Goal: Participate in discussion: Engage in conversation with other users on a specific topic

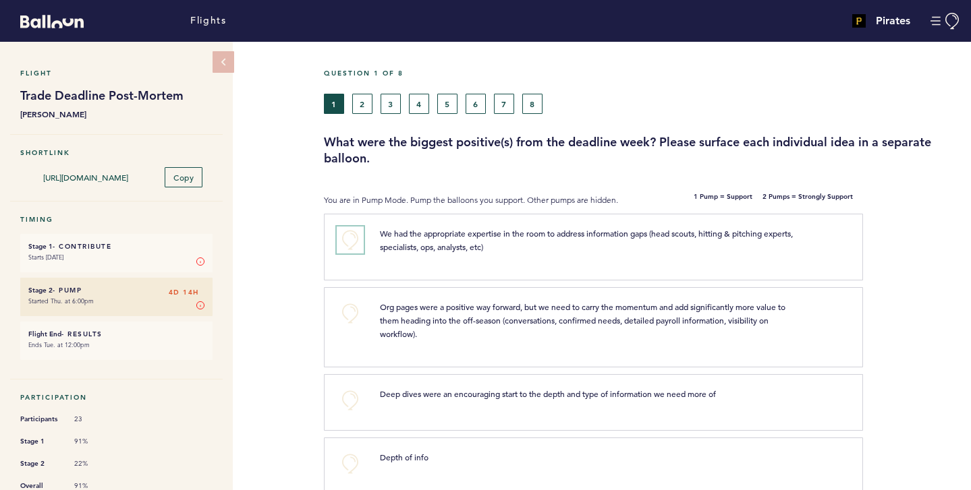
click at [341, 237] on button "+0" at bounding box center [350, 240] width 27 height 27
click at [340, 239] on button "+1" at bounding box center [350, 240] width 27 height 27
click at [340, 239] on button "+2" at bounding box center [350, 240] width 27 height 27
click at [345, 241] on button "+0" at bounding box center [350, 240] width 27 height 27
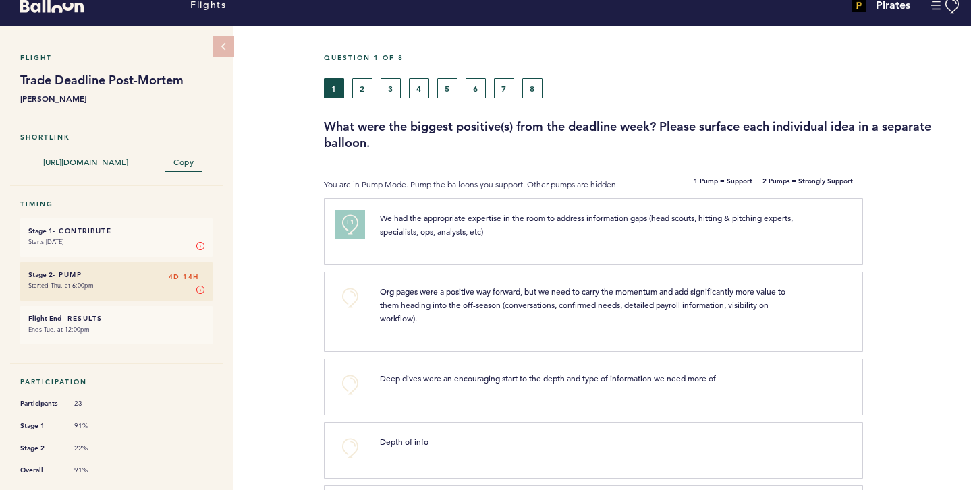
scroll to position [16, 0]
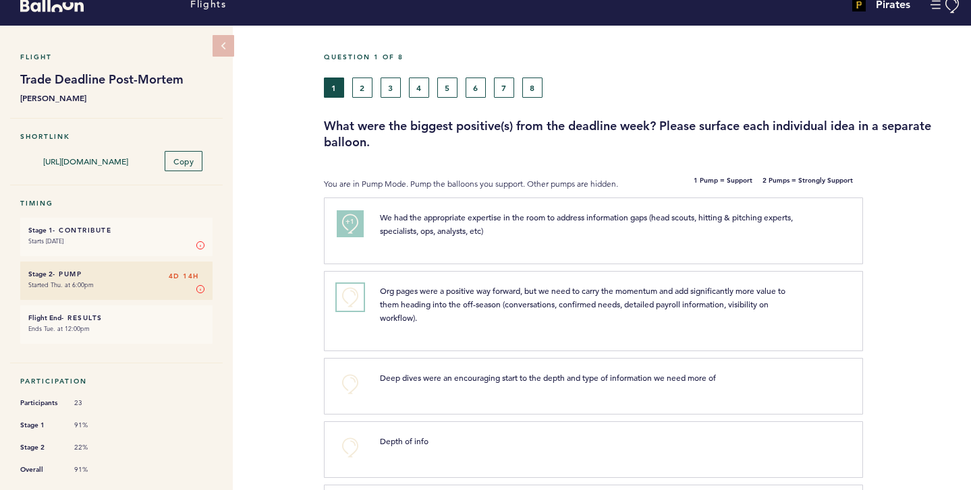
click at [356, 296] on button "+0" at bounding box center [350, 297] width 27 height 27
click at [356, 296] on button "+1" at bounding box center [350, 297] width 27 height 27
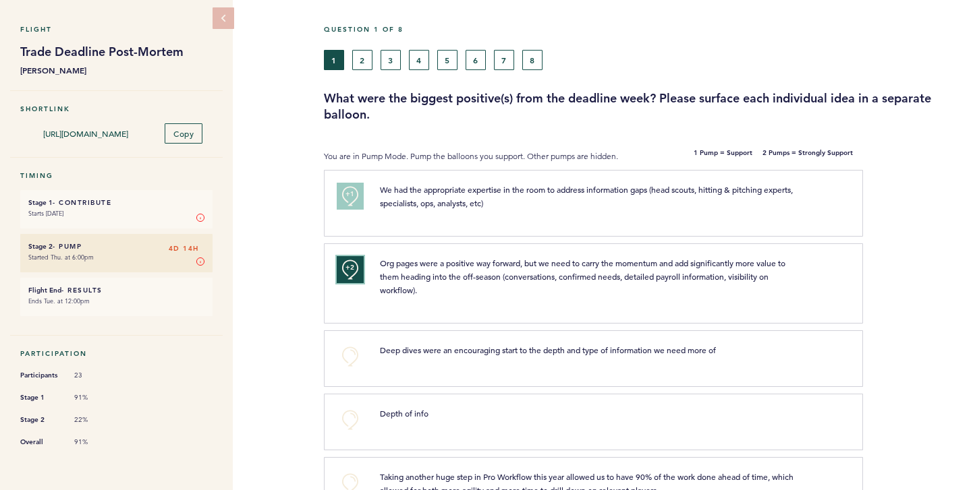
scroll to position [46, 0]
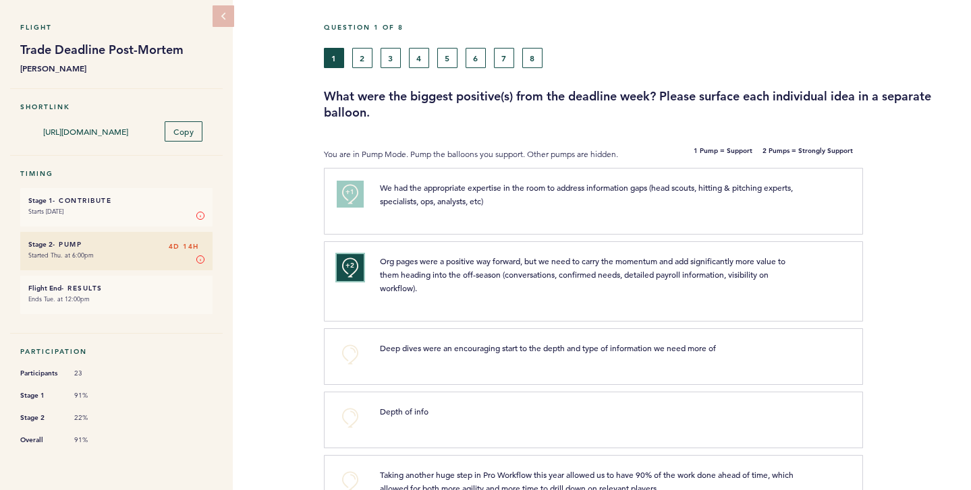
click at [352, 262] on span "+2" at bounding box center [349, 265] width 9 height 13
click at [352, 262] on button "+0" at bounding box center [350, 267] width 27 height 27
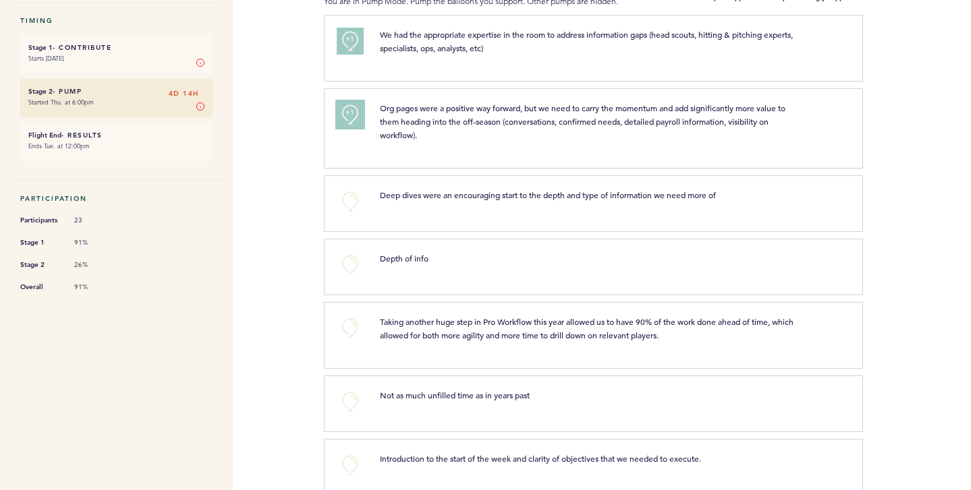
scroll to position [200, 0]
click at [345, 396] on button "+0" at bounding box center [350, 401] width 27 height 27
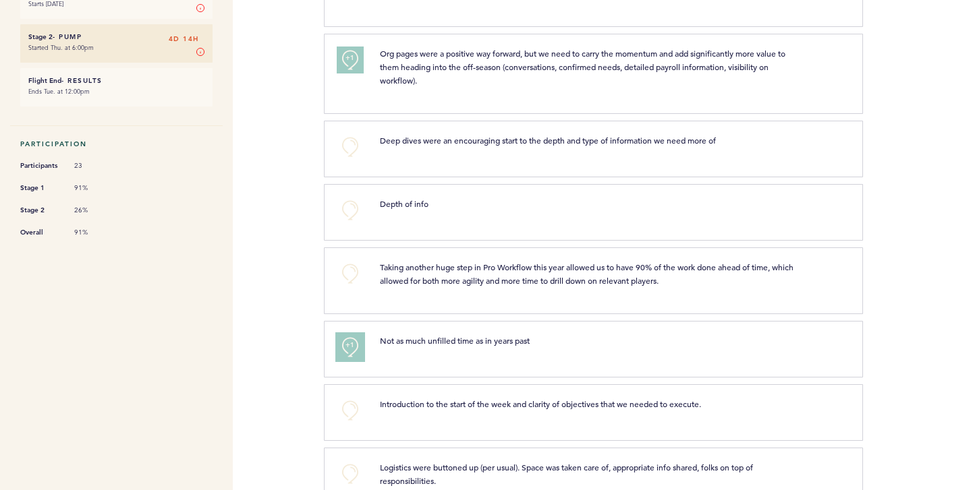
scroll to position [253, 0]
click at [337, 407] on button "+0" at bounding box center [350, 411] width 27 height 27
click at [344, 405] on button "+1" at bounding box center [350, 411] width 27 height 27
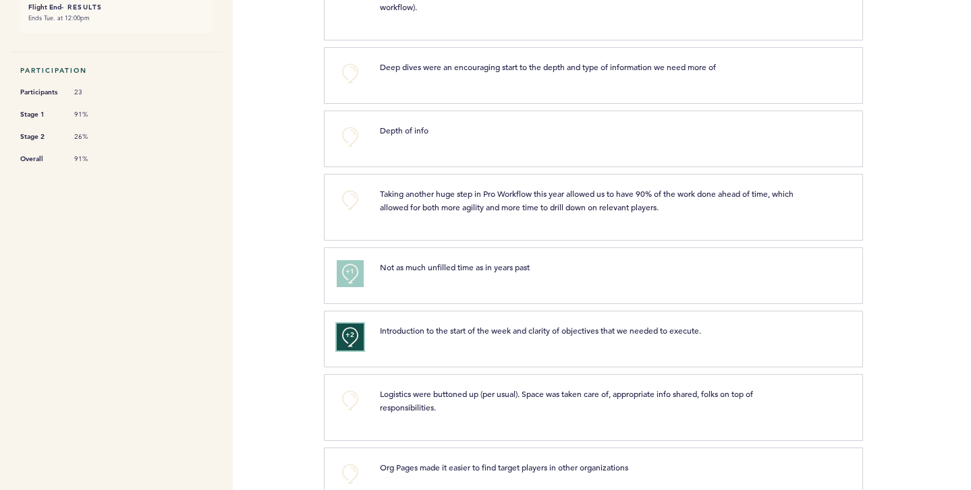
scroll to position [328, 0]
click at [360, 397] on button "+0" at bounding box center [350, 399] width 27 height 27
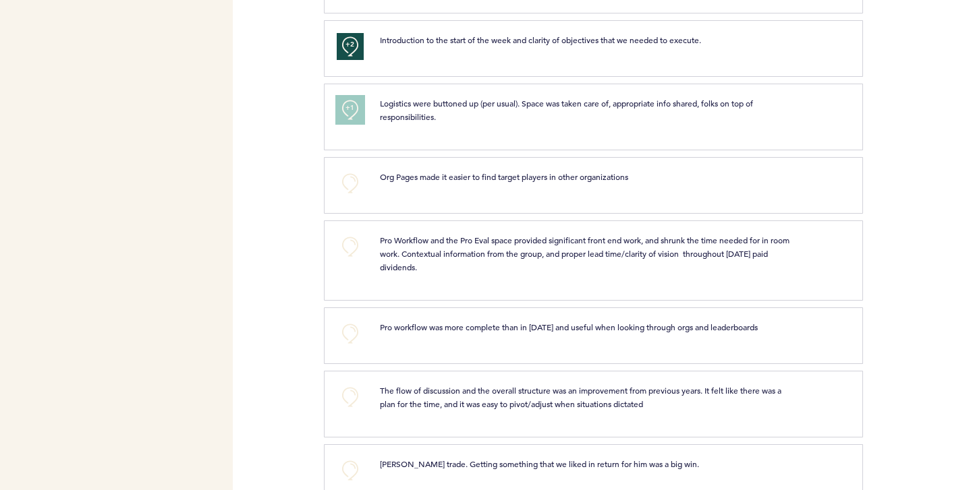
scroll to position [619, 0]
click at [356, 395] on button "+0" at bounding box center [350, 396] width 27 height 27
click at [356, 395] on button "+1" at bounding box center [350, 396] width 27 height 27
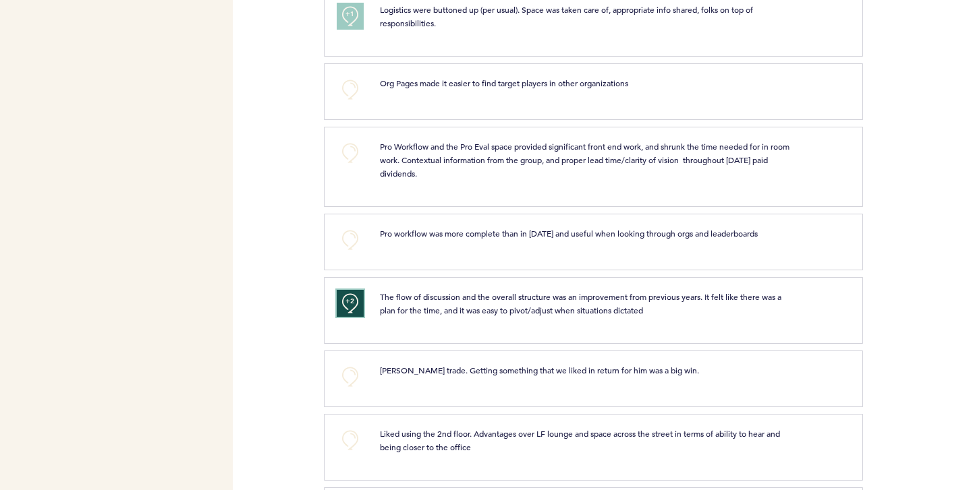
scroll to position [714, 0]
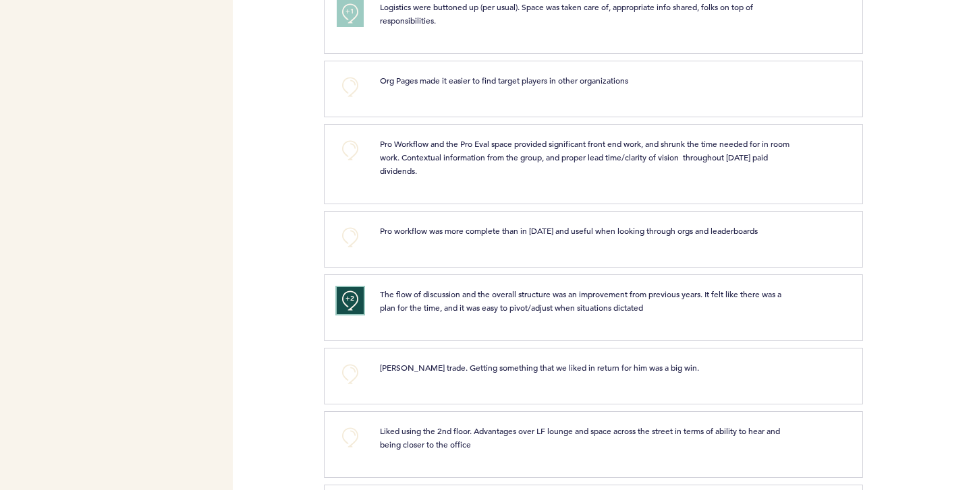
click at [346, 306] on button "+2" at bounding box center [350, 300] width 27 height 27
click at [346, 306] on button "+0" at bounding box center [350, 300] width 27 height 27
click at [346, 306] on button "+1" at bounding box center [350, 300] width 27 height 27
click at [345, 438] on button "+0" at bounding box center [350, 437] width 27 height 27
click at [345, 438] on span "+1" at bounding box center [349, 435] width 9 height 13
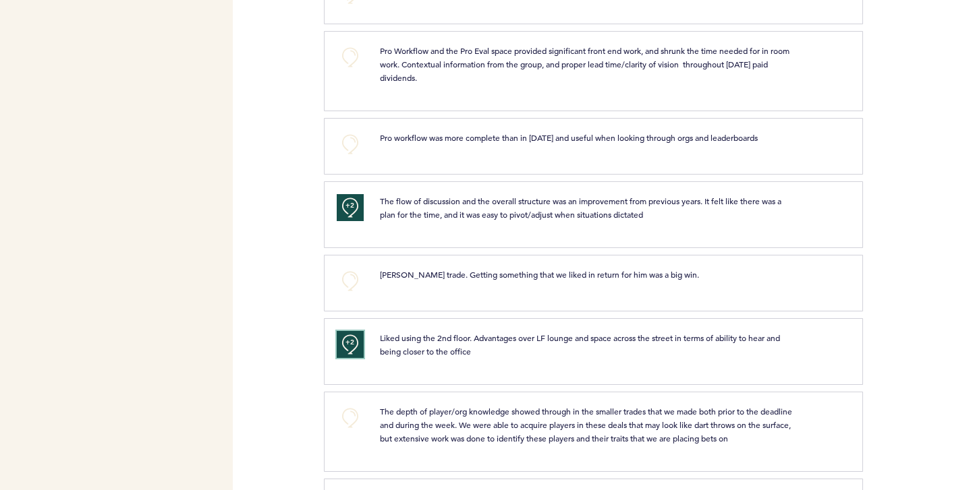
scroll to position [813, 0]
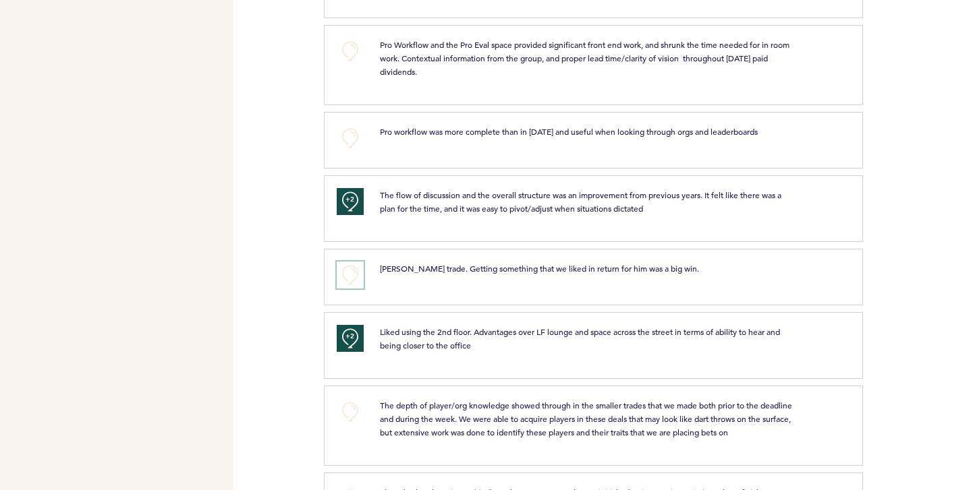
click at [350, 275] on button "+0" at bounding box center [350, 275] width 27 height 27
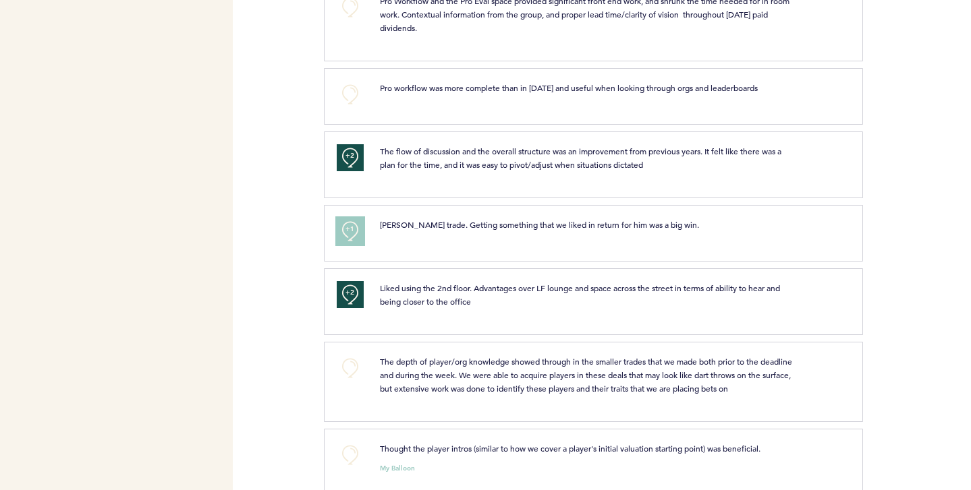
scroll to position [858, 0]
click at [344, 362] on button "+0" at bounding box center [350, 367] width 27 height 27
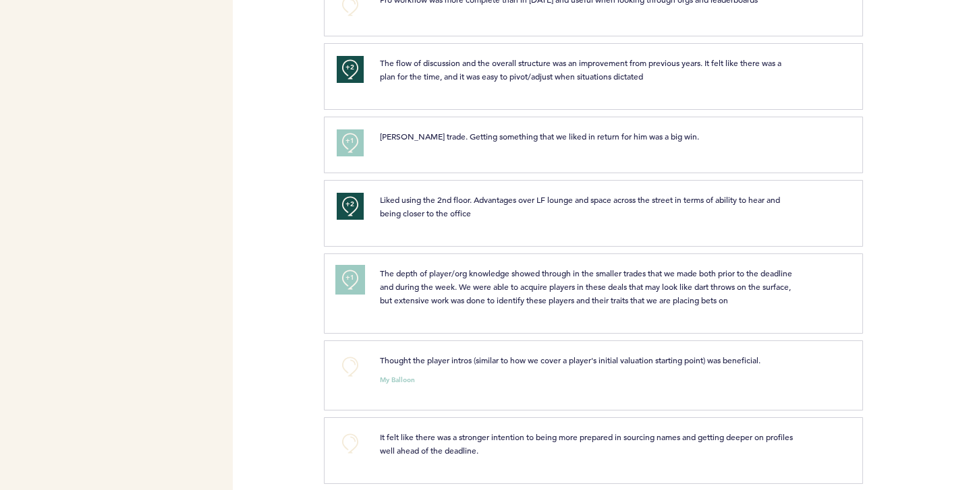
scroll to position [950, 0]
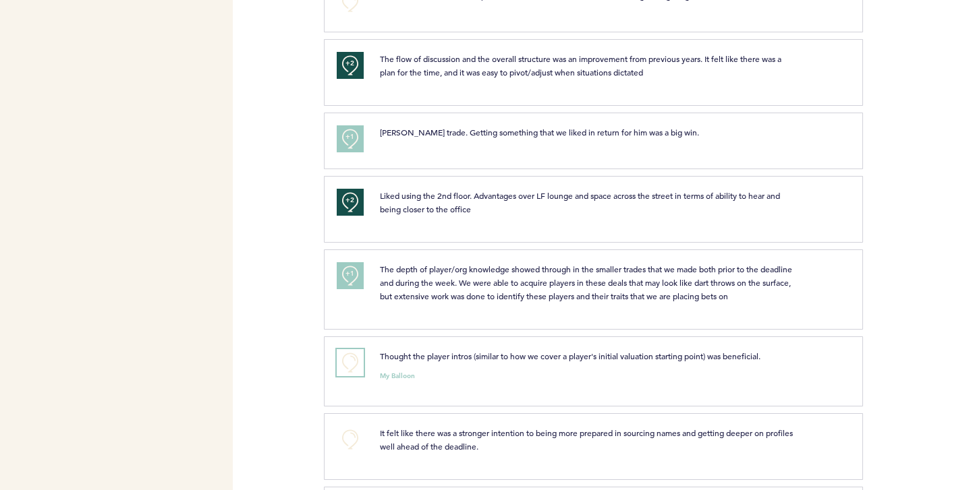
click at [351, 362] on button "+0" at bounding box center [350, 362] width 27 height 27
click at [328, 367] on div "+1" at bounding box center [347, 369] width 43 height 40
click at [343, 364] on button "+1" at bounding box center [350, 362] width 27 height 27
click at [343, 364] on button "+2" at bounding box center [350, 362] width 27 height 27
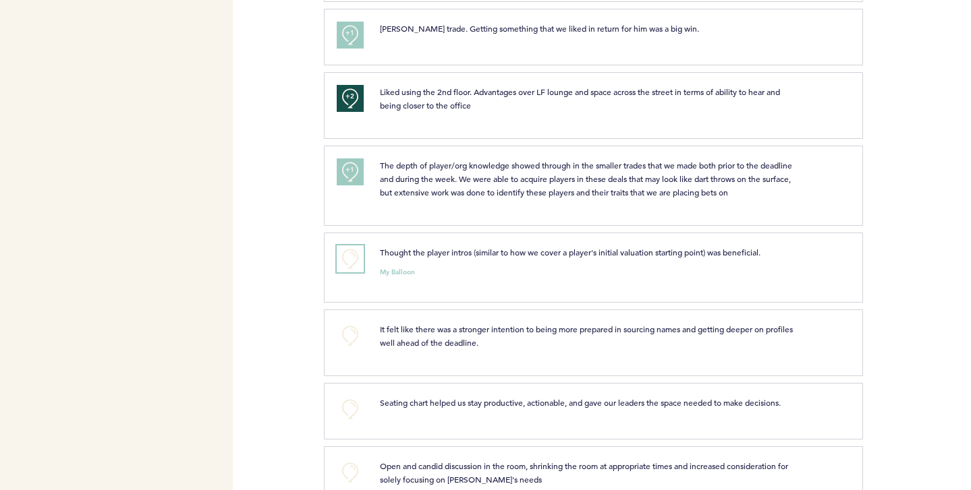
scroll to position [1053, 0]
click at [294, 345] on div "Flights Pirates [PERSON_NAME][EMAIL_ADDRESS][PERSON_NAME][DOMAIN_NAME] Team Dom…" at bounding box center [485, 245] width 971 height 490
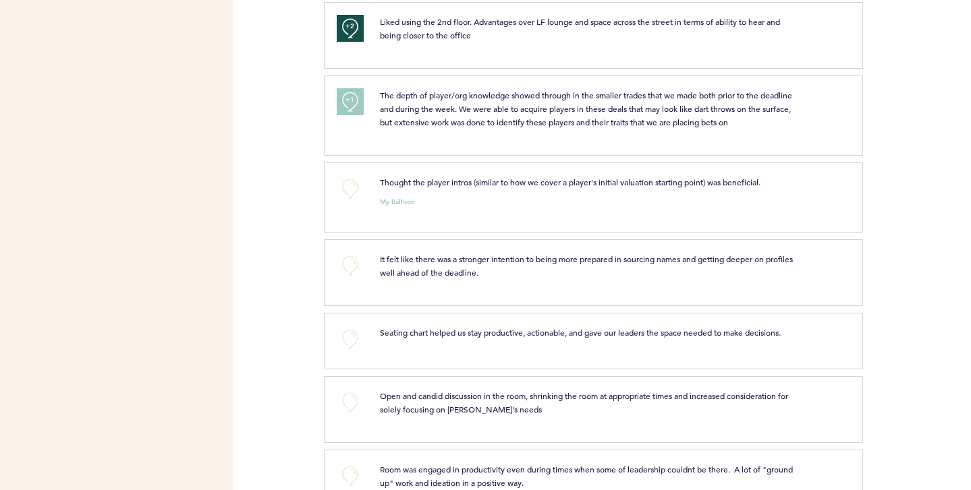
scroll to position [1124, 0]
click at [349, 396] on button "+0" at bounding box center [350, 402] width 27 height 27
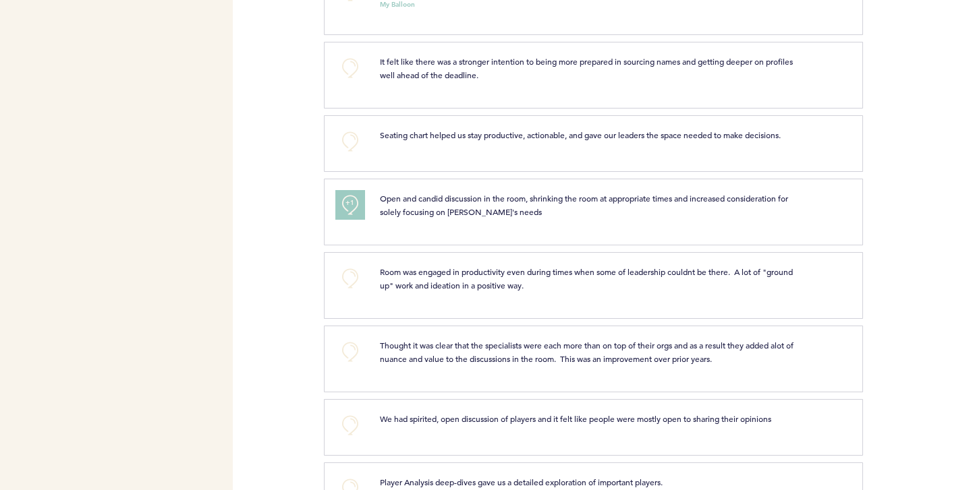
scroll to position [1322, 0]
click at [349, 422] on button "+0" at bounding box center [350, 424] width 27 height 27
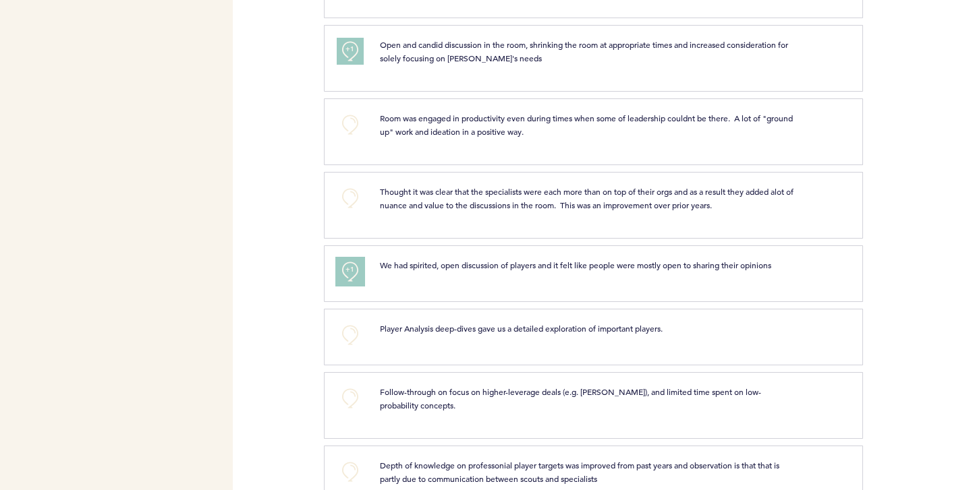
scroll to position [1480, 0]
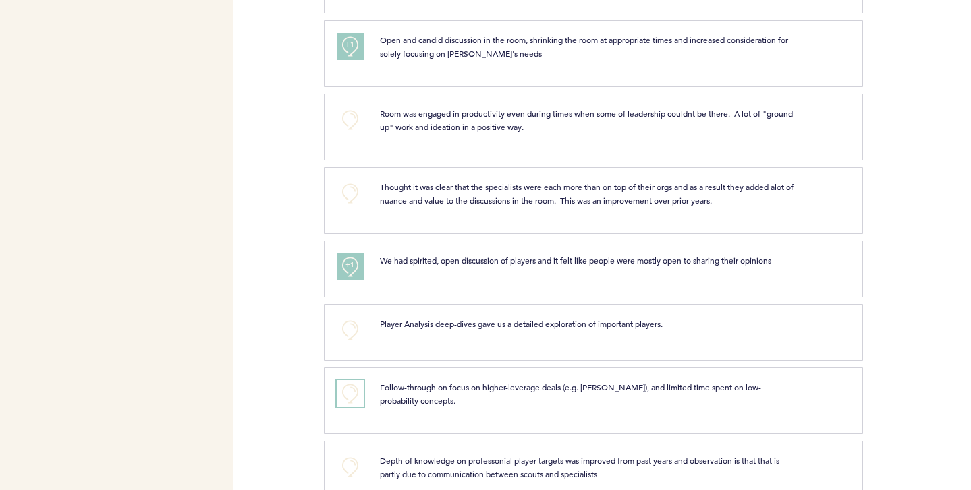
click at [350, 393] on button "+0" at bounding box center [350, 393] width 27 height 27
click at [350, 393] on span "+1" at bounding box center [349, 391] width 9 height 13
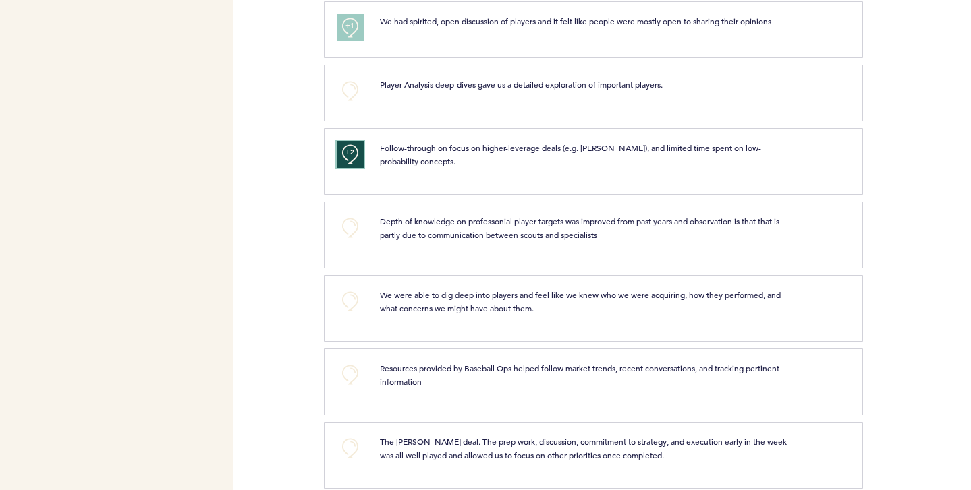
scroll to position [1740, 0]
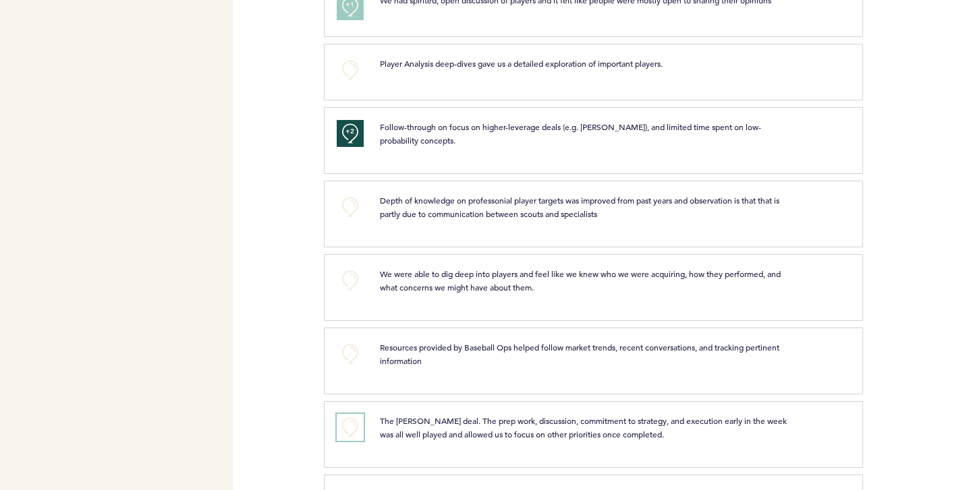
click at [353, 426] on button "+0" at bounding box center [350, 427] width 27 height 27
click at [353, 426] on span "+1" at bounding box center [349, 425] width 9 height 13
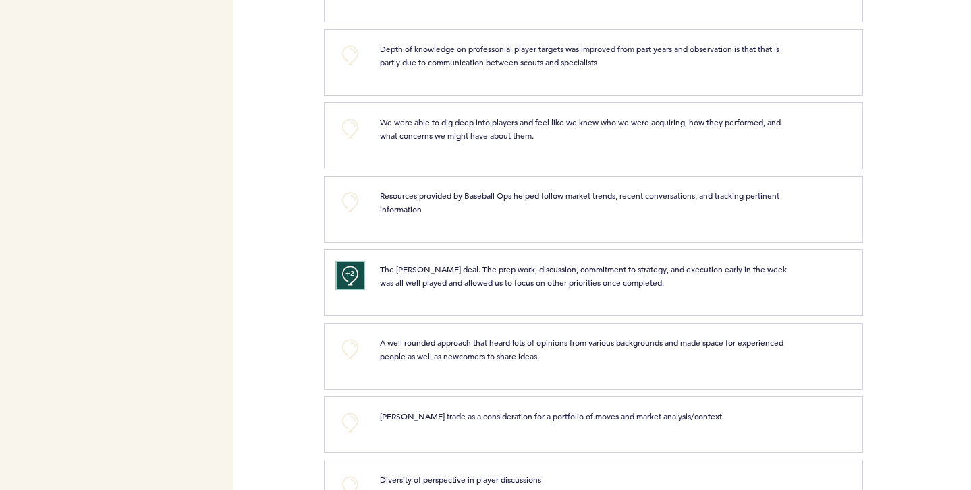
scroll to position [1903, 0]
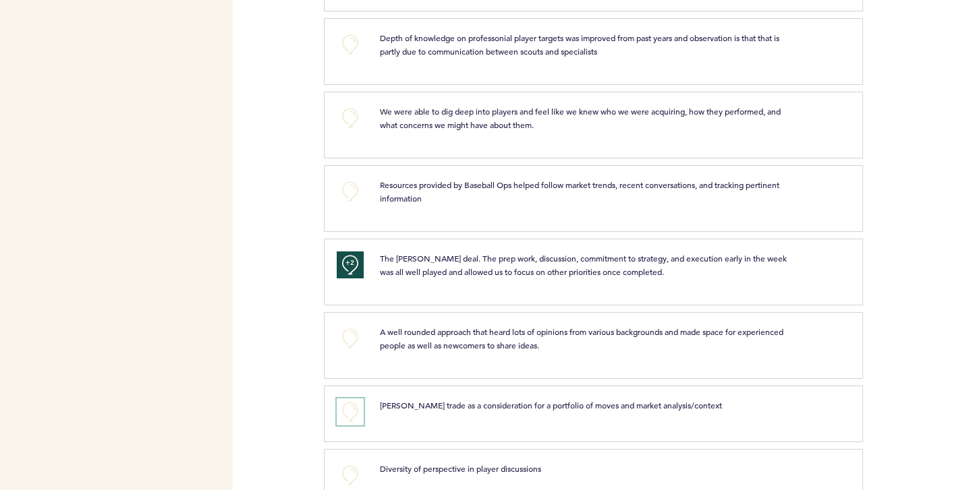
click at [353, 407] on button "+0" at bounding box center [350, 412] width 27 height 27
click at [353, 407] on span "+1" at bounding box center [349, 409] width 9 height 13
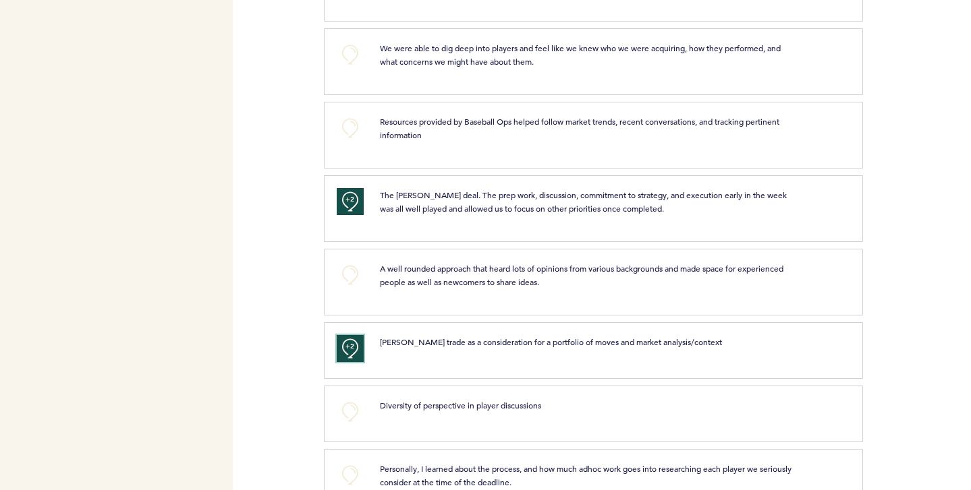
scroll to position [1972, 0]
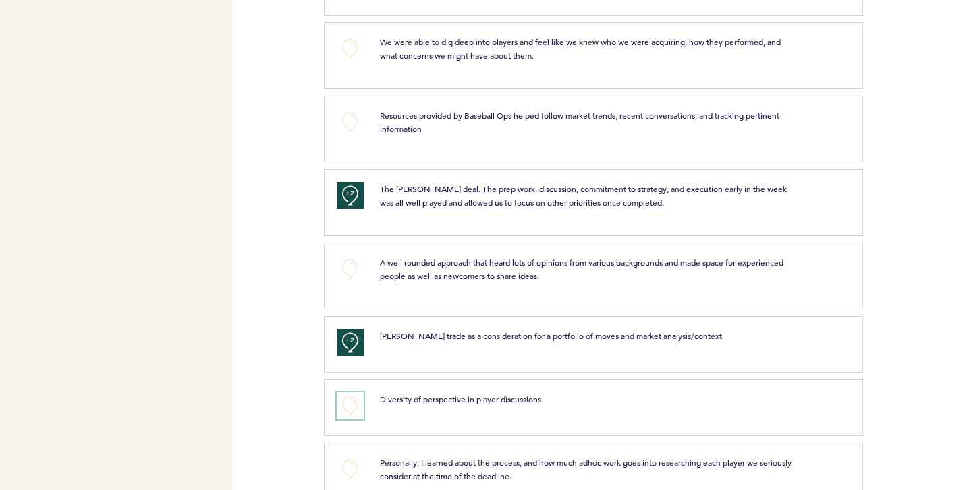
click at [351, 399] on button "+0" at bounding box center [350, 406] width 27 height 27
drag, startPoint x: 351, startPoint y: 399, endPoint x: 293, endPoint y: 399, distance: 58.0
click at [293, 398] on div "Flights Pirates [PERSON_NAME][EMAIL_ADDRESS][PERSON_NAME][DOMAIN_NAME] Team Dom…" at bounding box center [485, 245] width 971 height 490
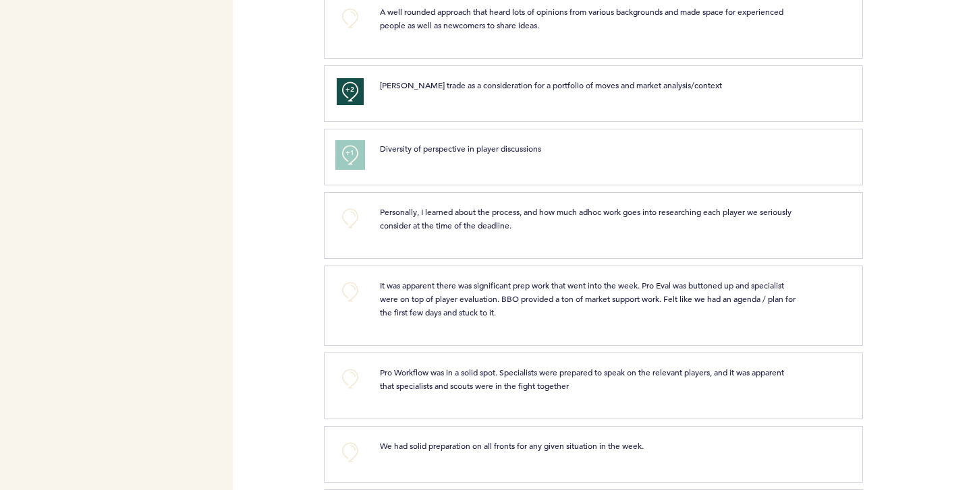
scroll to position [2224, 0]
click at [345, 374] on button "+0" at bounding box center [350, 377] width 27 height 27
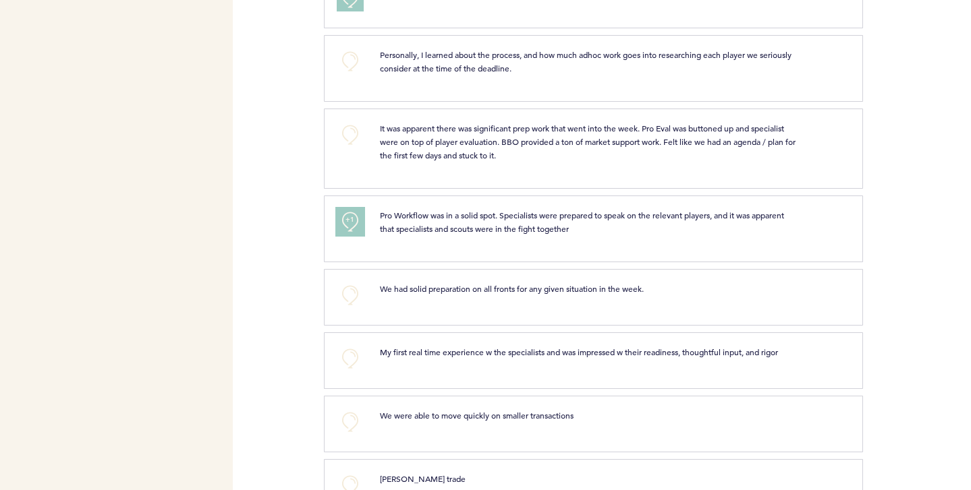
scroll to position [2423, 0]
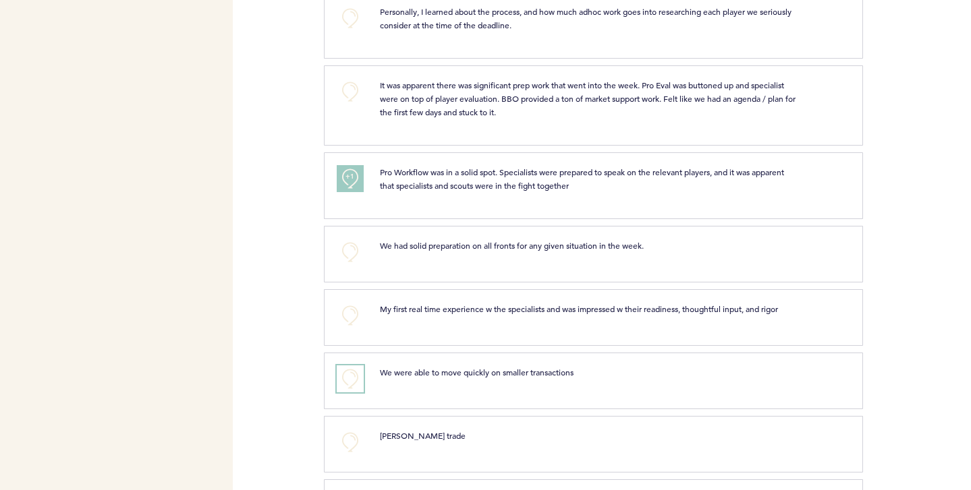
click at [348, 368] on button "+0" at bounding box center [350, 379] width 27 height 27
click at [346, 438] on button "+0" at bounding box center [350, 442] width 27 height 27
click at [346, 438] on span "+1" at bounding box center [349, 440] width 9 height 13
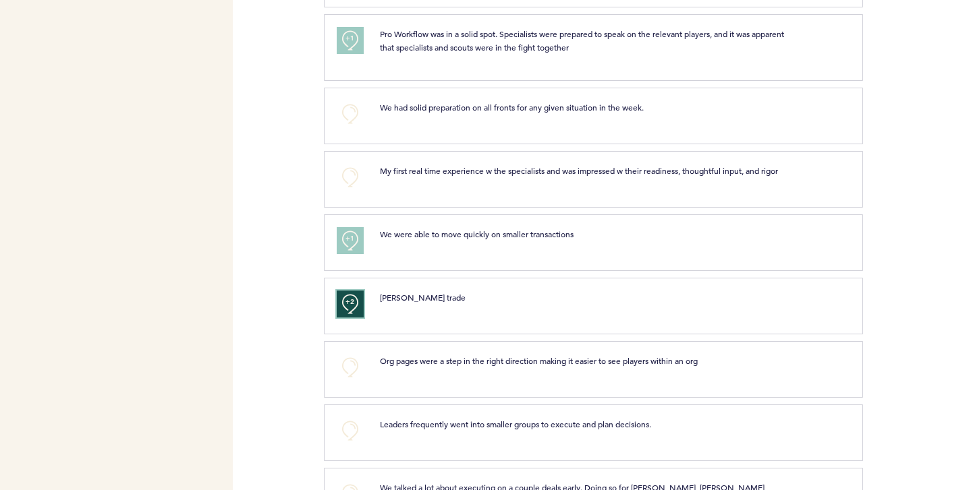
scroll to position [2561, 0]
click at [351, 432] on button "+0" at bounding box center [350, 431] width 27 height 27
click at [351, 432] on span "+1" at bounding box center [349, 429] width 9 height 13
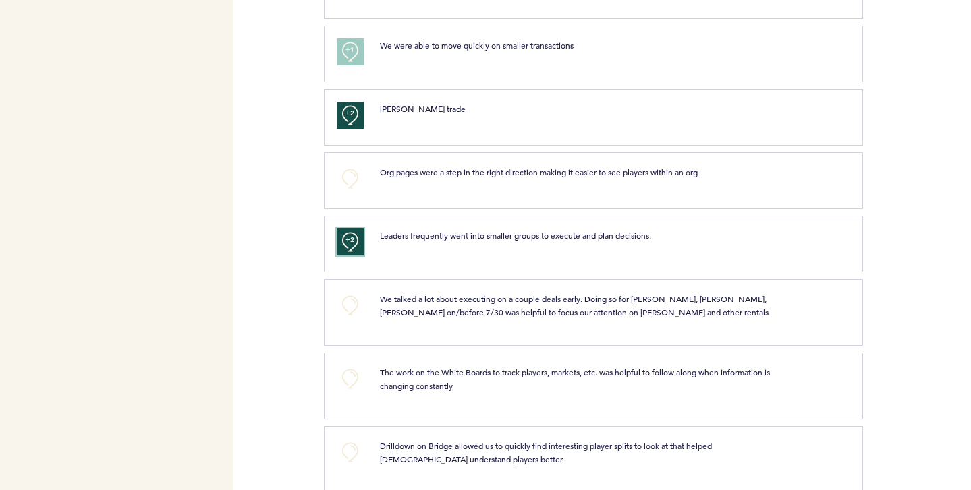
scroll to position [2755, 0]
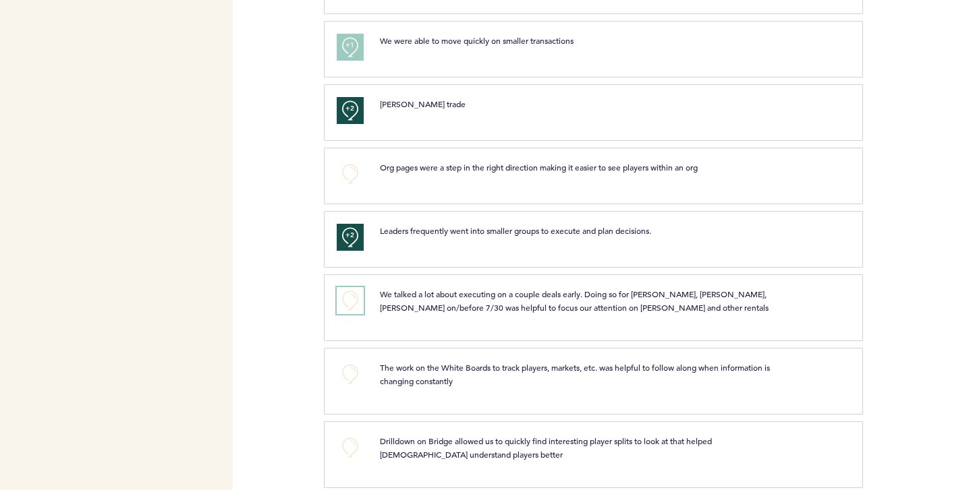
click at [349, 299] on button "+0" at bounding box center [350, 300] width 27 height 27
click at [0, 0] on span "+0" at bounding box center [0, 0] width 0 height 0
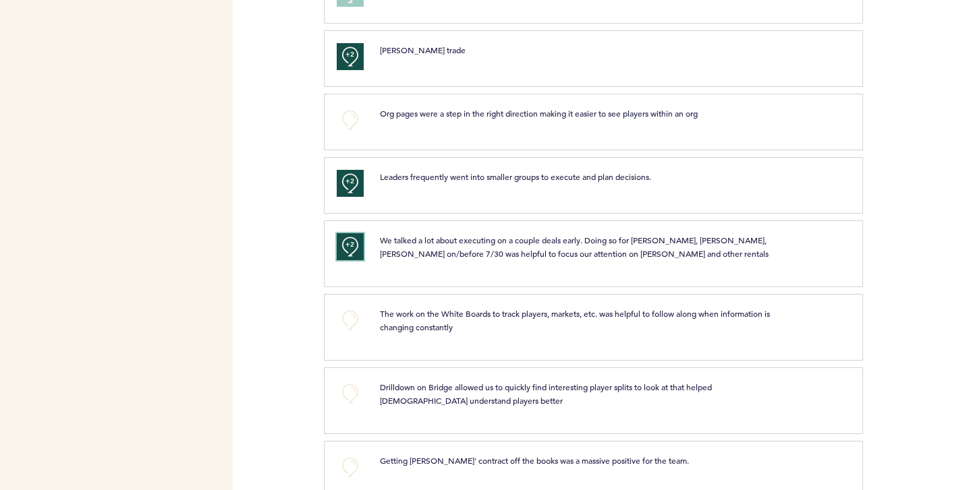
scroll to position [2836, 0]
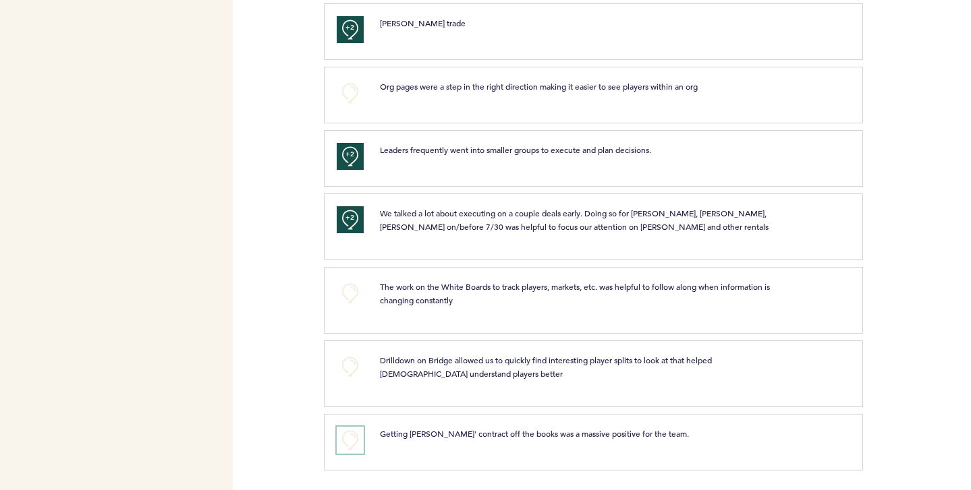
click at [337, 437] on button "+0" at bounding box center [350, 440] width 27 height 27
click at [337, 437] on button "+1" at bounding box center [350, 440] width 27 height 27
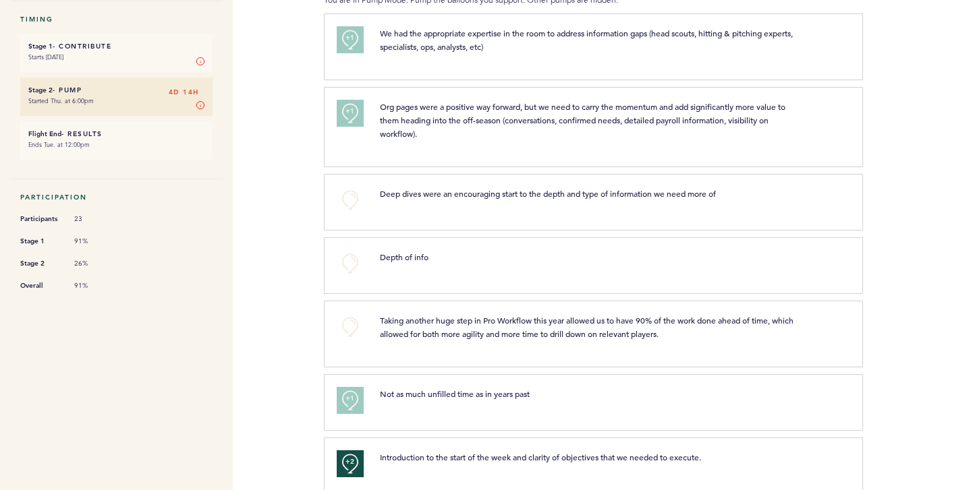
scroll to position [0, 0]
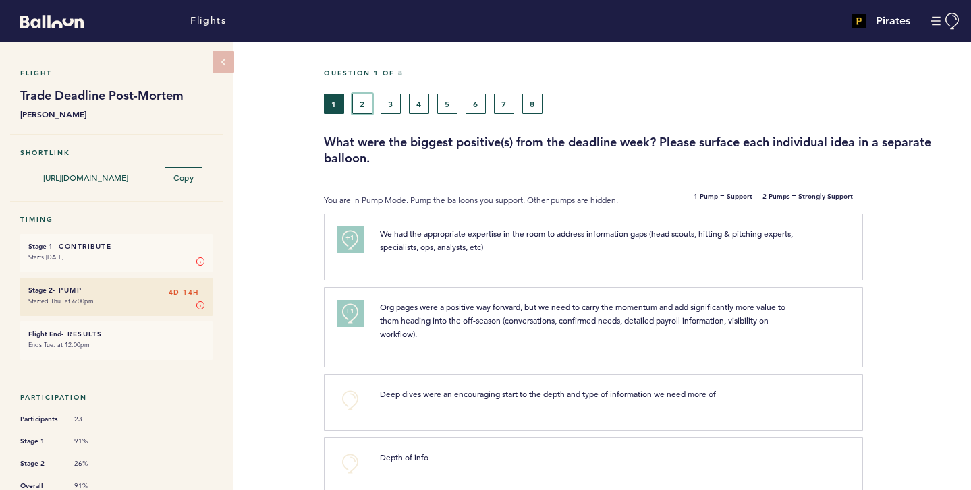
click at [366, 103] on button "2" at bounding box center [362, 104] width 20 height 20
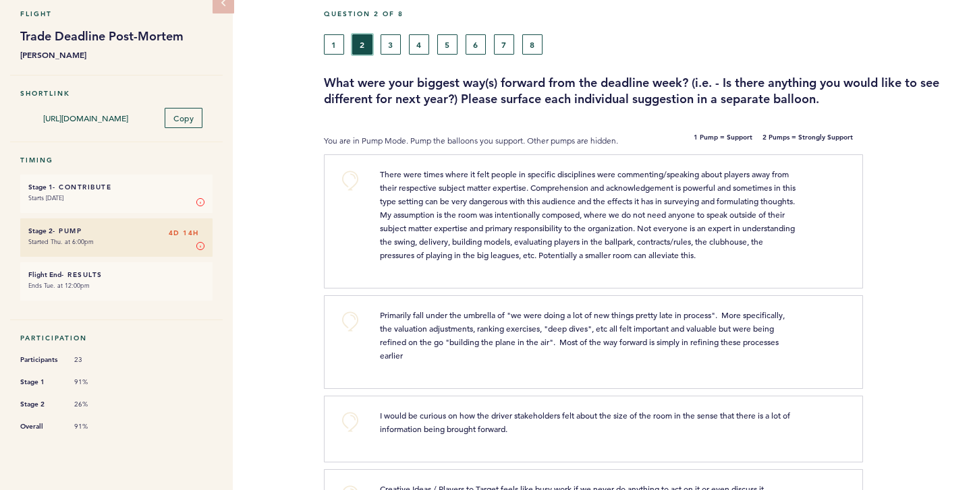
scroll to position [63, 0]
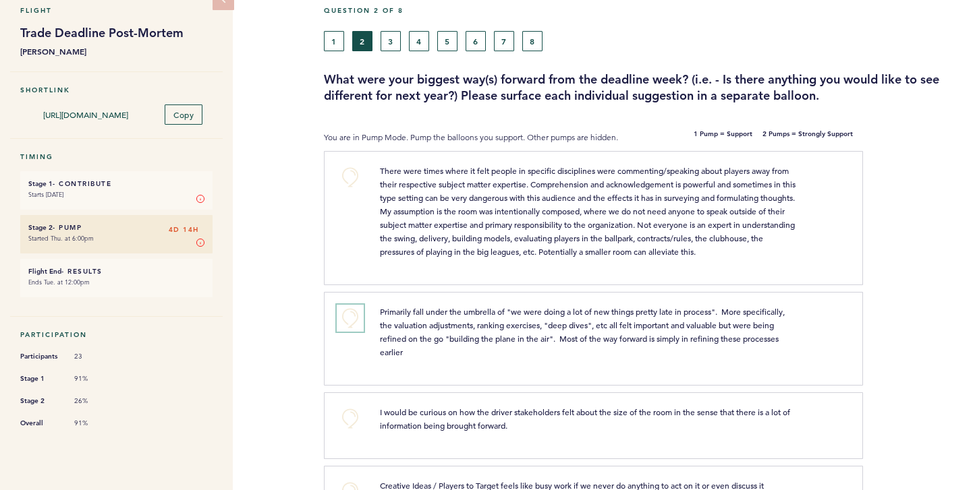
click at [345, 321] on button "+0" at bounding box center [350, 318] width 27 height 27
click at [345, 321] on span "+1" at bounding box center [349, 316] width 9 height 13
click at [349, 415] on button "+0" at bounding box center [350, 418] width 27 height 27
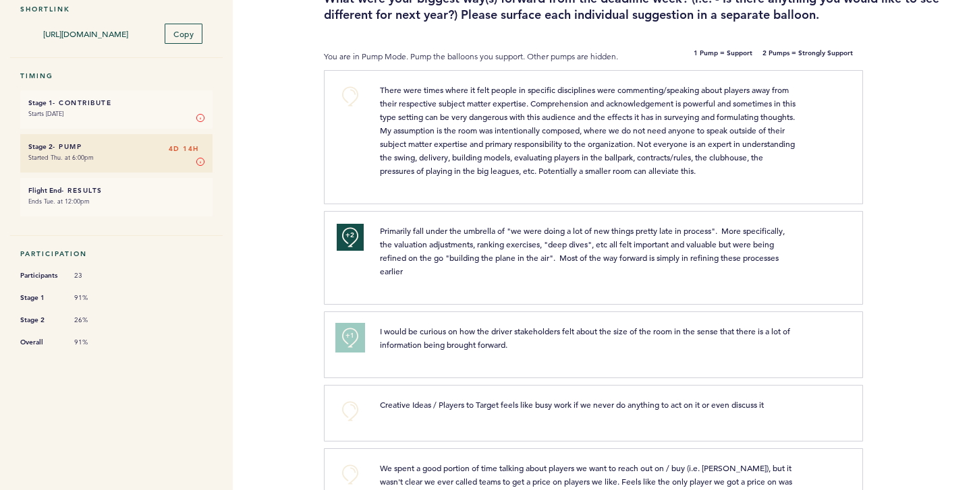
scroll to position [184, 0]
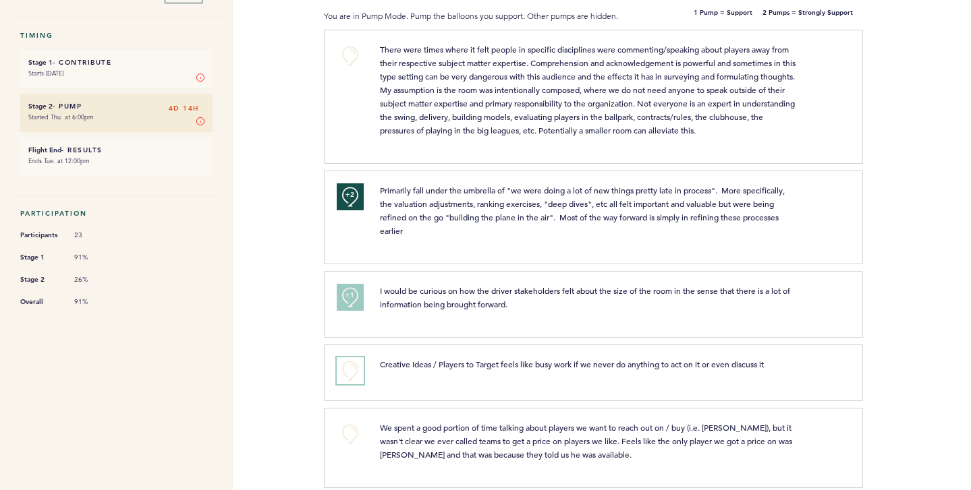
click at [351, 370] on button "+0" at bounding box center [350, 370] width 27 height 27
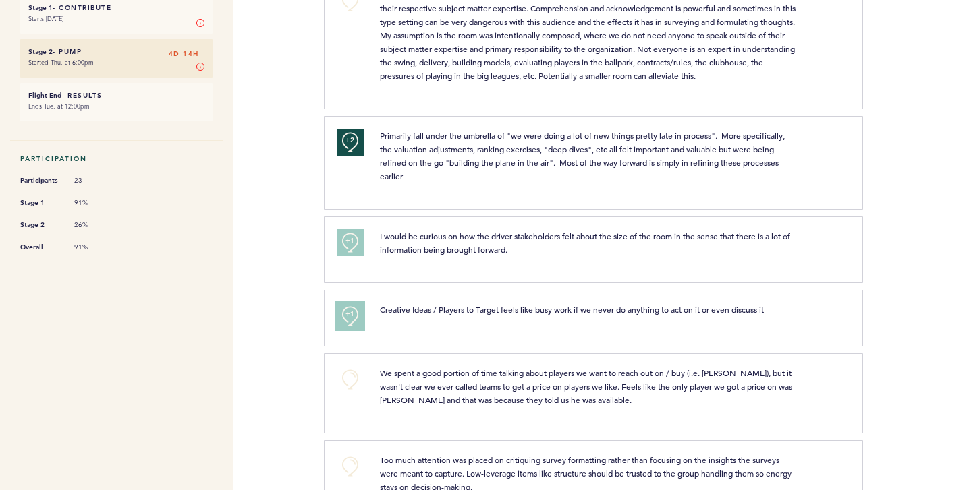
scroll to position [242, 0]
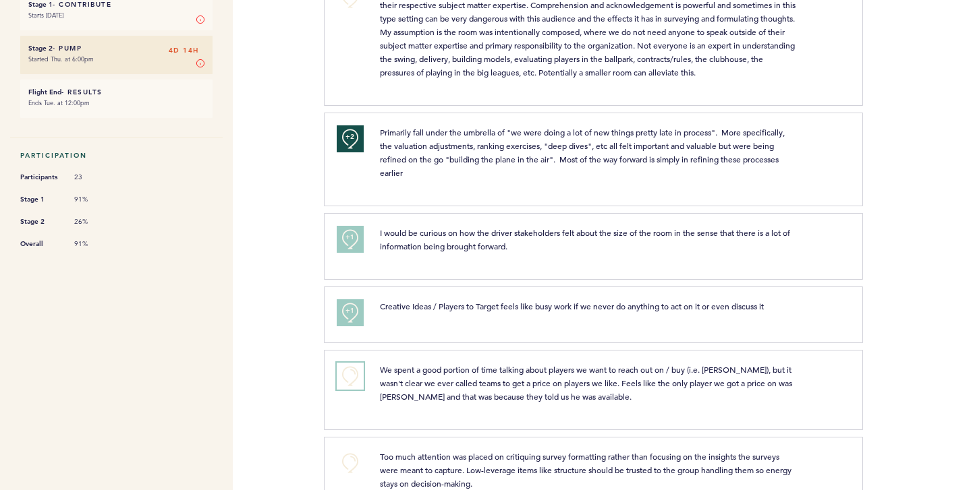
click at [345, 382] on button "+0" at bounding box center [350, 376] width 27 height 27
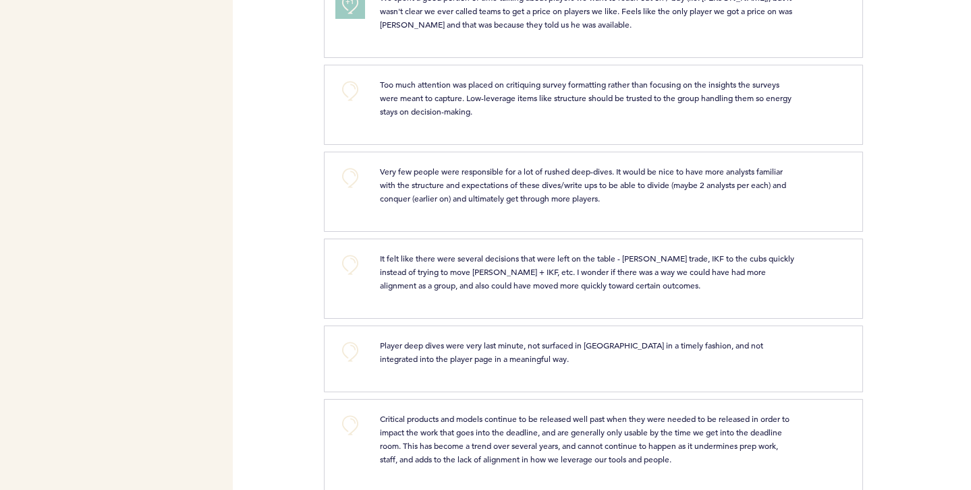
scroll to position [615, 0]
click at [400, 353] on span "Player deep dives were very last minute, not surfaced in [GEOGRAPHIC_DATA] in a…" at bounding box center [572, 351] width 385 height 24
click at [340, 348] on button "+0" at bounding box center [350, 351] width 27 height 27
click at [340, 348] on button "+1" at bounding box center [350, 351] width 27 height 27
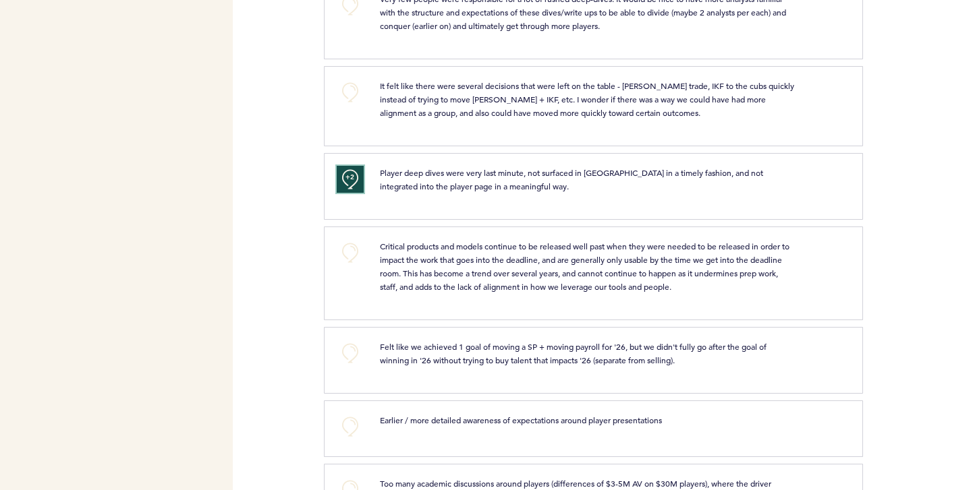
scroll to position [798, 0]
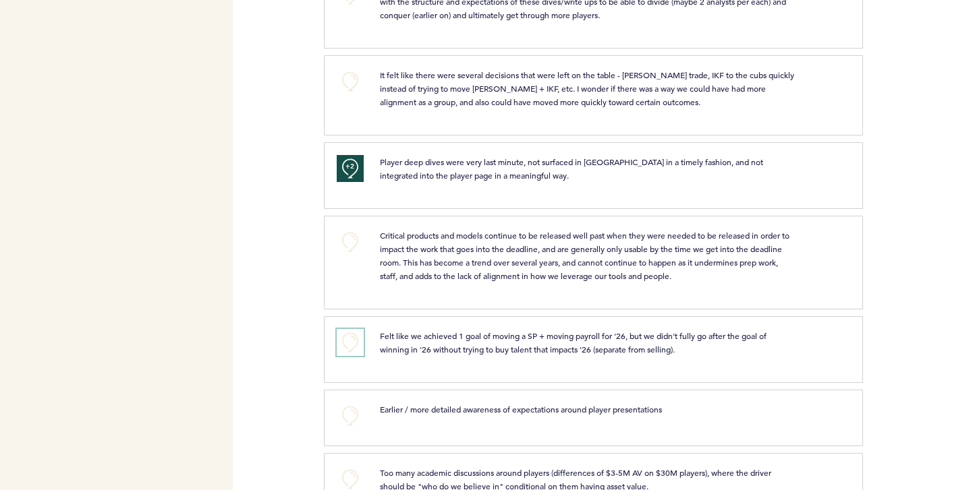
click at [349, 345] on button "+0" at bounding box center [350, 342] width 27 height 27
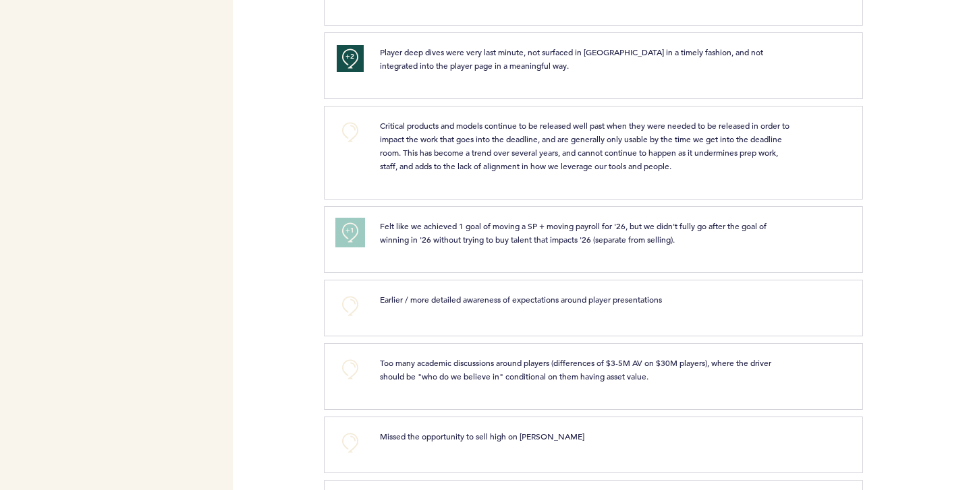
scroll to position [908, 0]
click at [347, 296] on button "+0" at bounding box center [350, 306] width 27 height 27
click at [340, 300] on button "+1" at bounding box center [350, 306] width 27 height 27
click at [349, 373] on button "+0" at bounding box center [350, 369] width 27 height 27
click at [349, 373] on span "+1" at bounding box center [349, 367] width 9 height 13
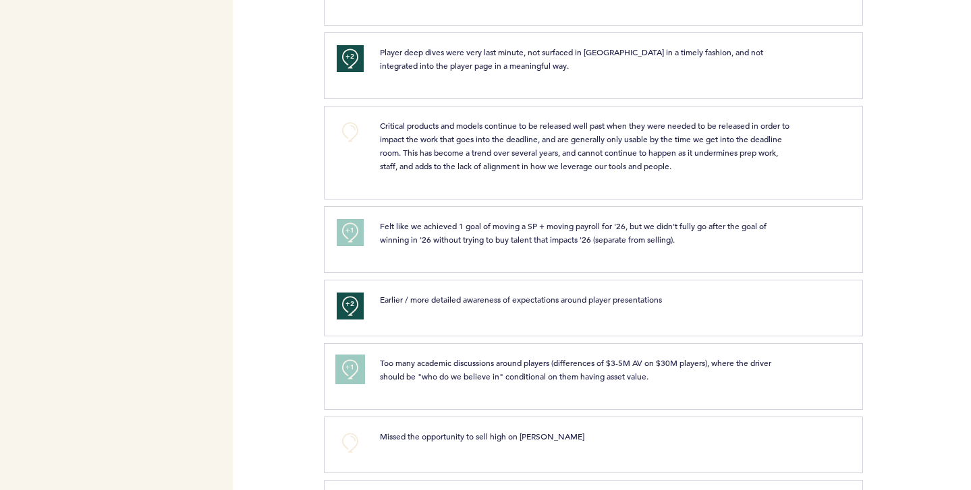
click at [345, 369] on span "+1" at bounding box center [349, 367] width 9 height 13
click at [349, 311] on button "+2" at bounding box center [350, 306] width 27 height 27
click at [349, 311] on button "+0" at bounding box center [350, 306] width 27 height 27
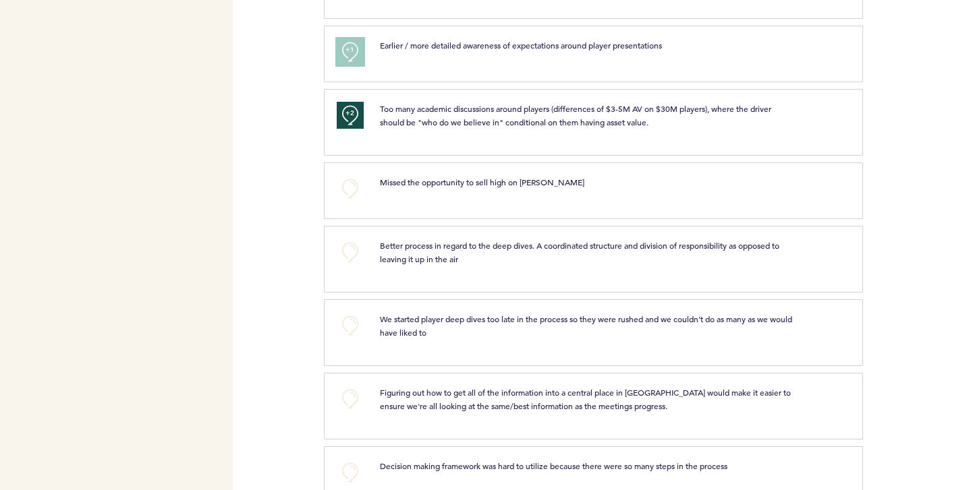
scroll to position [1166, 0]
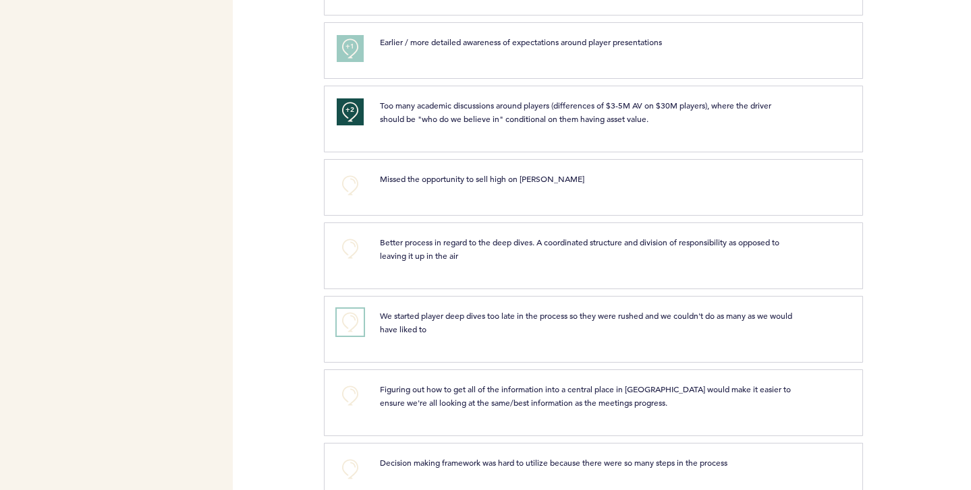
click at [343, 320] on button "+0" at bounding box center [350, 322] width 27 height 27
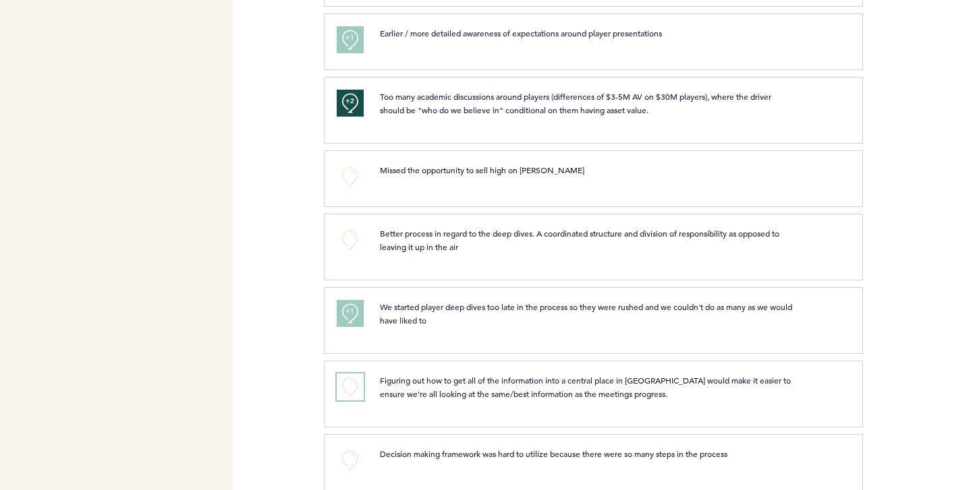
click at [357, 382] on button "+0" at bounding box center [350, 387] width 27 height 27
click at [357, 382] on button "+1" at bounding box center [350, 387] width 27 height 27
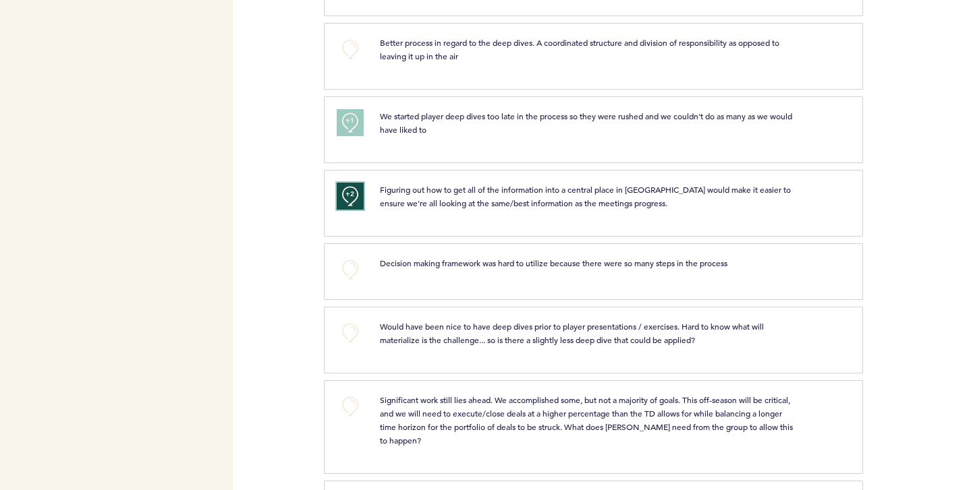
scroll to position [1366, 0]
click at [407, 415] on span "Significant work still lies ahead. We accomplished some, but not a majority of …" at bounding box center [587, 419] width 415 height 51
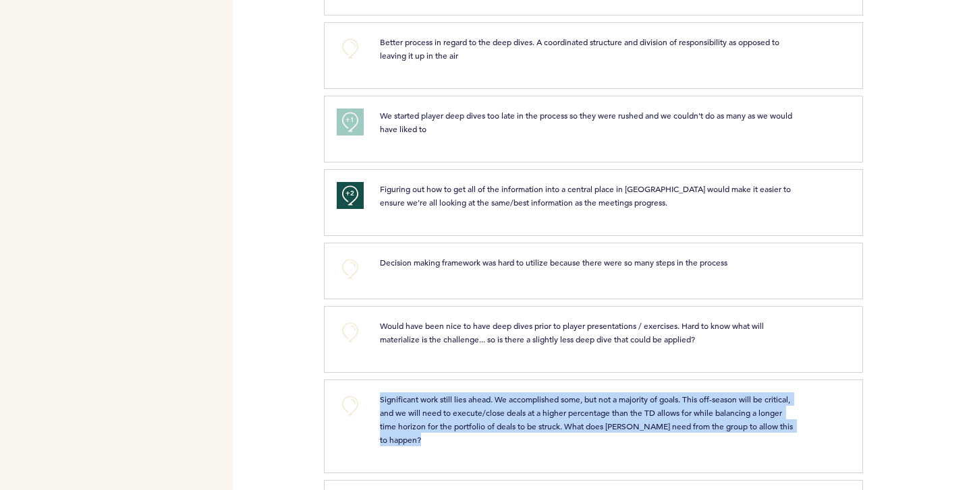
click at [407, 415] on span "Significant work still lies ahead. We accomplished some, but not a majority of …" at bounding box center [587, 419] width 415 height 51
click at [401, 419] on p "Significant work still lies ahead. We accomplished some, but not a majority of …" at bounding box center [588, 420] width 416 height 54
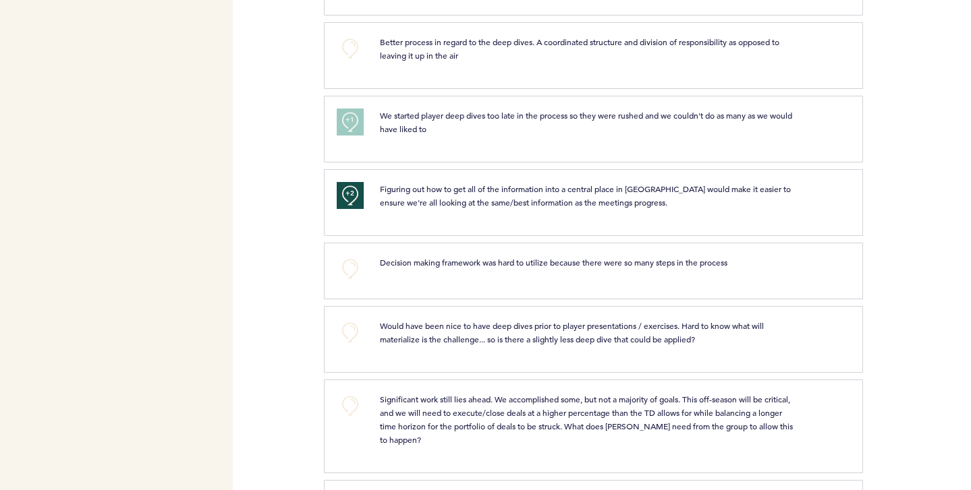
click at [397, 412] on span "Significant work still lies ahead. We accomplished some, but not a majority of …" at bounding box center [587, 419] width 415 height 51
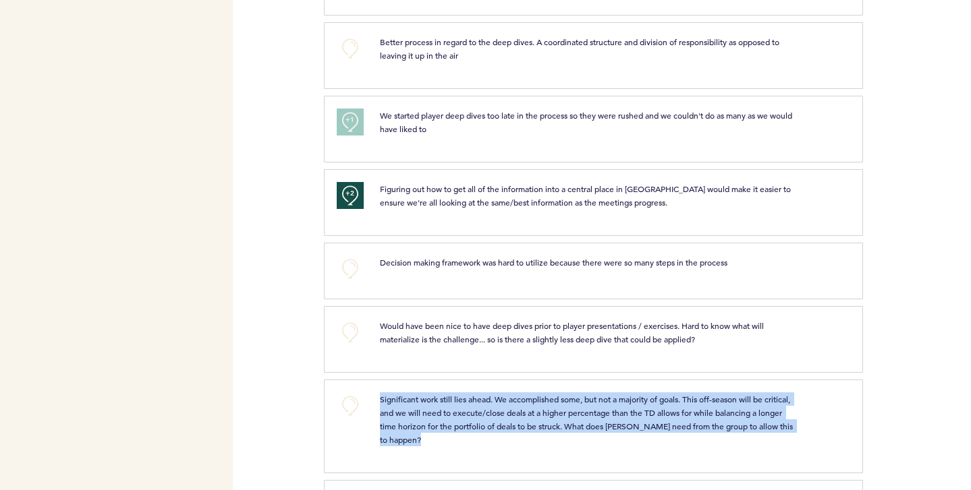
click at [397, 412] on span "Significant work still lies ahead. We accomplished some, but not a majority of …" at bounding box center [587, 419] width 415 height 51
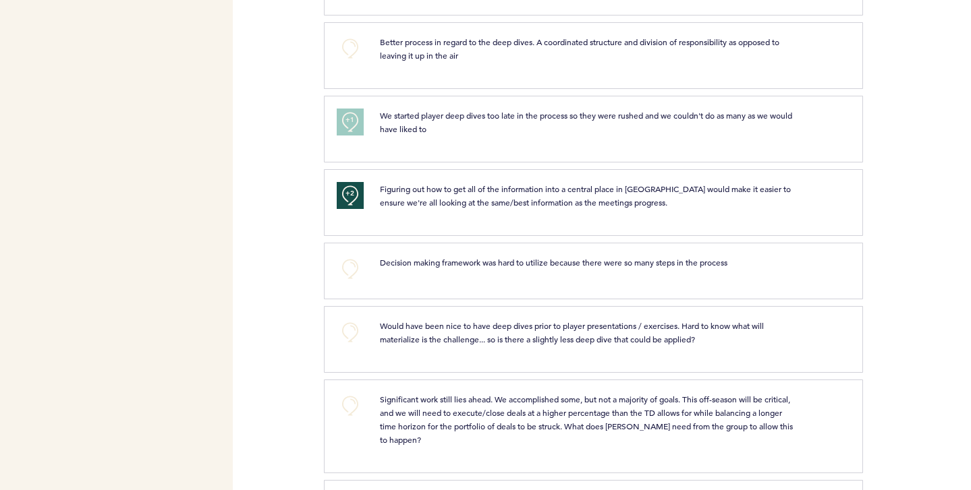
click at [397, 412] on span "Significant work still lies ahead. We accomplished some, but not a majority of …" at bounding box center [587, 419] width 415 height 51
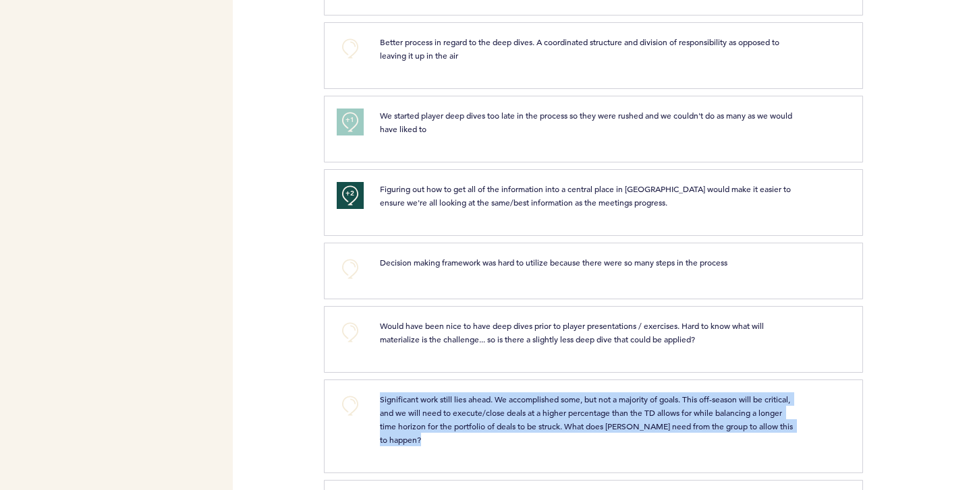
click at [397, 412] on span "Significant work still lies ahead. We accomplished some, but not a majority of …" at bounding box center [587, 419] width 415 height 51
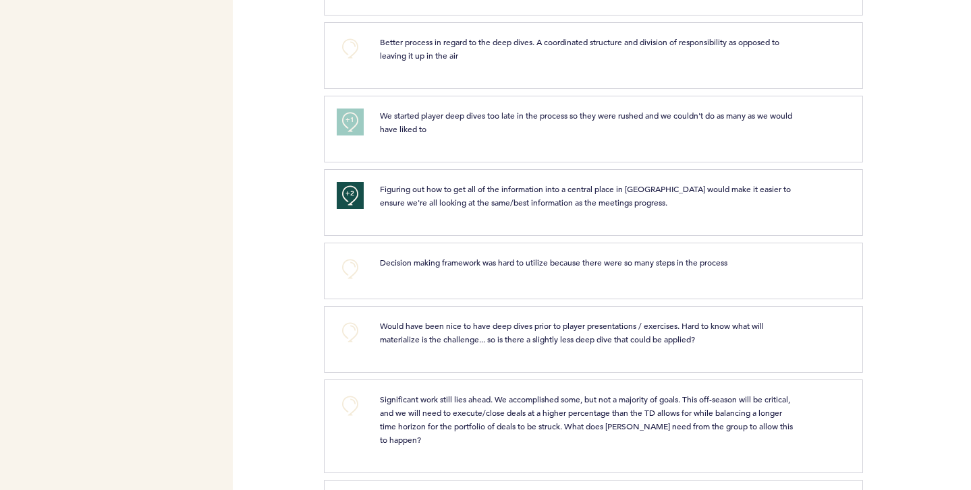
click at [397, 412] on span "Significant work still lies ahead. We accomplished some, but not a majority of …" at bounding box center [587, 419] width 415 height 51
click at [351, 405] on button "+0" at bounding box center [350, 406] width 27 height 27
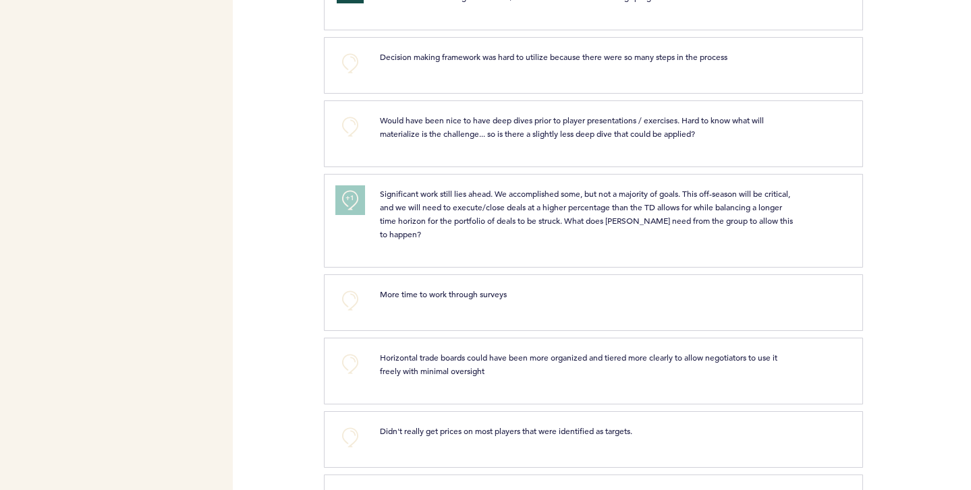
scroll to position [1572, 0]
click at [347, 362] on button "+0" at bounding box center [350, 363] width 27 height 27
click at [347, 362] on span "+1" at bounding box center [349, 361] width 9 height 13
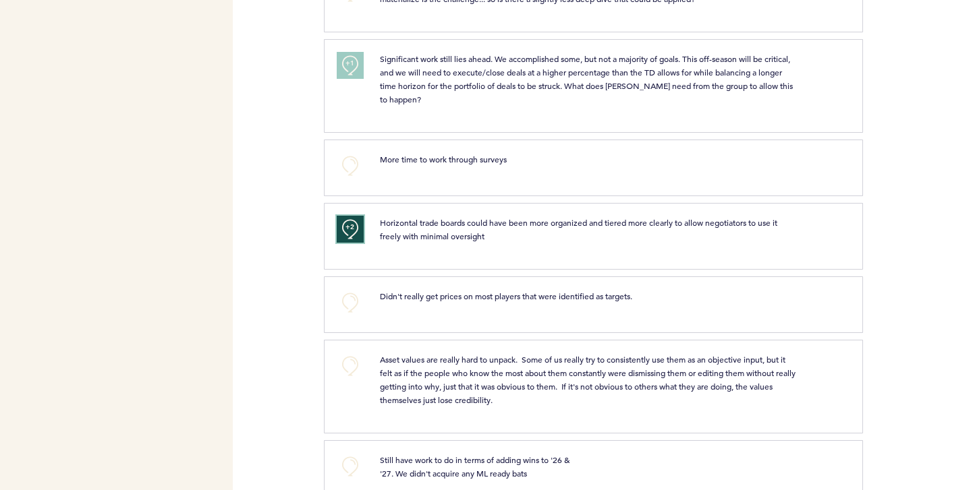
scroll to position [1707, 0]
click at [453, 368] on span "Asset values are really hard to unpack. Some of us really try to consistently u…" at bounding box center [589, 378] width 418 height 51
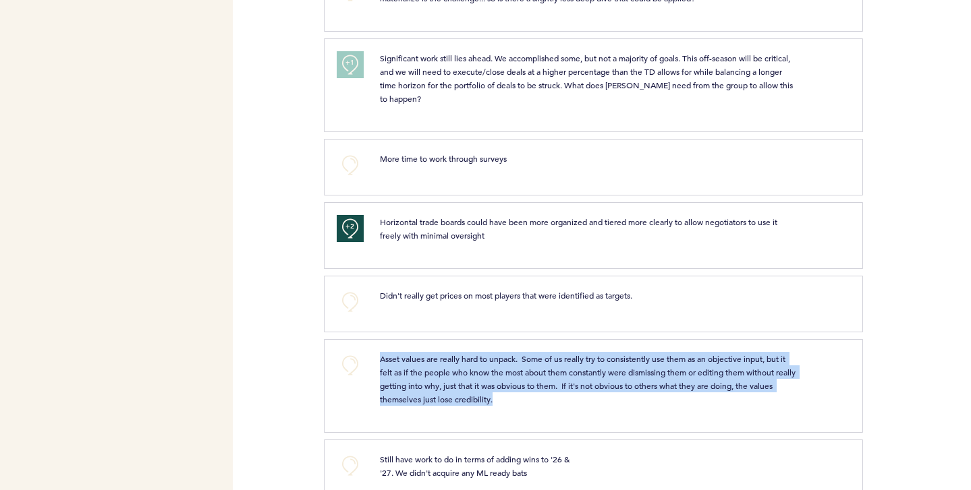
click at [453, 368] on span "Asset values are really hard to unpack. Some of us really try to consistently u…" at bounding box center [589, 378] width 418 height 51
click at [440, 373] on span "Asset values are really hard to unpack. Some of us really try to consistently u…" at bounding box center [589, 378] width 418 height 51
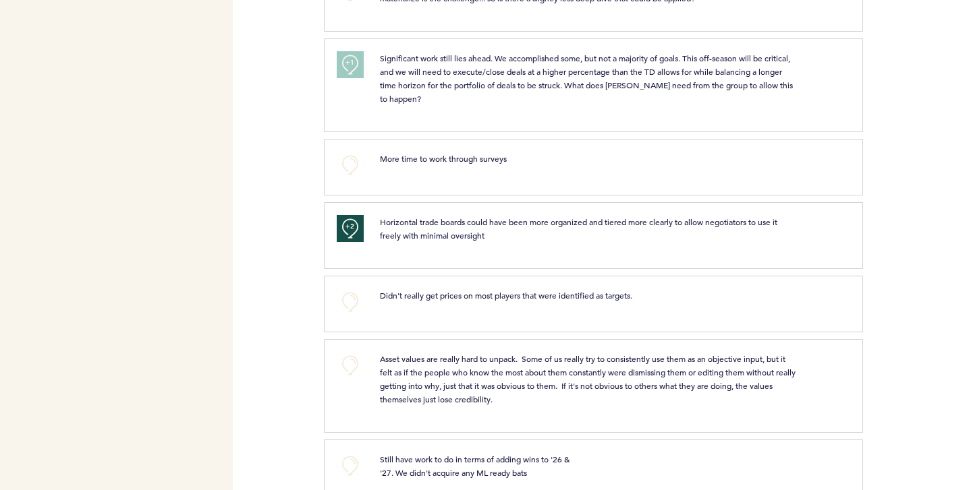
click at [440, 373] on span "Asset values are really hard to unpack. Some of us really try to consistently u…" at bounding box center [589, 378] width 418 height 51
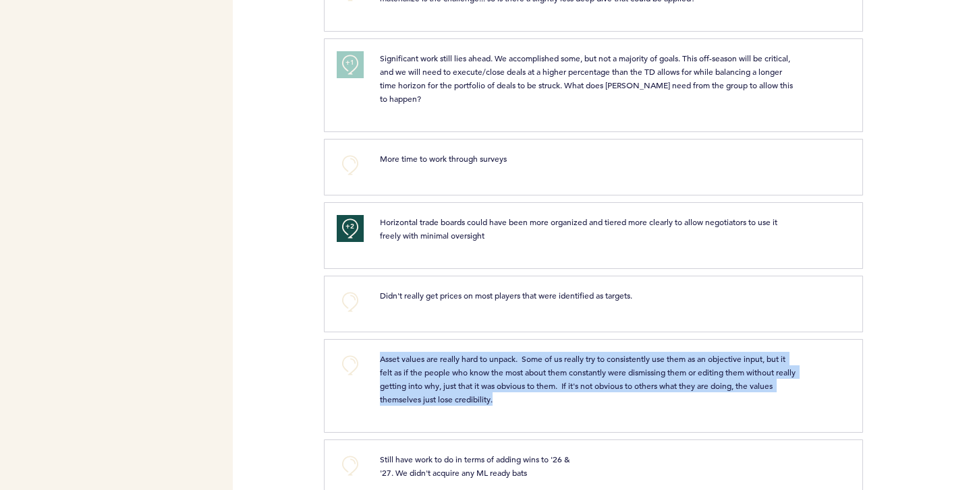
click at [440, 373] on span "Asset values are really hard to unpack. Some of us really try to consistently u…" at bounding box center [589, 378] width 418 height 51
click at [433, 372] on span "Asset values are really hard to unpack. Some of us really try to consistently u…" at bounding box center [589, 378] width 418 height 51
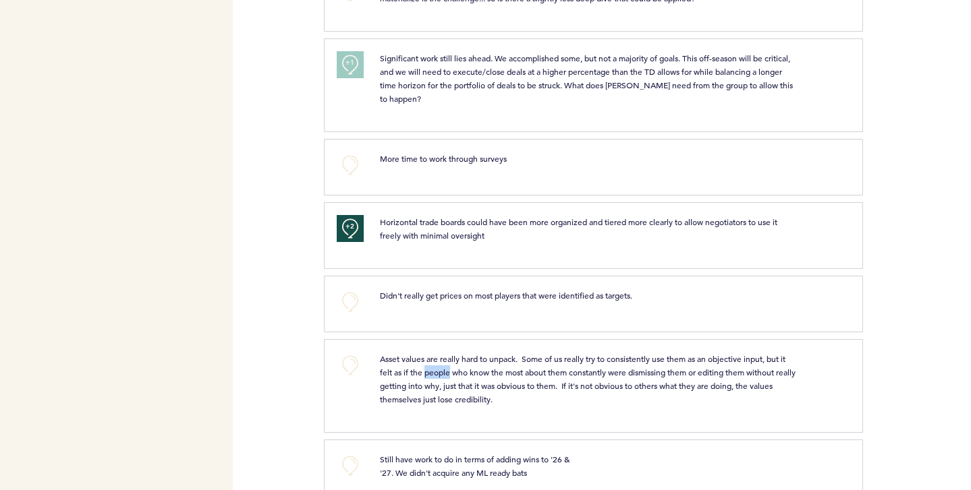
click at [433, 372] on span "Asset values are really hard to unpack. Some of us really try to consistently u…" at bounding box center [589, 378] width 418 height 51
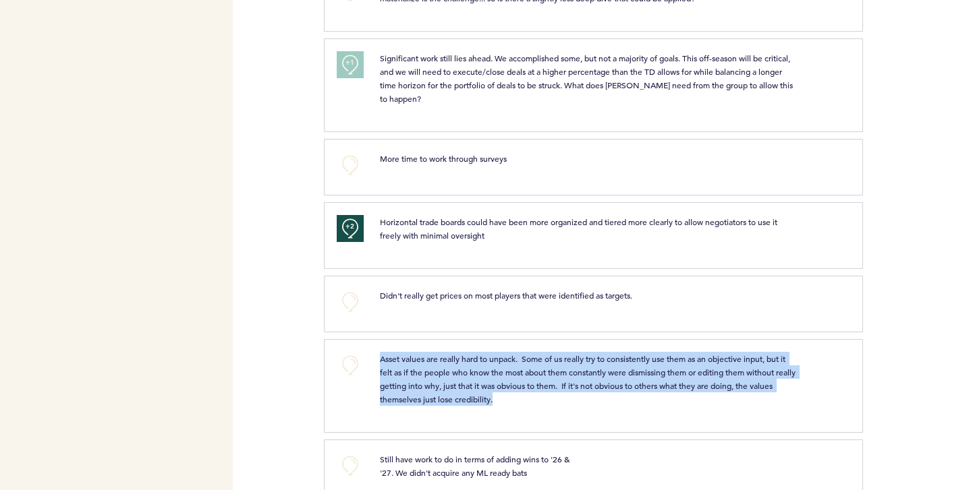
click at [433, 372] on span "Asset values are really hard to unpack. Some of us really try to consistently u…" at bounding box center [589, 378] width 418 height 51
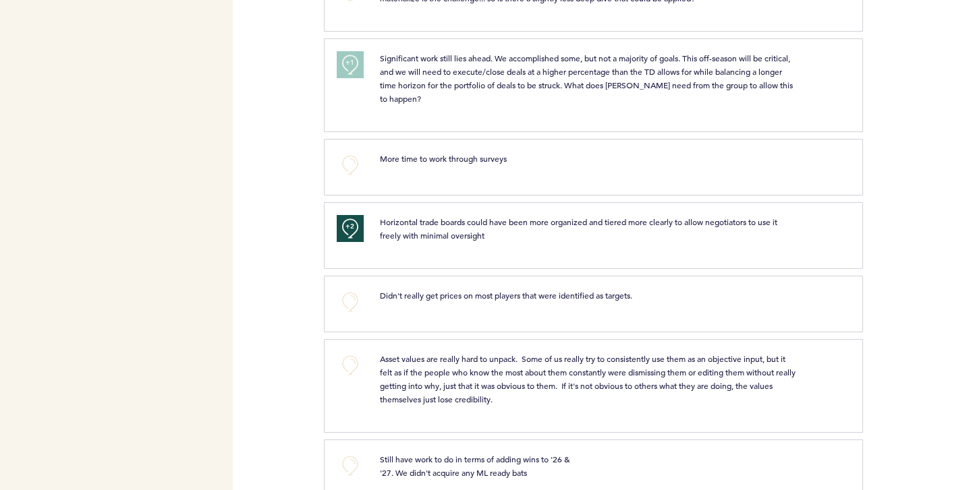
click at [433, 372] on span "Asset values are really hard to unpack. Some of us really try to consistently u…" at bounding box center [589, 378] width 418 height 51
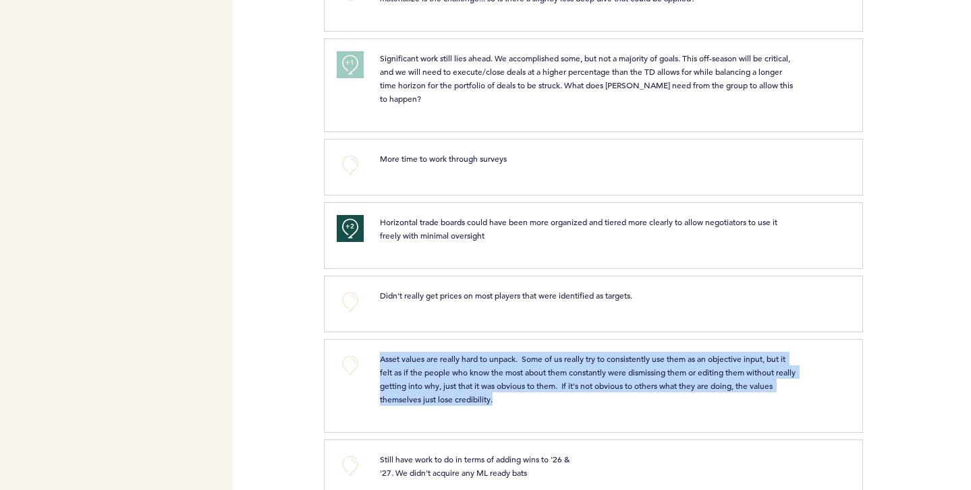
click at [433, 372] on span "Asset values are really hard to unpack. Some of us really try to consistently u…" at bounding box center [589, 378] width 418 height 51
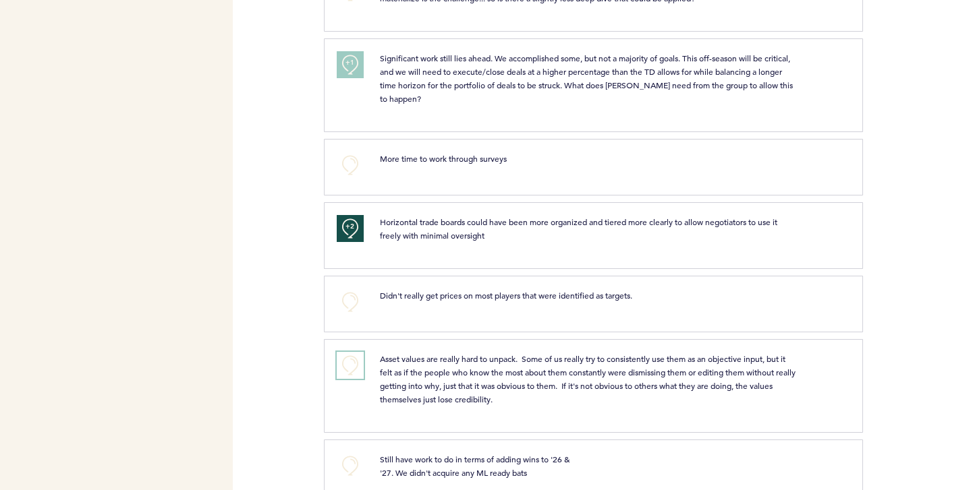
click at [351, 360] on button "+0" at bounding box center [350, 365] width 27 height 27
click at [349, 369] on span "+1" at bounding box center [349, 363] width 9 height 13
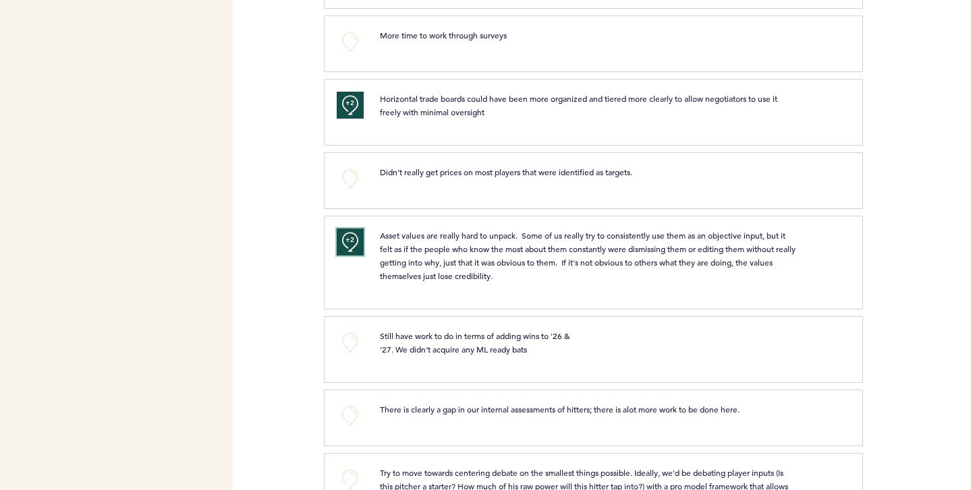
scroll to position [1833, 0]
click at [403, 331] on span "Still have work to do in terms of adding wins to '26 & '27. We didn't acquire a…" at bounding box center [476, 340] width 192 height 24
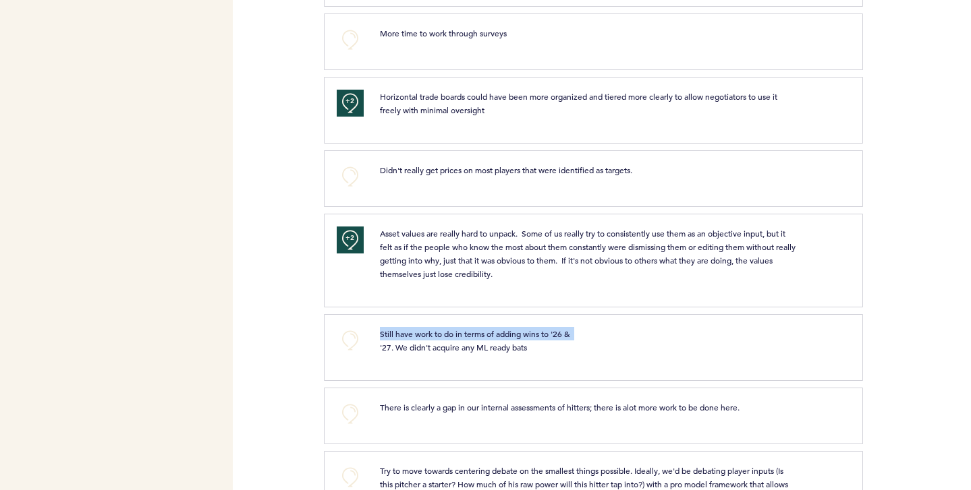
click at [403, 331] on span "Still have work to do in terms of adding wins to '26 & '27. We didn't acquire a…" at bounding box center [476, 340] width 192 height 24
click at [389, 337] on span "Still have work to do in terms of adding wins to '26 & '27. We didn't acquire a…" at bounding box center [476, 340] width 192 height 24
click at [339, 337] on button "+0" at bounding box center [350, 340] width 27 height 27
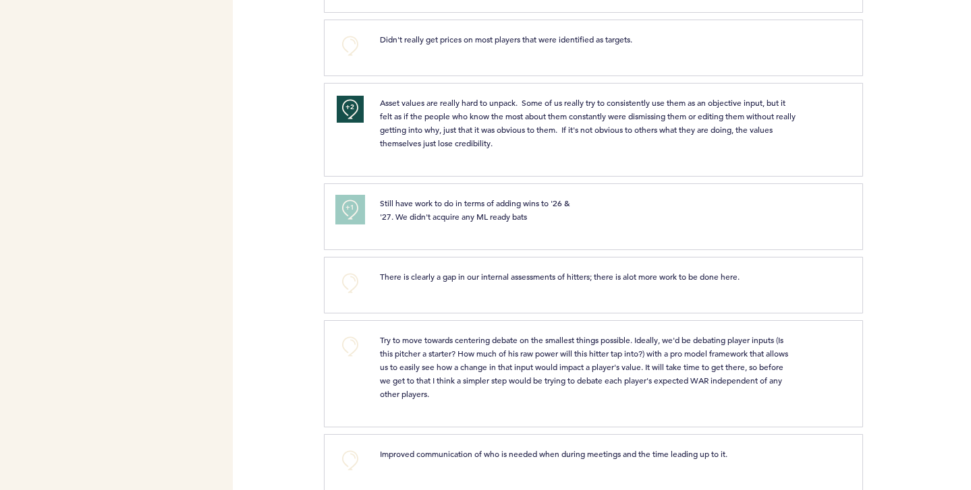
scroll to position [1967, 0]
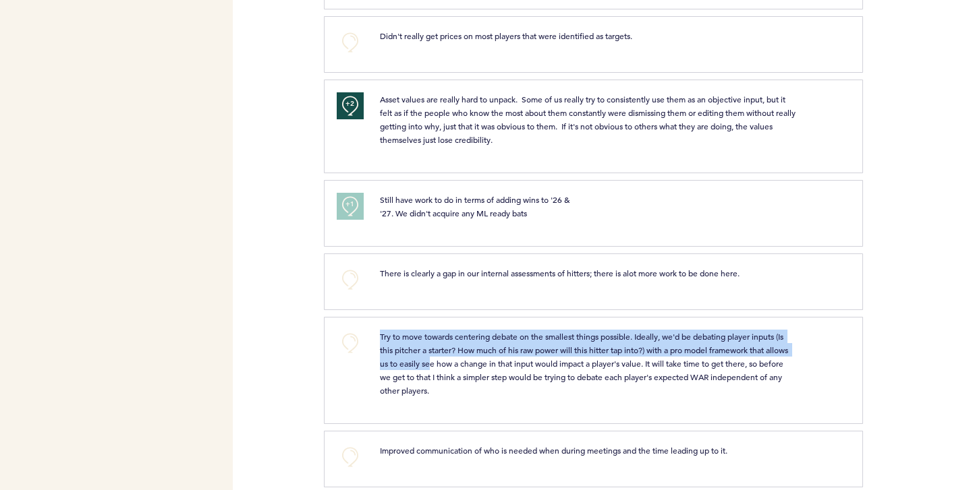
drag, startPoint x: 381, startPoint y: 334, endPoint x: 457, endPoint y: 368, distance: 83.0
click at [457, 368] on p "Try to move towards centering debate on the smallest things possible. Ideally, …" at bounding box center [588, 363] width 416 height 67
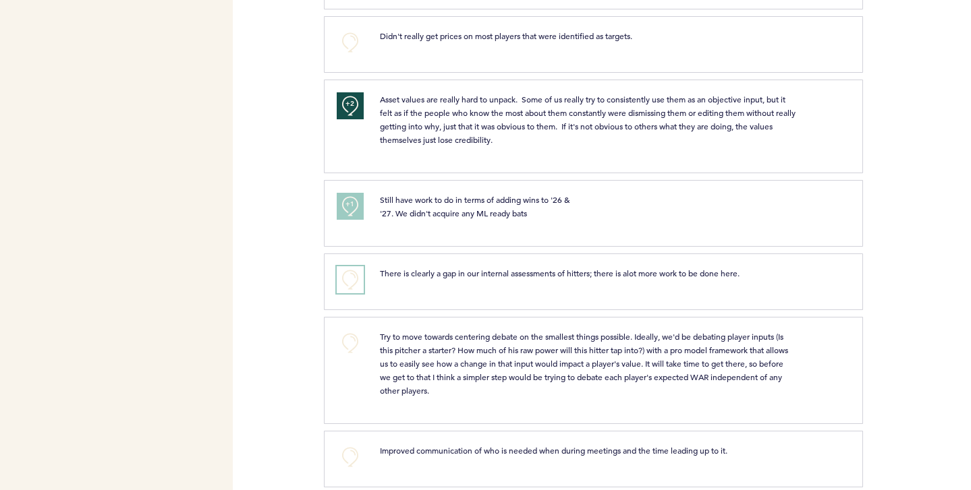
click at [352, 281] on button "+0" at bounding box center [350, 279] width 27 height 27
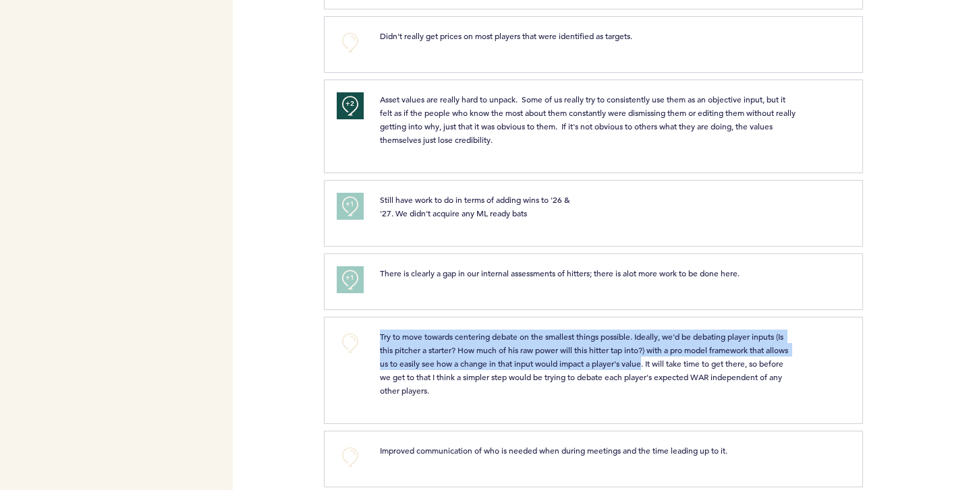
drag, startPoint x: 380, startPoint y: 334, endPoint x: 670, endPoint y: 367, distance: 291.9
click at [670, 367] on span "Try to move towards centering debate on the smallest things possible. Ideally, …" at bounding box center [585, 363] width 410 height 65
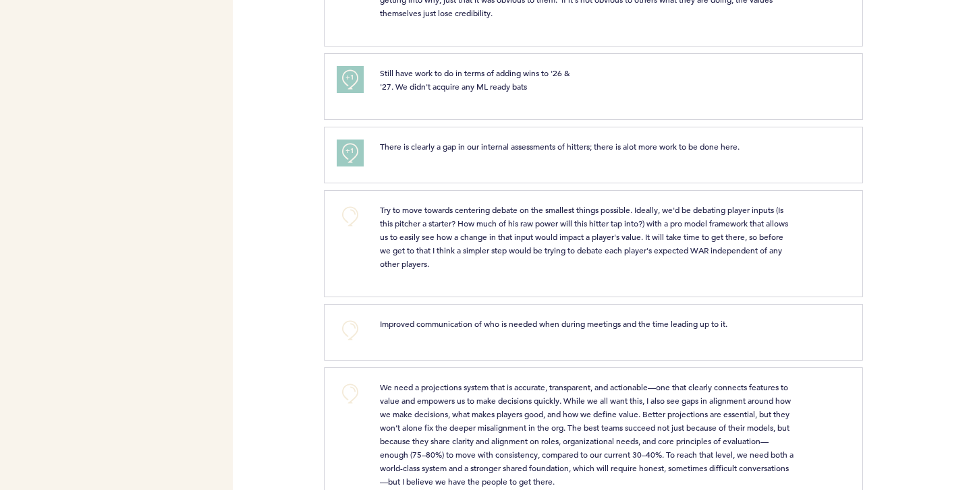
scroll to position [2096, 0]
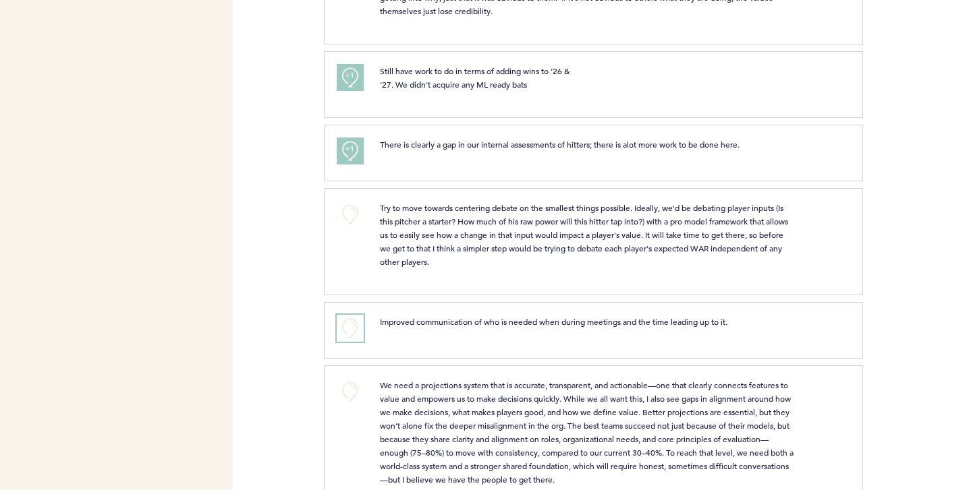
click at [343, 320] on button "+0" at bounding box center [350, 328] width 27 height 27
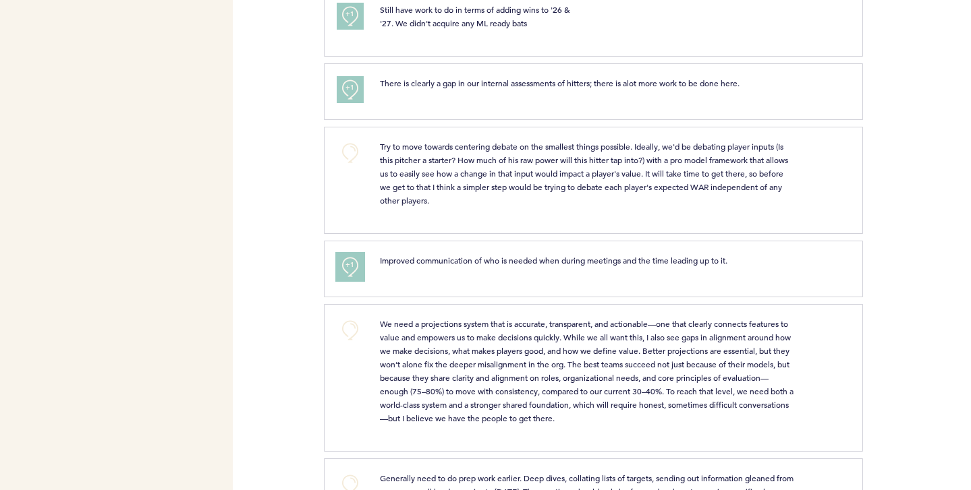
scroll to position [2164, 0]
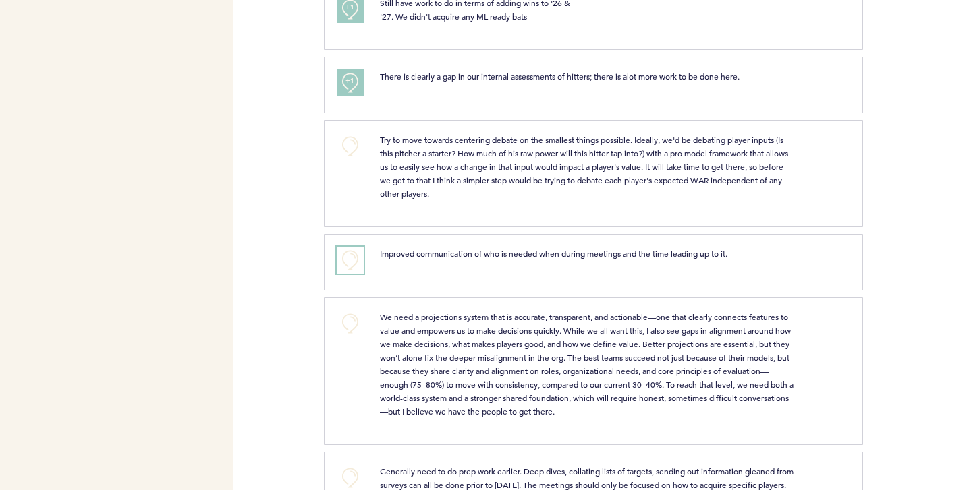
click at [349, 254] on button "+0" at bounding box center [350, 260] width 27 height 27
click at [384, 359] on span "We need a projections system that is accurate, transparent, and actionable—one …" at bounding box center [587, 364] width 415 height 105
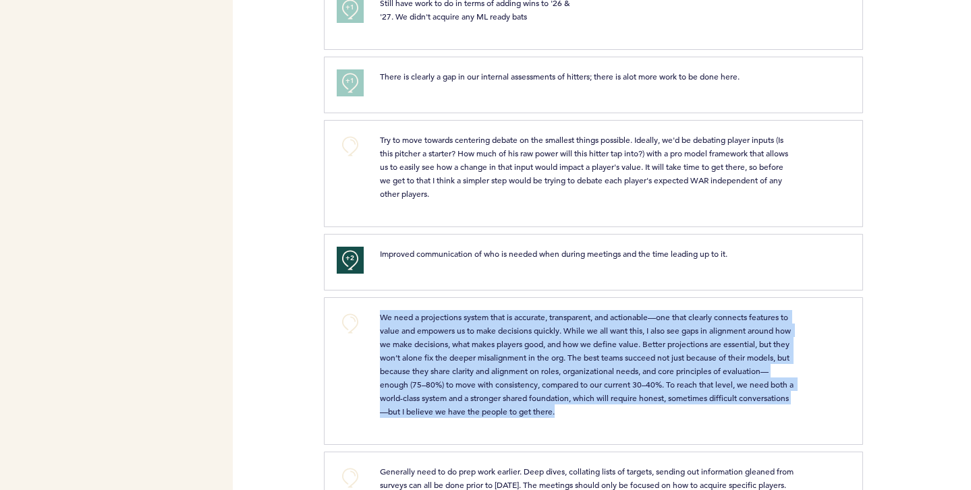
click at [384, 359] on span "We need a projections system that is accurate, transparent, and actionable—one …" at bounding box center [587, 364] width 415 height 105
click at [382, 360] on span "We need a projections system that is accurate, transparent, and actionable—one …" at bounding box center [587, 364] width 415 height 105
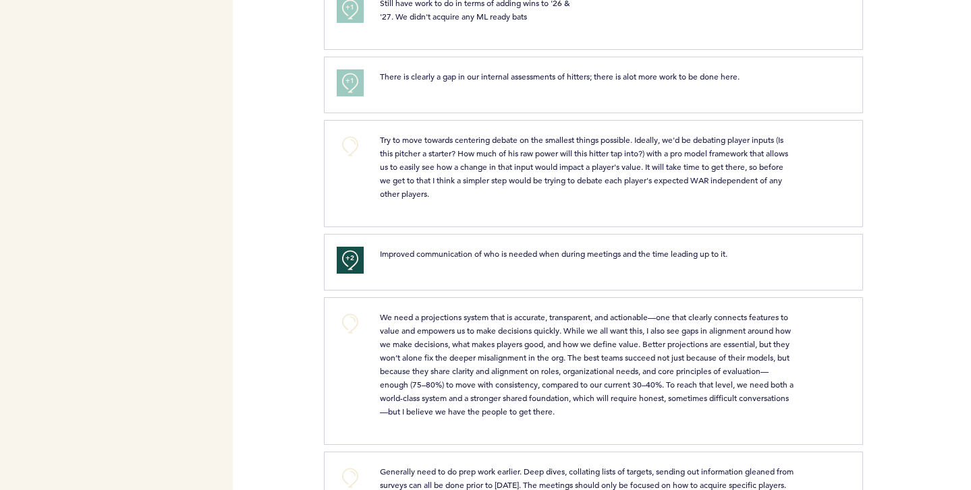
click at [380, 360] on span "We need a projections system that is accurate, transparent, and actionable—one …" at bounding box center [587, 364] width 415 height 105
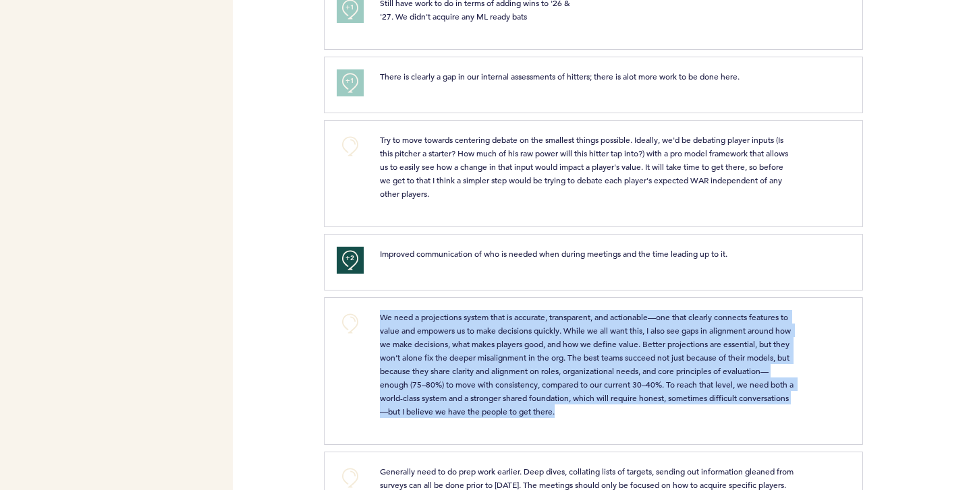
click at [380, 360] on span "We need a projections system that is accurate, transparent, and actionable—one …" at bounding box center [587, 364] width 415 height 105
click at [396, 357] on span "We need a projections system that is accurate, transparent, and actionable—one …" at bounding box center [587, 364] width 415 height 105
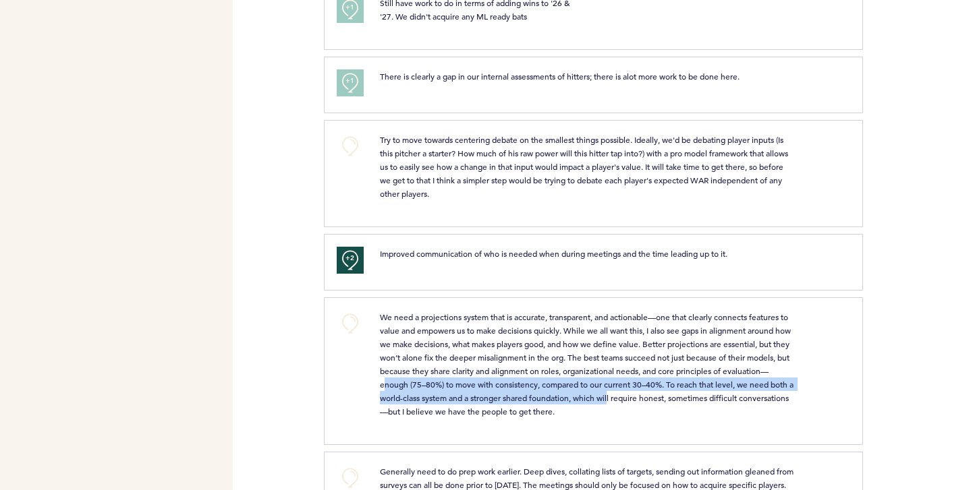
drag, startPoint x: 429, startPoint y: 385, endPoint x: 670, endPoint y: 395, distance: 241.7
click at [670, 395] on span "We need a projections system that is accurate, transparent, and actionable—one …" at bounding box center [587, 364] width 415 height 105
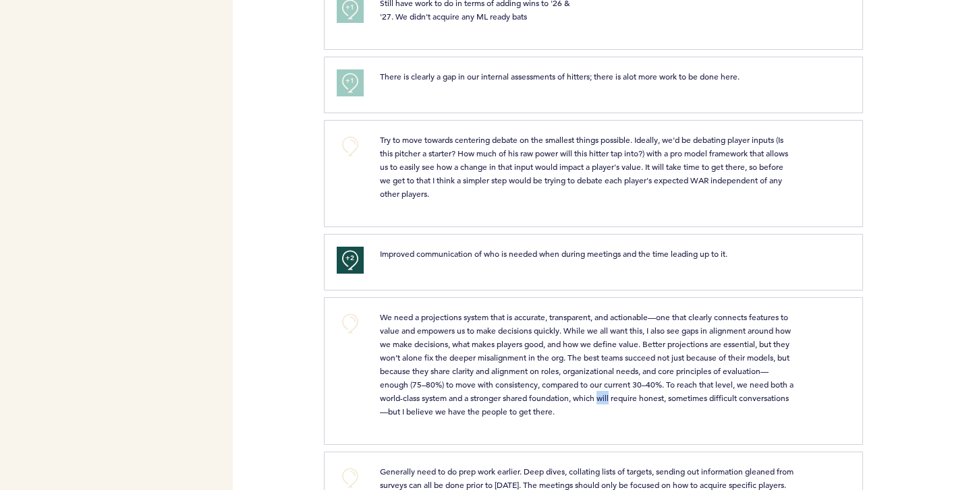
click at [670, 395] on span "We need a projections system that is accurate, transparent, and actionable—one …" at bounding box center [587, 364] width 415 height 105
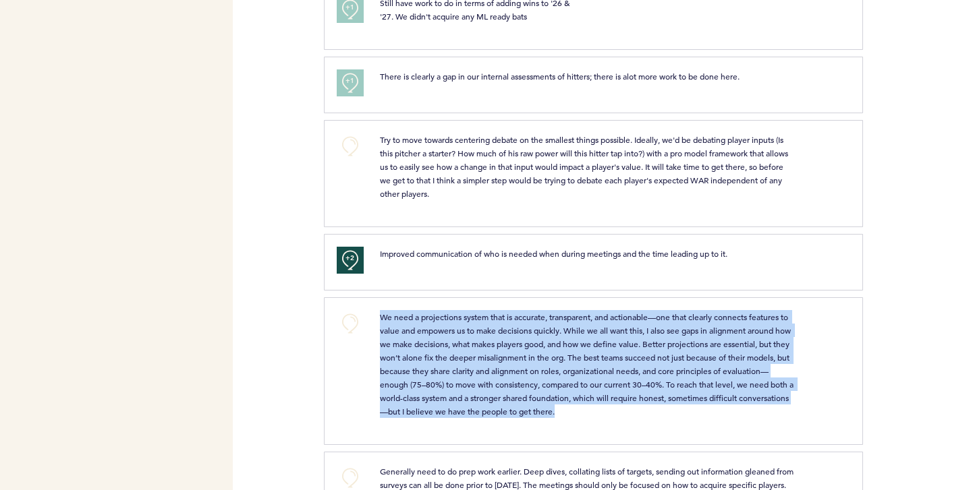
click at [670, 395] on span "We need a projections system that is accurate, transparent, and actionable—one …" at bounding box center [587, 364] width 415 height 105
click at [594, 377] on p "We need a projections system that is accurate, transparent, and actionable—one …" at bounding box center [588, 364] width 416 height 108
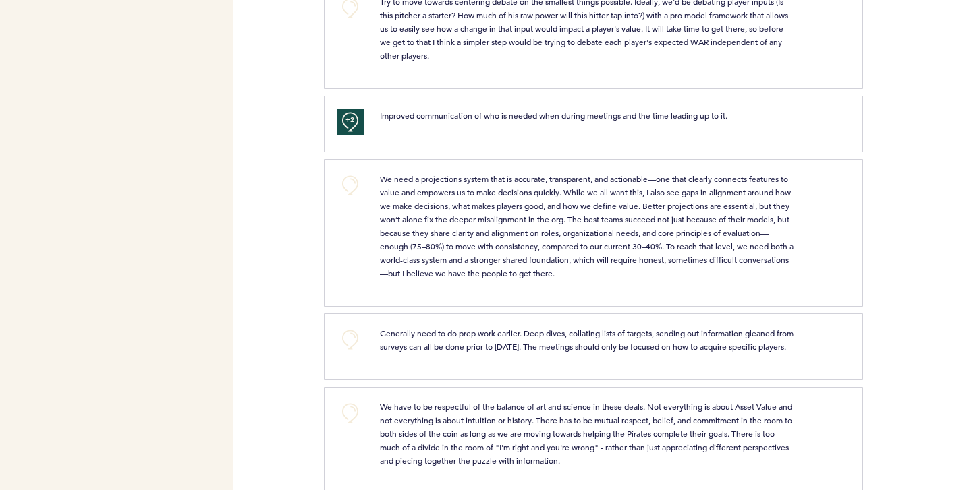
scroll to position [2305, 0]
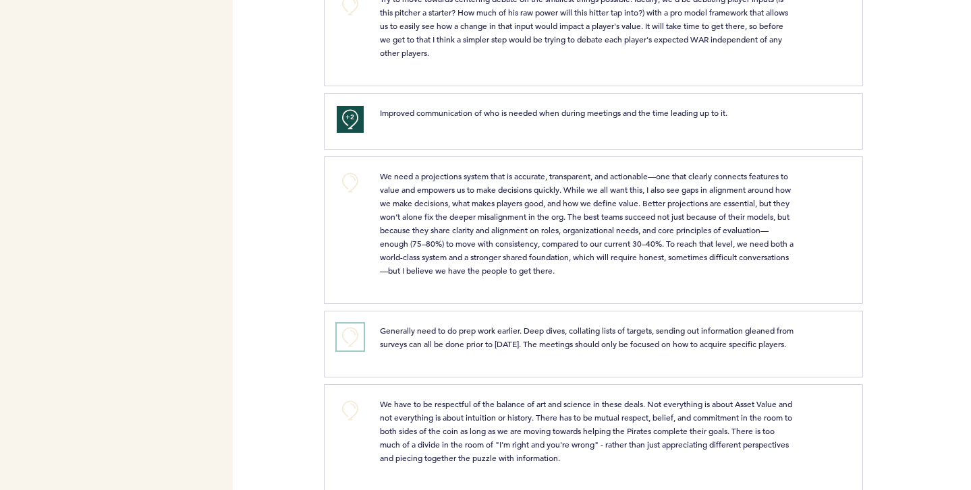
click at [347, 337] on button "+0" at bounding box center [350, 337] width 27 height 27
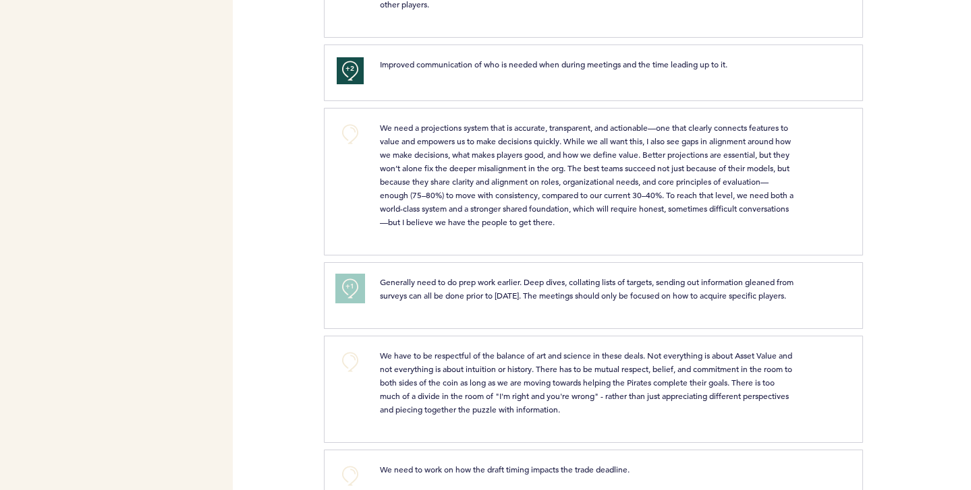
scroll to position [2354, 0]
click at [430, 370] on span "We have to be respectful of the balance of art and science in these deals. Not …" at bounding box center [587, 381] width 414 height 65
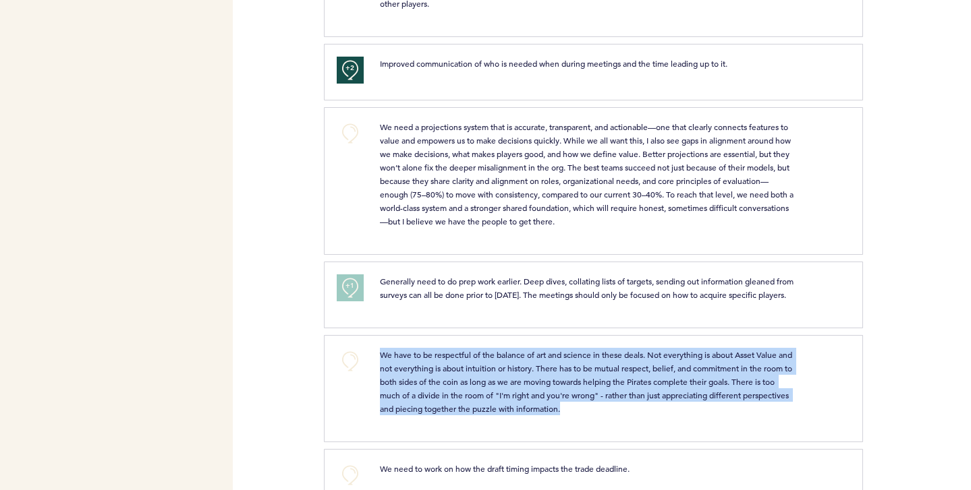
click at [430, 370] on span "We have to be respectful of the balance of art and science in these deals. Not …" at bounding box center [587, 381] width 414 height 65
click at [423, 370] on span "We have to be respectful of the balance of art and science in these deals. Not …" at bounding box center [587, 381] width 414 height 65
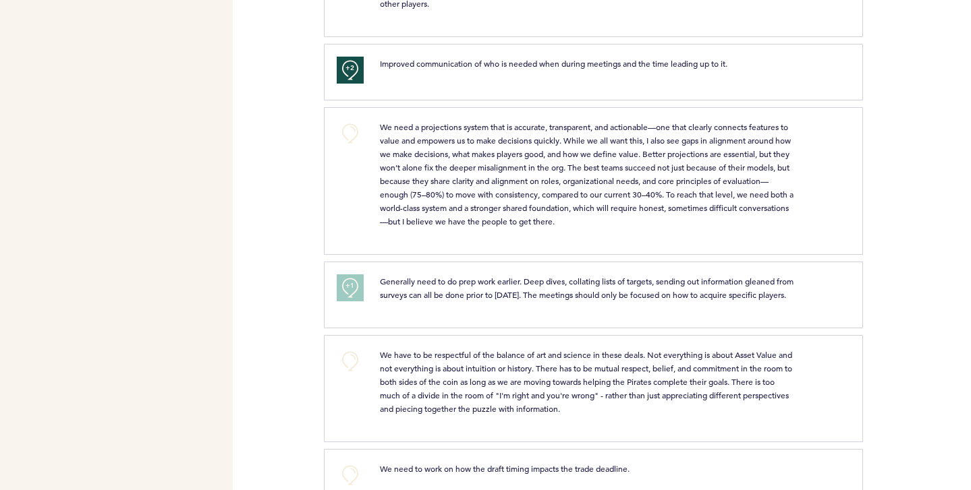
click at [383, 384] on span "We have to be respectful of the balance of art and science in these deals. Not …" at bounding box center [587, 381] width 414 height 65
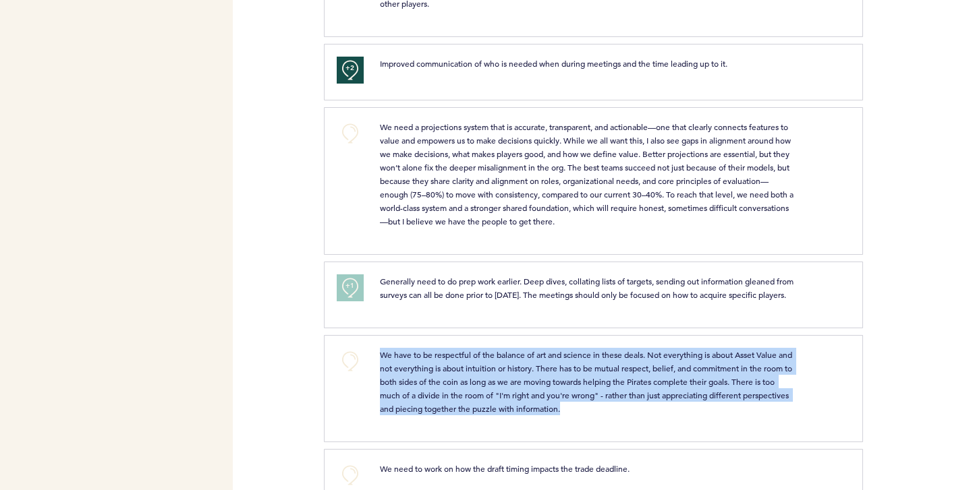
click at [383, 384] on span "We have to be respectful of the balance of art and science in these deals. Not …" at bounding box center [587, 381] width 414 height 65
click at [404, 384] on span "We have to be respectful of the balance of art and science in these deals. Not …" at bounding box center [587, 381] width 414 height 65
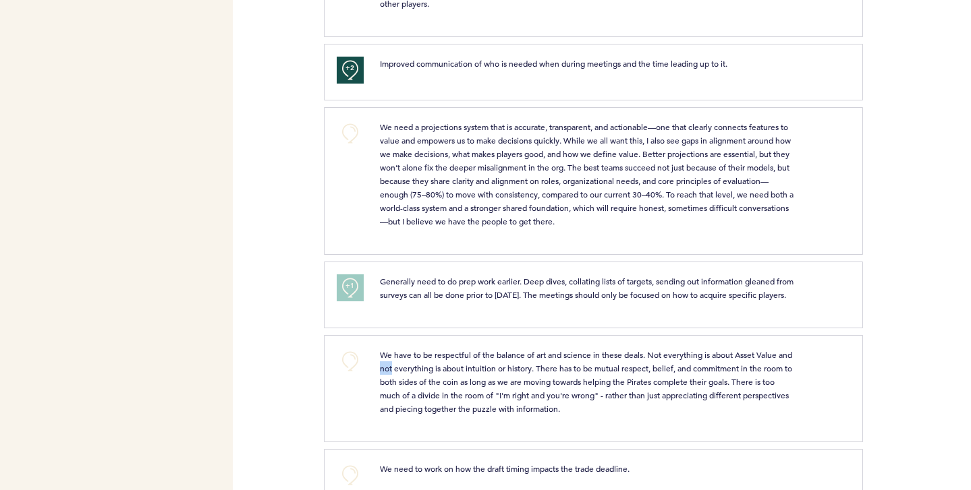
click at [404, 384] on span "We have to be respectful of the balance of art and science in these deals. Not …" at bounding box center [587, 381] width 414 height 65
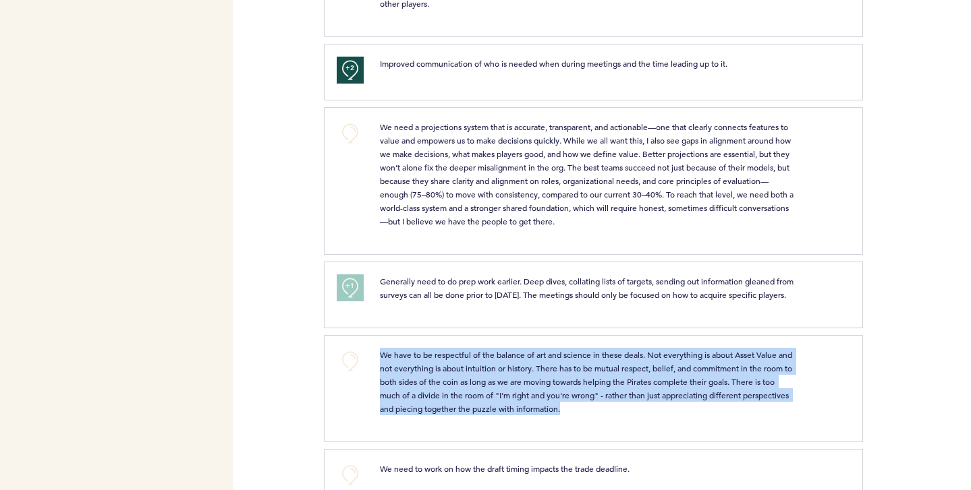
click at [404, 384] on span "We have to be respectful of the balance of art and science in these deals. Not …" at bounding box center [587, 381] width 414 height 65
click at [399, 384] on span "We have to be respectful of the balance of art and science in these deals. Not …" at bounding box center [587, 381] width 414 height 65
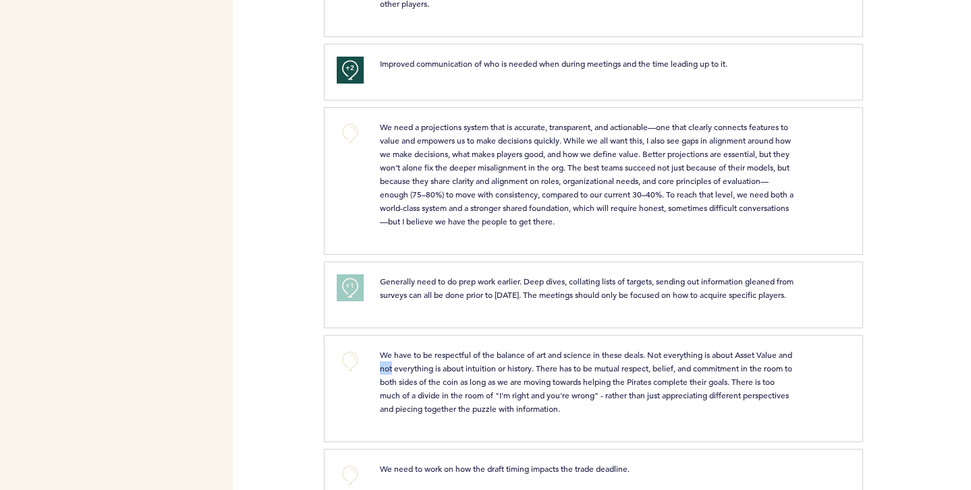
click at [399, 384] on span "We have to be respectful of the balance of art and science in these deals. Not …" at bounding box center [587, 381] width 414 height 65
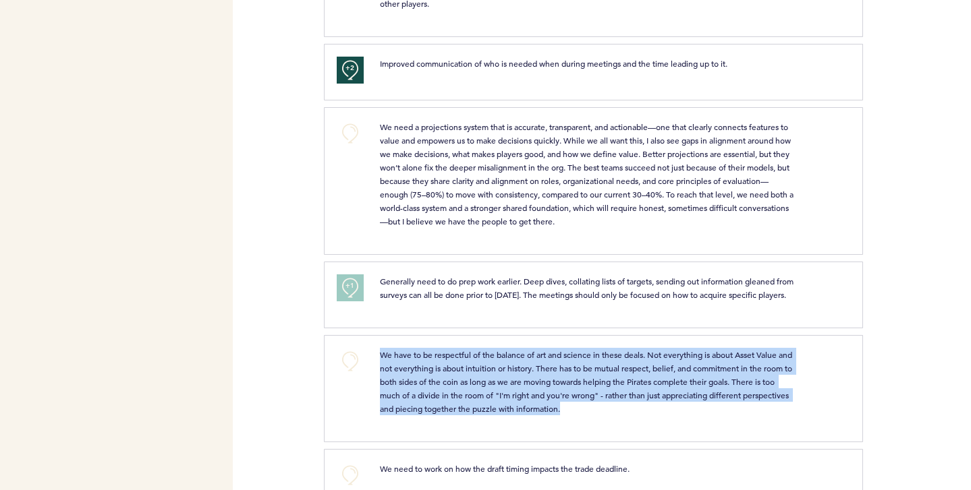
click at [399, 384] on span "We have to be respectful of the balance of art and science in these deals. Not …" at bounding box center [587, 381] width 414 height 65
click at [389, 386] on p "We have to be respectful of the balance of art and science in these deals. Not …" at bounding box center [588, 381] width 416 height 67
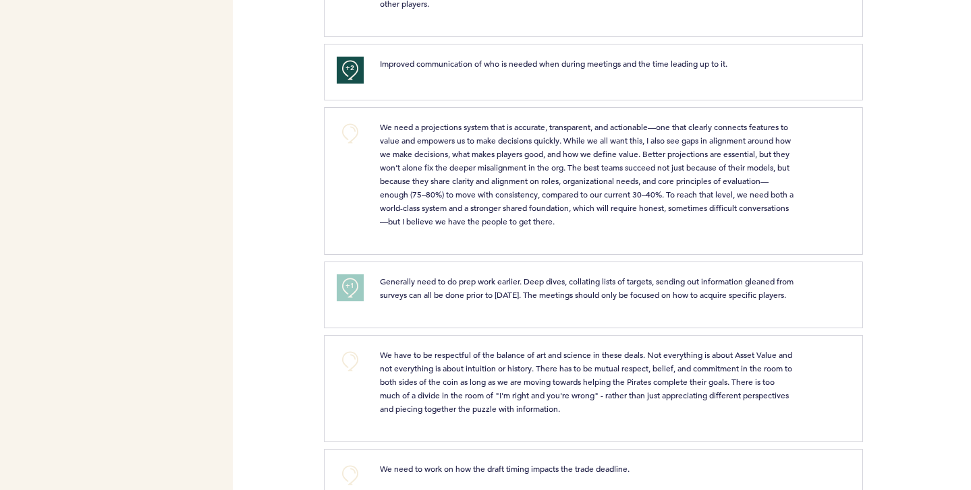
click at [389, 384] on span "We have to be respectful of the balance of art and science in these deals. Not …" at bounding box center [587, 381] width 414 height 65
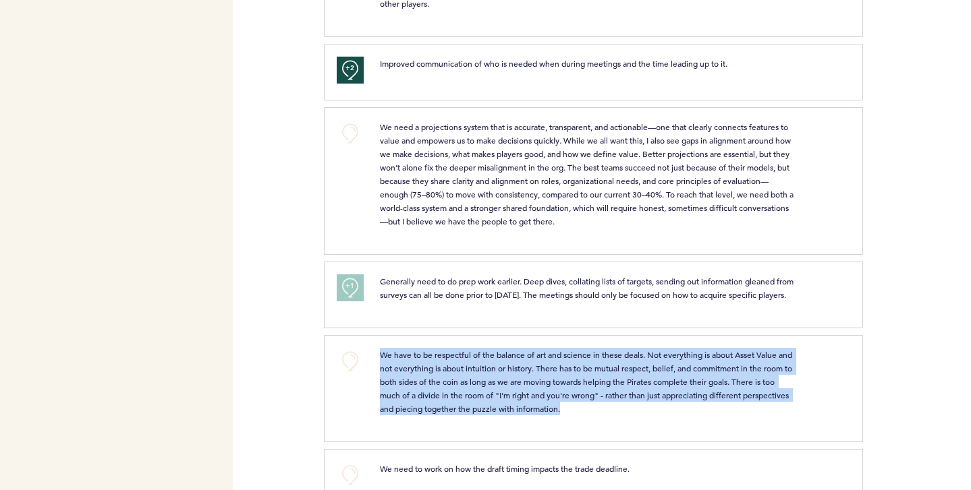
click at [389, 384] on span "We have to be respectful of the balance of art and science in these deals. Not …" at bounding box center [587, 381] width 414 height 65
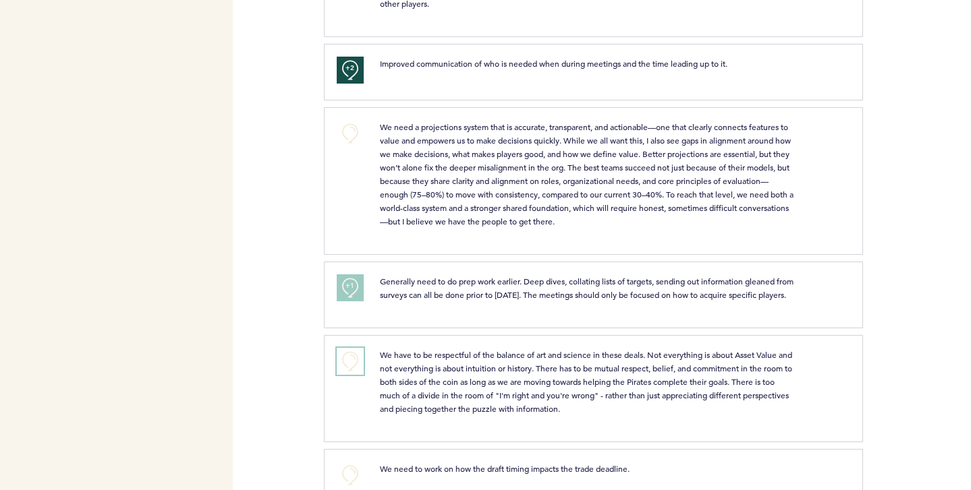
click at [345, 370] on button "+0" at bounding box center [350, 361] width 27 height 27
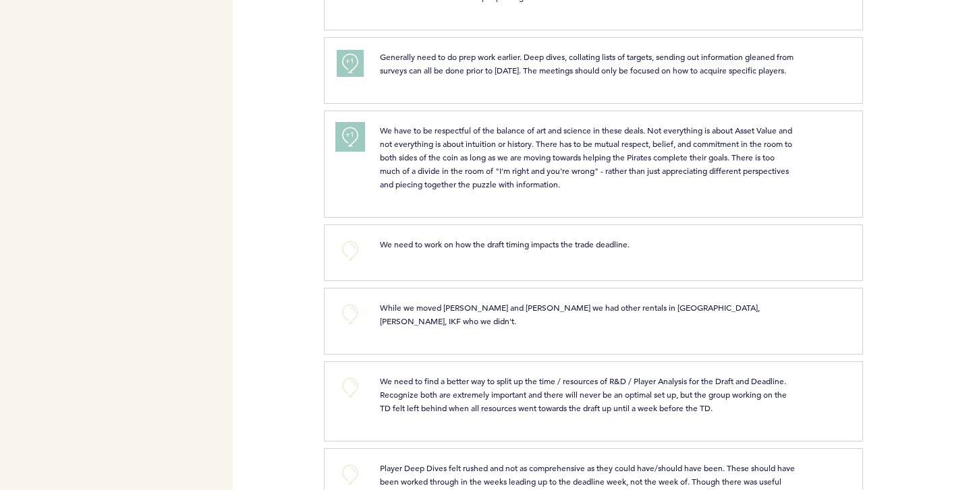
scroll to position [2580, 0]
click at [344, 386] on button "+0" at bounding box center [350, 386] width 27 height 27
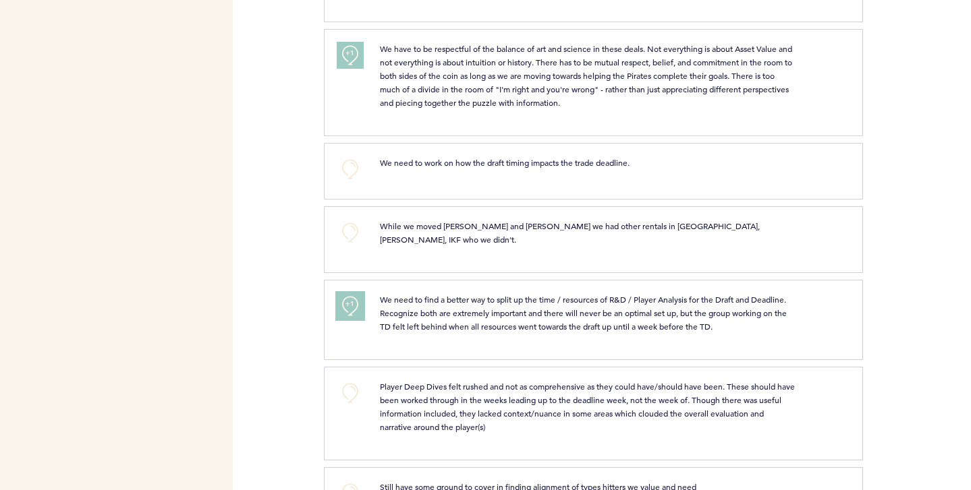
scroll to position [2776, 0]
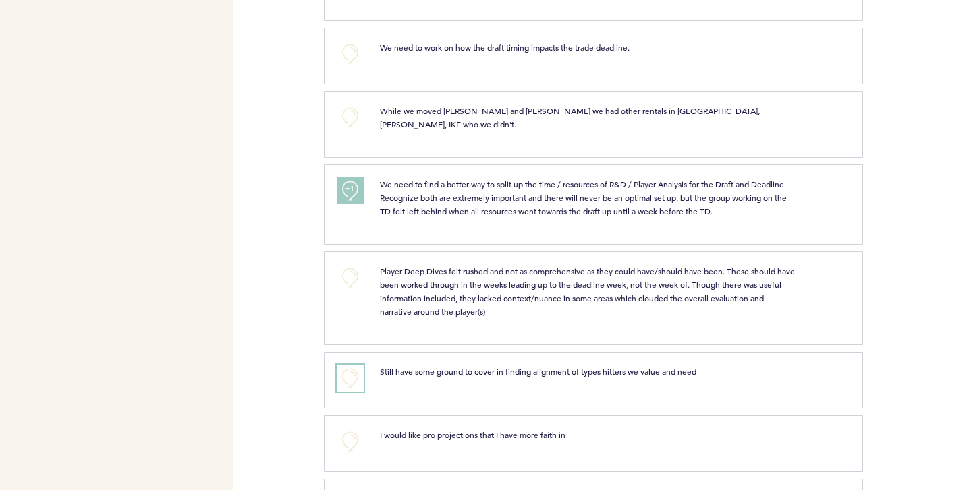
click at [345, 378] on button "+0" at bounding box center [350, 378] width 27 height 27
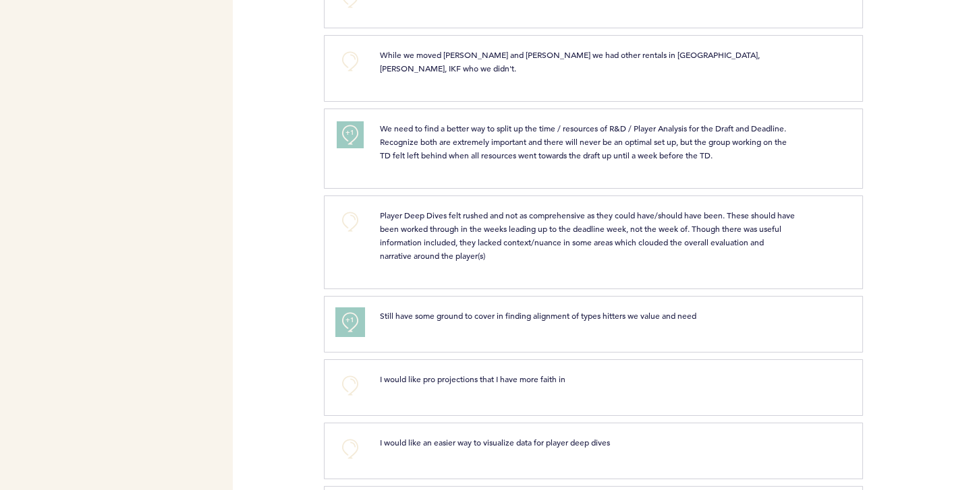
scroll to position [2834, 0]
click at [356, 385] on button "+0" at bounding box center [350, 383] width 27 height 27
click at [358, 392] on button "+1" at bounding box center [350, 383] width 27 height 27
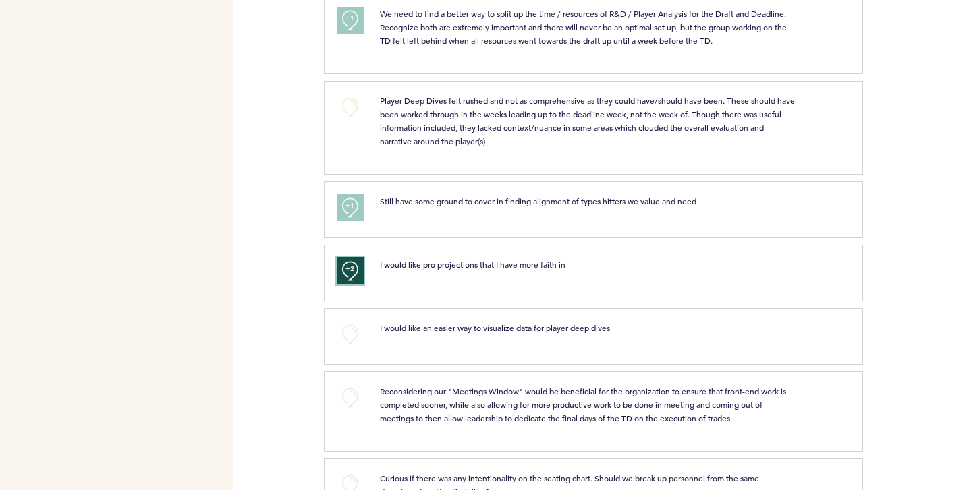
scroll to position [2953, 0]
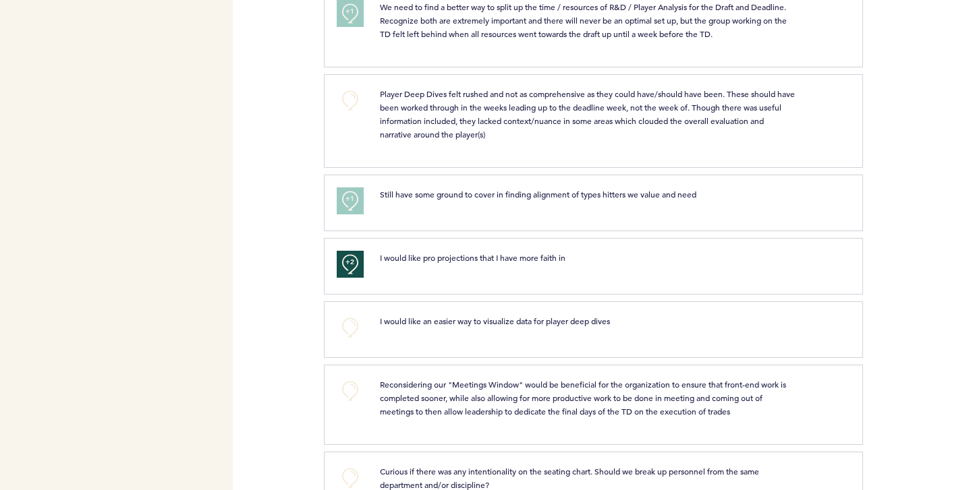
click at [461, 393] on p "Reconsidering our "Meetings Window" would be beneficial for the organization to…" at bounding box center [588, 398] width 416 height 40
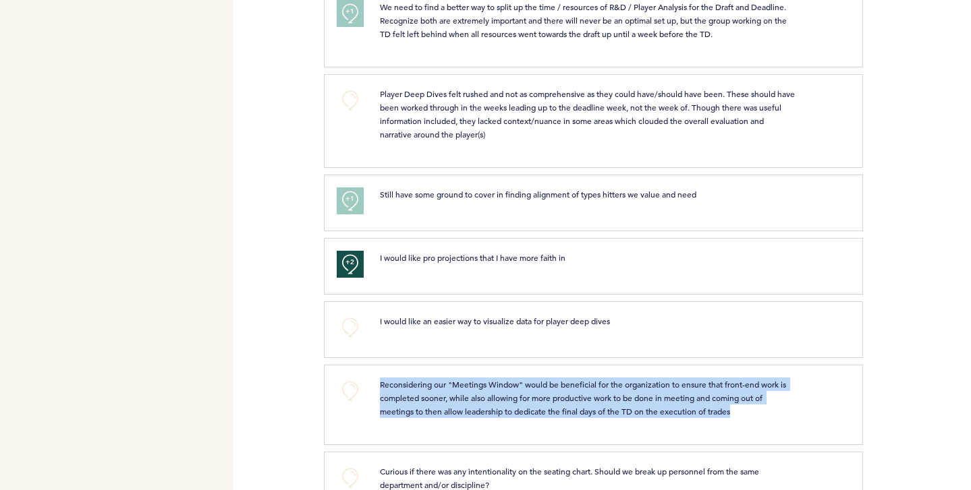
click at [461, 393] on p "Reconsidering our "Meetings Window" would be beneficial for the organization to…" at bounding box center [588, 398] width 416 height 40
click at [429, 390] on span "Reconsidering our "Meetings Window" would be beneficial for the organization to…" at bounding box center [584, 398] width 408 height 38
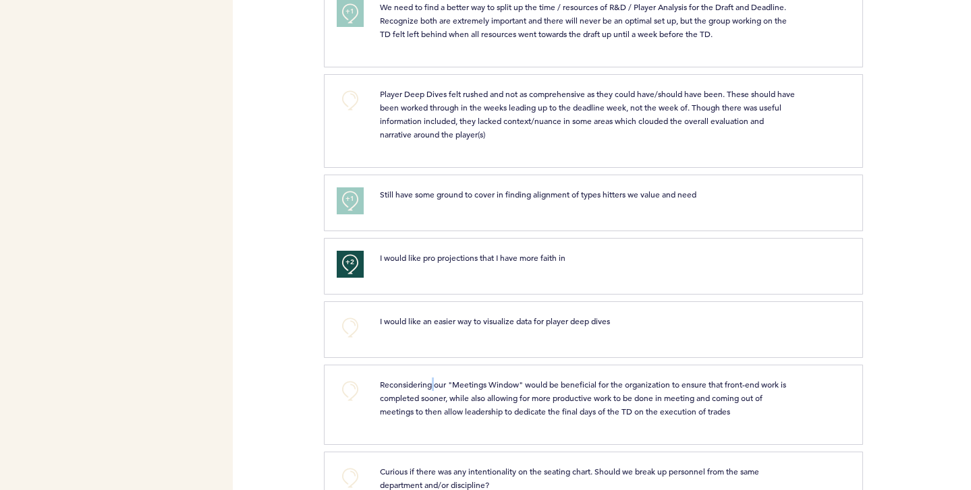
click at [429, 390] on span "Reconsidering our "Meetings Window" would be beneficial for the organization to…" at bounding box center [584, 398] width 408 height 38
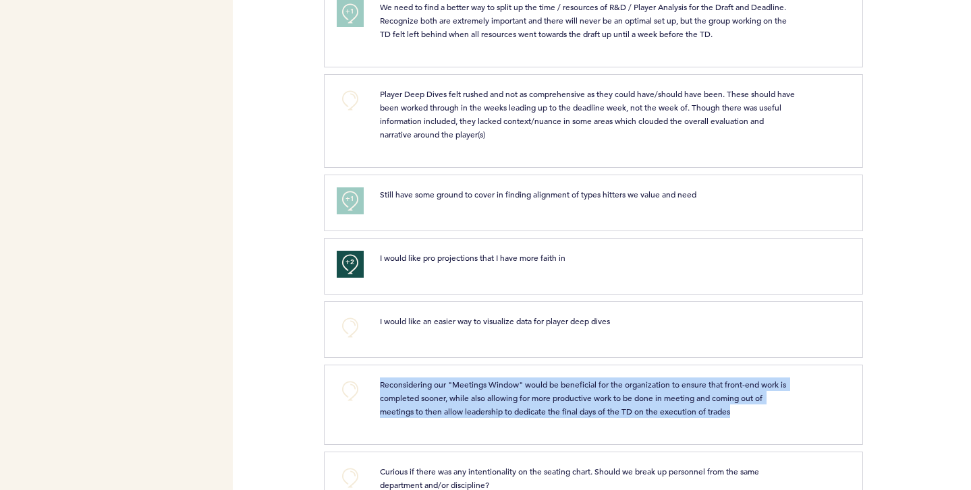
click at [429, 390] on span "Reconsidering our "Meetings Window" would be beneficial for the organization to…" at bounding box center [584, 398] width 408 height 38
click at [424, 397] on span "Reconsidering our "Meetings Window" would be beneficial for the organization to…" at bounding box center [584, 398] width 408 height 38
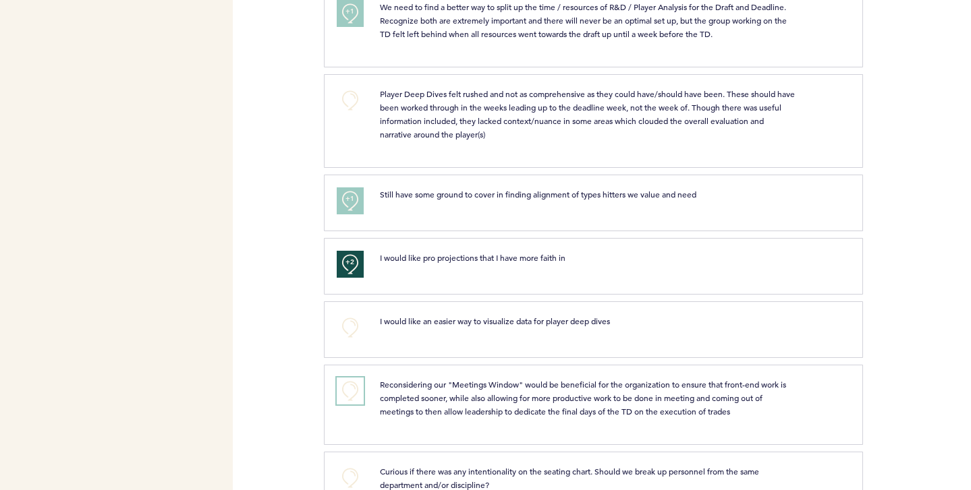
click at [353, 382] on button "+0" at bounding box center [350, 391] width 27 height 27
click at [351, 389] on span "+1" at bounding box center [349, 388] width 9 height 13
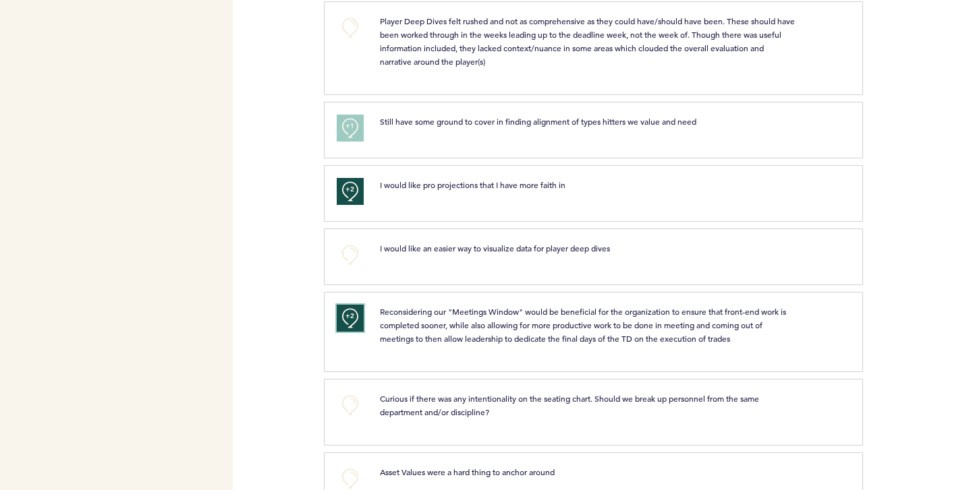
scroll to position [3052, 0]
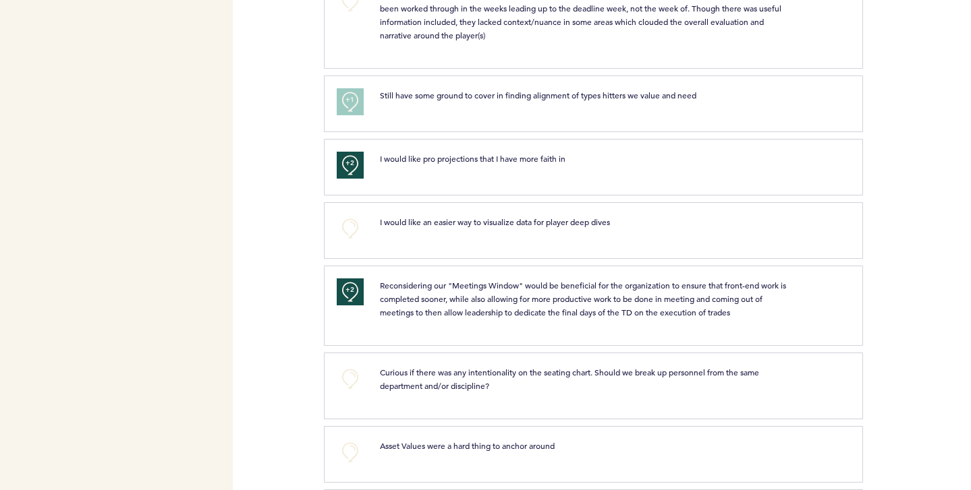
click at [462, 378] on span "Curious if there was any intentionality on the seating chart. Should we break u…" at bounding box center [570, 379] width 381 height 24
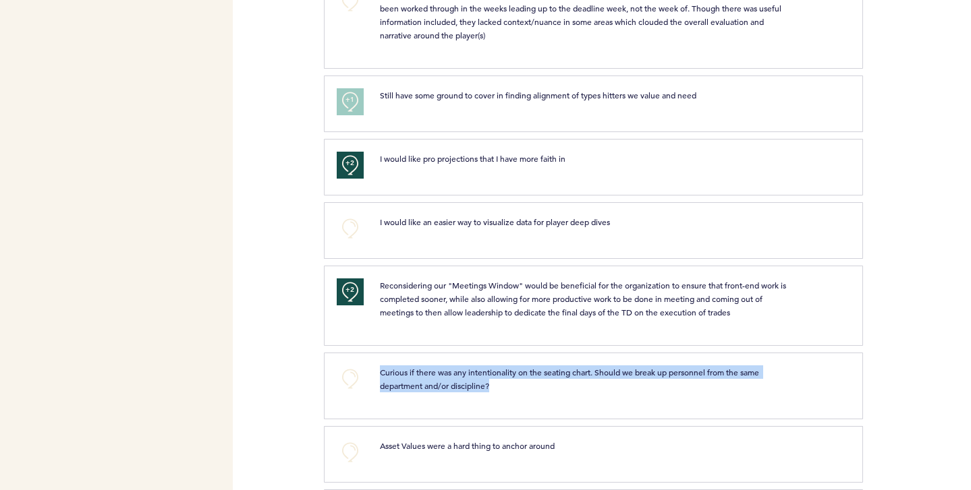
click at [462, 378] on span "Curious if there was any intentionality on the seating chart. Should we break u…" at bounding box center [570, 379] width 381 height 24
click at [449, 379] on span "Curious if there was any intentionality on the seating chart. Should we break u…" at bounding box center [570, 379] width 381 height 24
drag, startPoint x: 492, startPoint y: 389, endPoint x: 374, endPoint y: 380, distance: 118.4
click at [374, 380] on div "Curious if there was any intentionality on the seating chart. Should we break u…" at bounding box center [588, 379] width 436 height 27
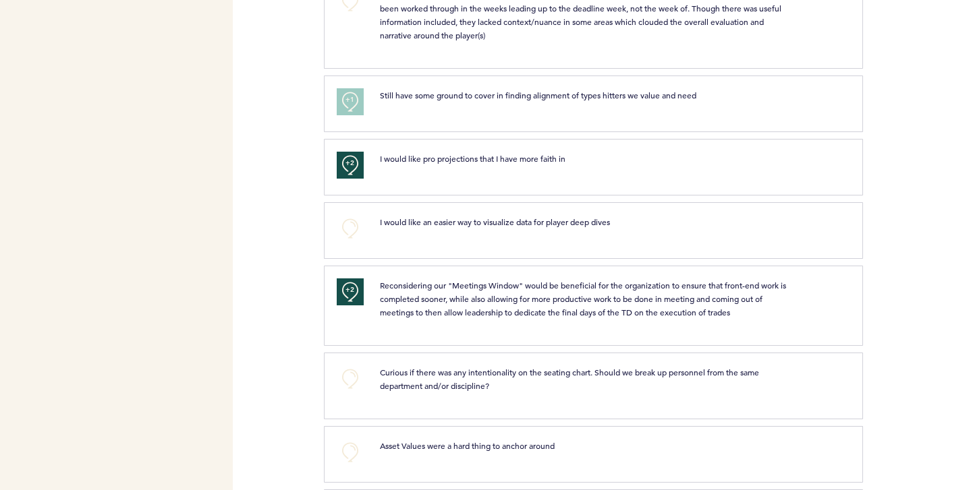
click at [381, 382] on p "Curious if there was any intentionality on the seating chart. Should we break u…" at bounding box center [588, 379] width 416 height 27
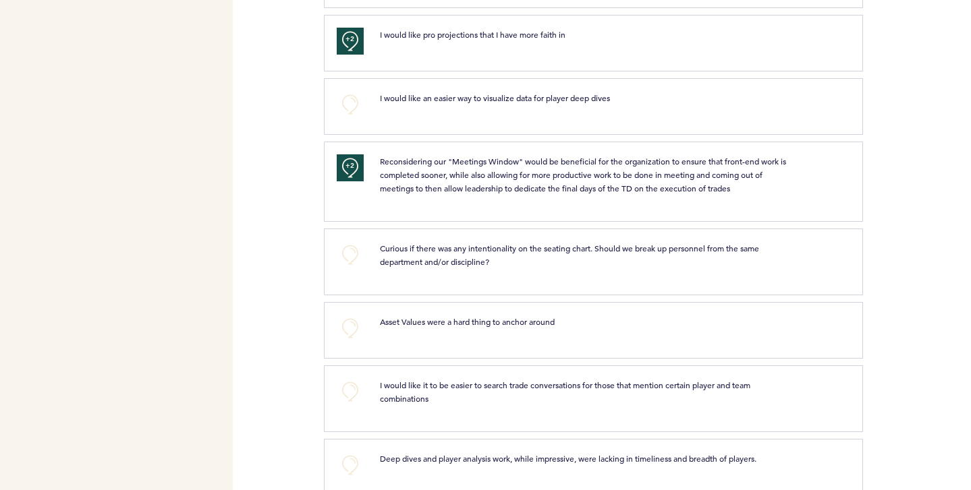
scroll to position [3179, 0]
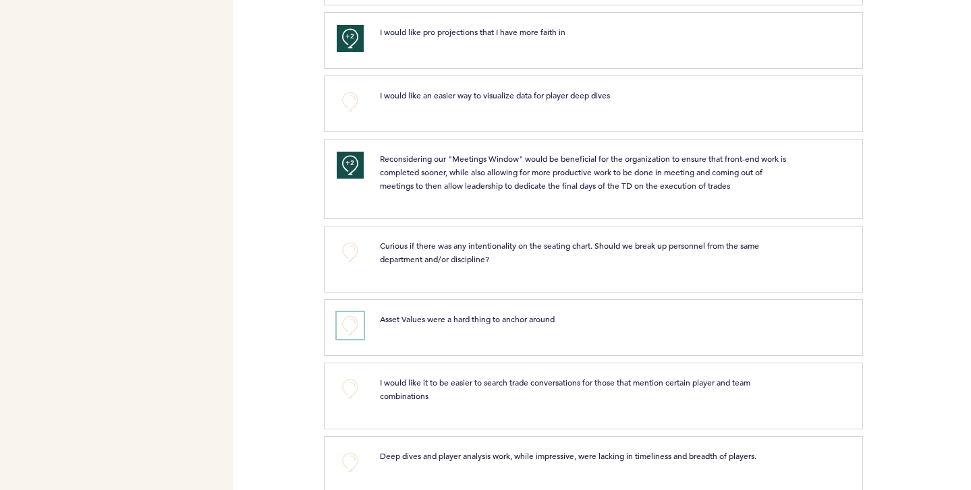
click at [343, 322] on button "+0" at bounding box center [350, 325] width 27 height 27
click at [343, 322] on button "+1" at bounding box center [350, 325] width 27 height 27
click at [348, 391] on button "+0" at bounding box center [350, 389] width 27 height 27
click at [348, 391] on span "+1" at bounding box center [349, 386] width 9 height 13
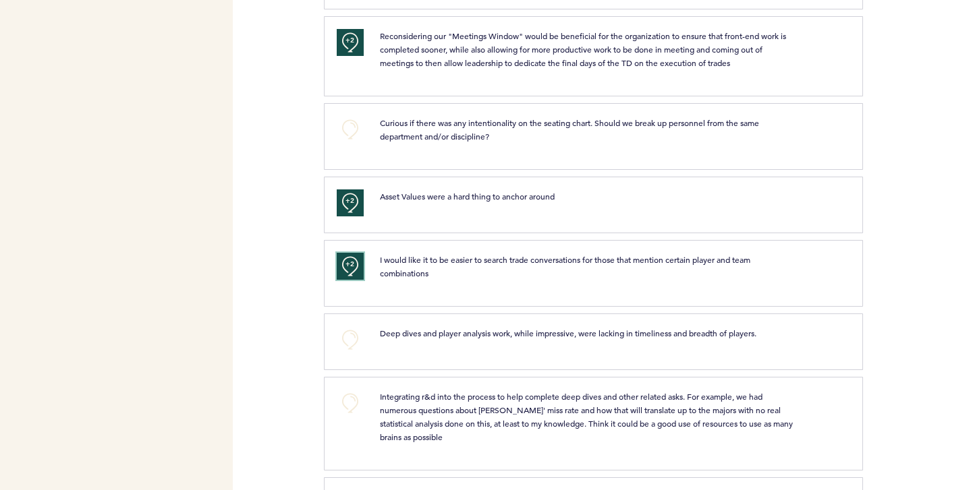
scroll to position [3302, 0]
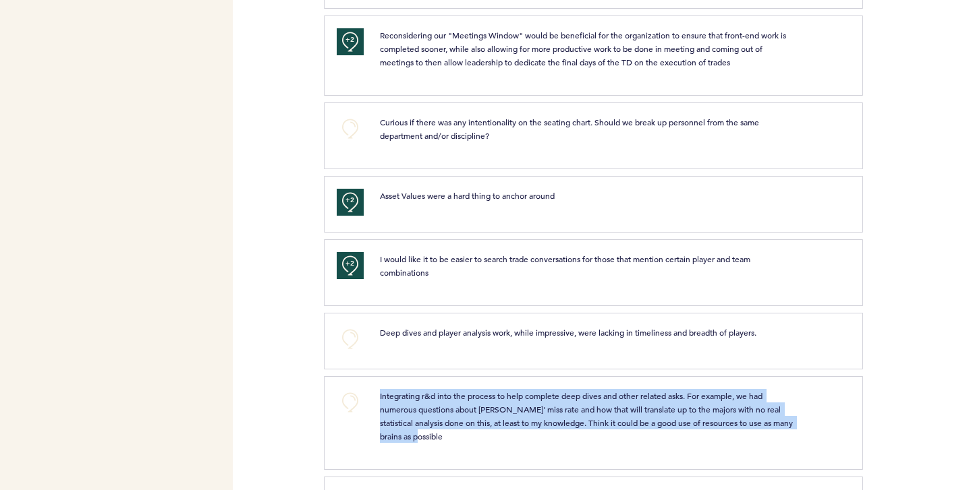
drag, startPoint x: 378, startPoint y: 398, endPoint x: 492, endPoint y: 432, distance: 119.1
click at [492, 432] on div "Integrating r&d into the process to help complete deep dives and other related …" at bounding box center [588, 416] width 436 height 54
click at [451, 434] on p "Integrating r&d into the process to help complete deep dives and other related …" at bounding box center [588, 416] width 416 height 54
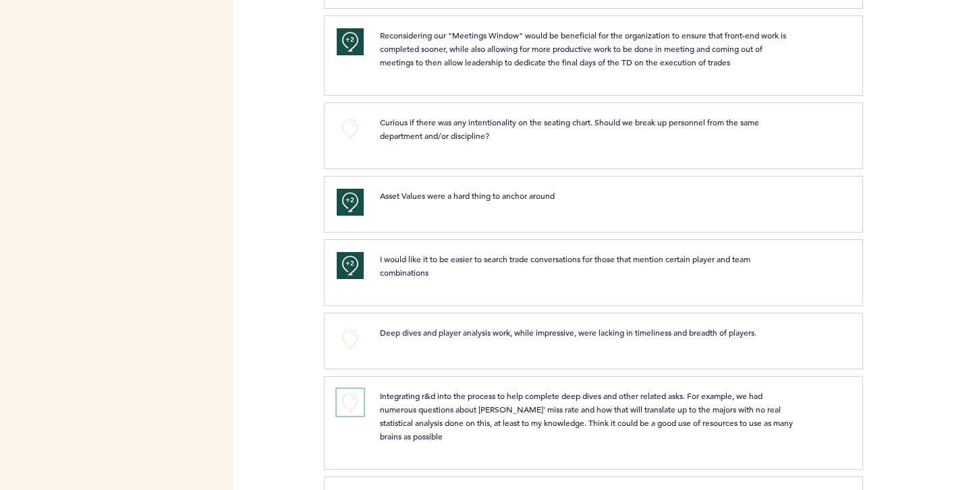
click at [349, 404] on button "+0" at bounding box center [350, 402] width 27 height 27
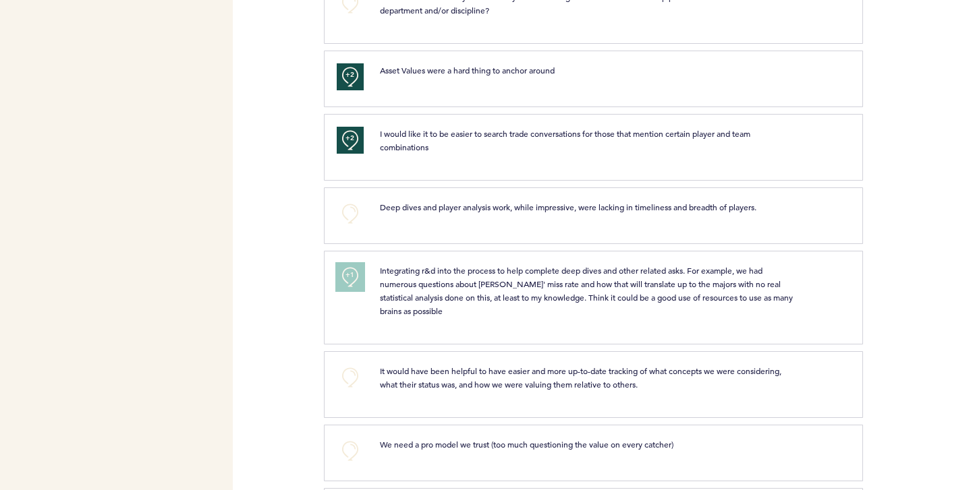
scroll to position [3495, 0]
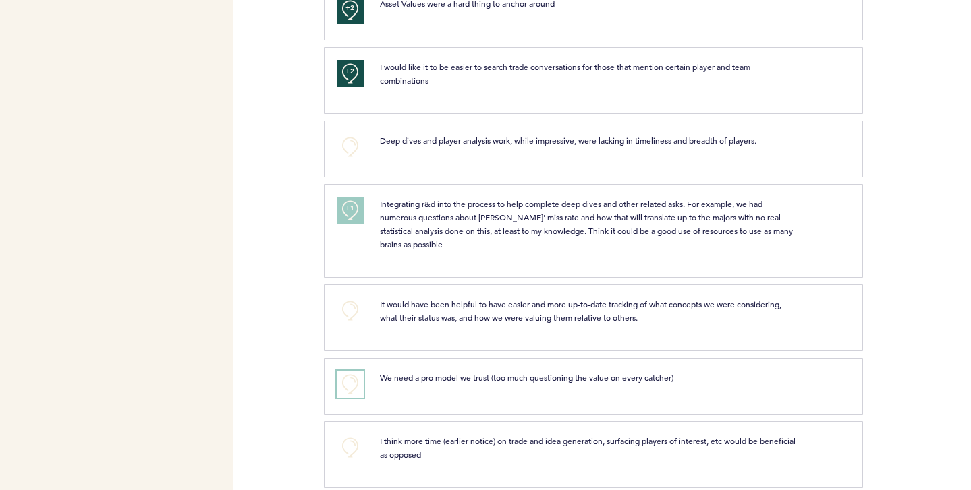
click at [350, 382] on button "+0" at bounding box center [350, 384] width 27 height 27
click at [350, 382] on span "+1" at bounding box center [349, 382] width 9 height 13
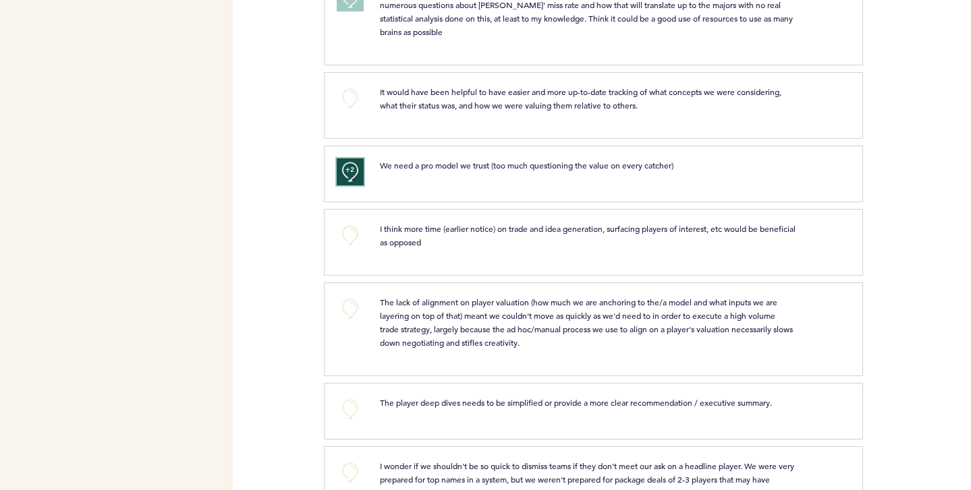
scroll to position [3708, 0]
click at [389, 305] on span "The lack of alignment on player valuation (how much we are anchoring to the/a m…" at bounding box center [587, 320] width 415 height 51
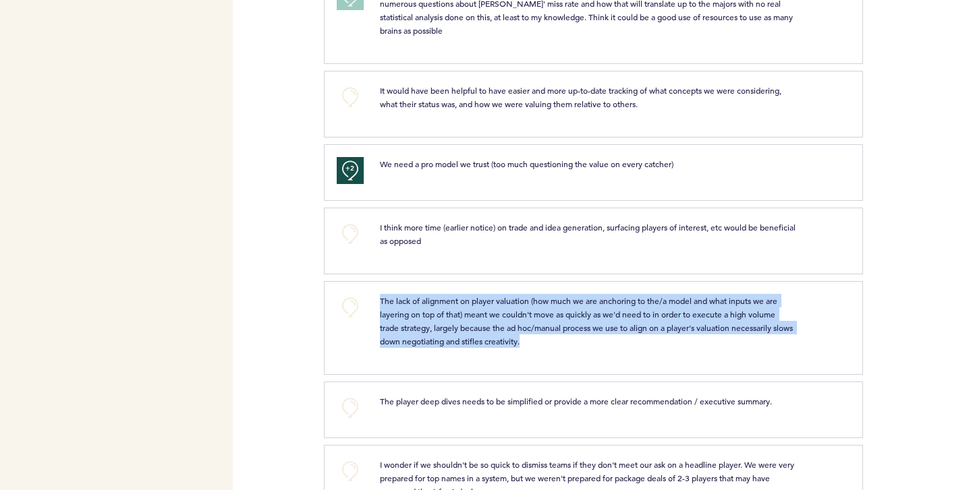
click at [389, 305] on span "The lack of alignment on player valuation (how much we are anchoring to the/a m…" at bounding box center [587, 320] width 415 height 51
click at [388, 308] on p "The lack of alignment on player valuation (how much we are anchoring to the/a m…" at bounding box center [588, 321] width 416 height 54
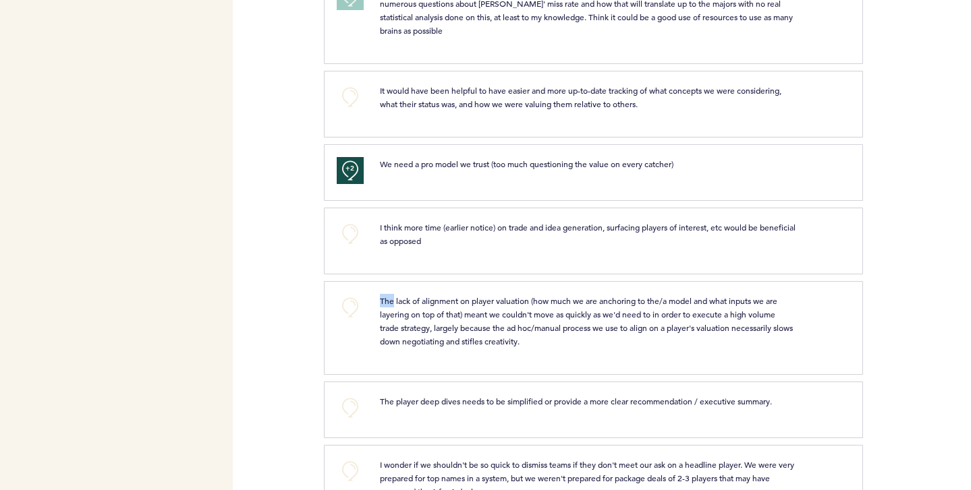
click at [388, 308] on p "The lack of alignment on player valuation (how much we are anchoring to the/a m…" at bounding box center [588, 321] width 416 height 54
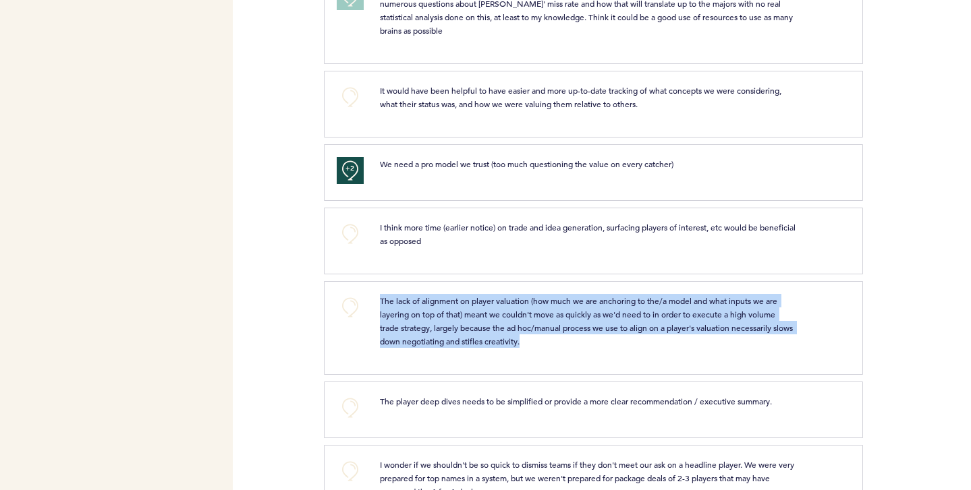
click at [388, 308] on p "The lack of alignment on player valuation (how much we are anchoring to the/a m…" at bounding box center [588, 321] width 416 height 54
click at [388, 311] on p "The lack of alignment on player valuation (how much we are anchoring to the/a m…" at bounding box center [588, 321] width 416 height 54
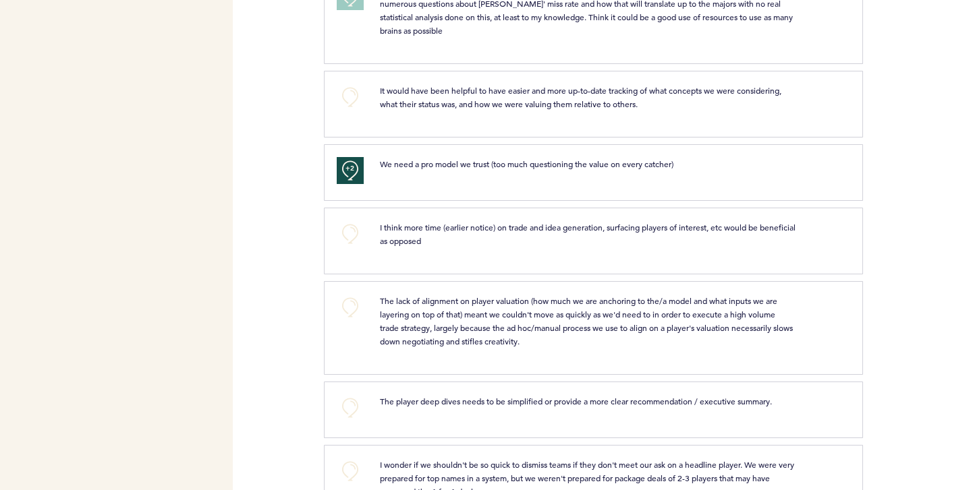
click at [388, 317] on span "The lack of alignment on player valuation (how much we are anchoring to the/a m…" at bounding box center [587, 320] width 415 height 51
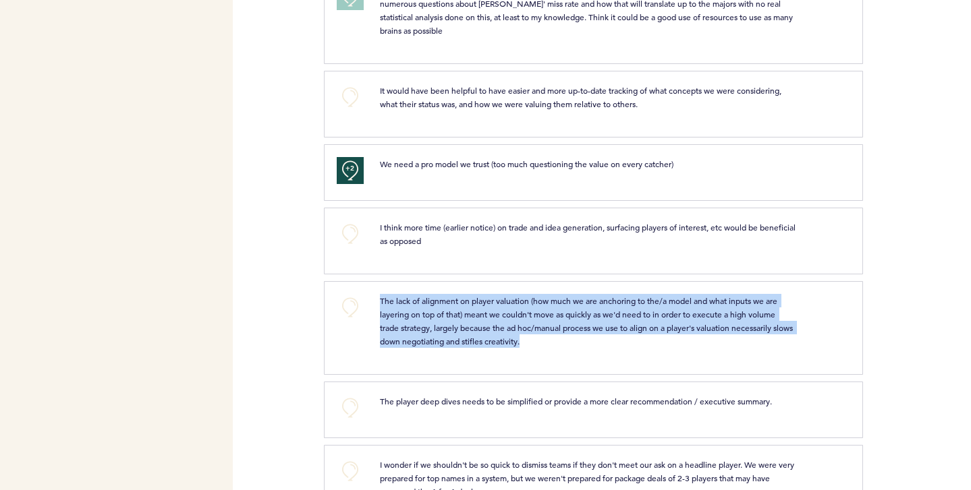
click at [388, 317] on span "The lack of alignment on player valuation (how much we are anchoring to the/a m…" at bounding box center [587, 320] width 415 height 51
click at [382, 324] on p "The lack of alignment on player valuation (how much we are anchoring to the/a m…" at bounding box center [588, 321] width 416 height 54
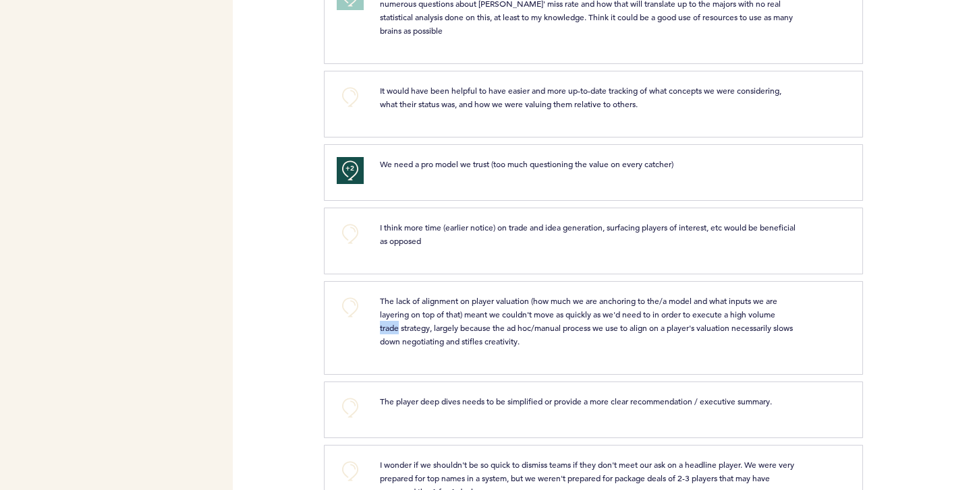
click at [382, 324] on p "The lack of alignment on player valuation (how much we are anchoring to the/a m…" at bounding box center [588, 321] width 416 height 54
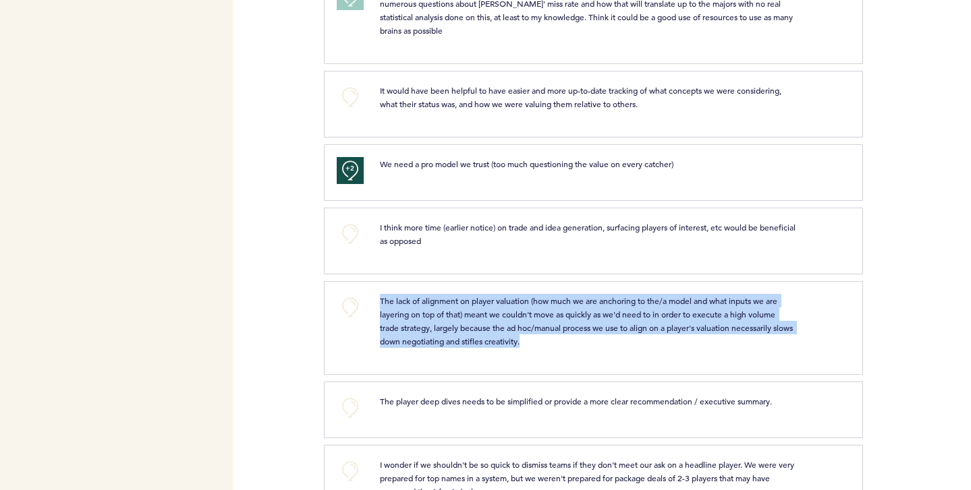
click at [382, 324] on p "The lack of alignment on player valuation (how much we are anchoring to the/a m…" at bounding box center [588, 321] width 416 height 54
click at [377, 325] on div "The lack of alignment on player valuation (how much we are anchoring to the/a m…" at bounding box center [588, 321] width 436 height 54
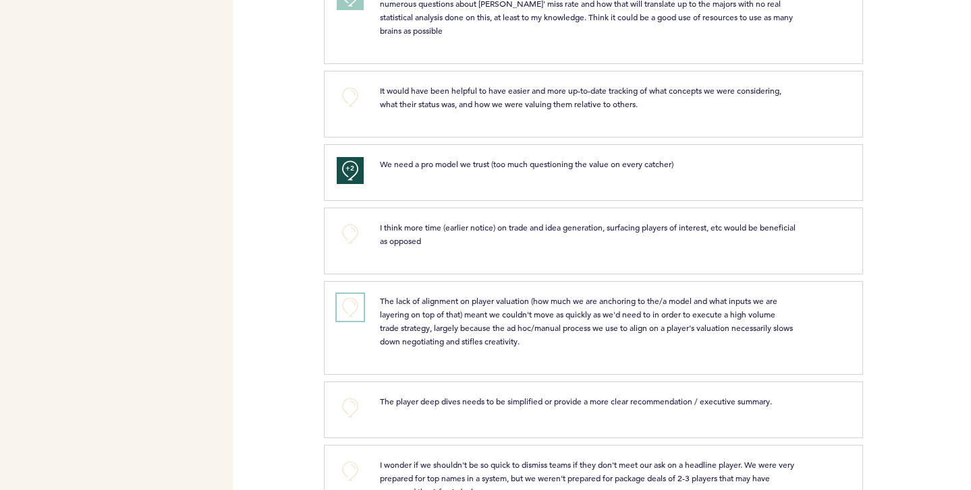
click at [351, 308] on button "+0" at bounding box center [350, 307] width 27 height 27
click at [351, 308] on span "+1" at bounding box center [349, 305] width 9 height 13
click at [341, 172] on button "+2" at bounding box center [350, 170] width 27 height 27
click at [341, 172] on button "+0" at bounding box center [350, 170] width 27 height 27
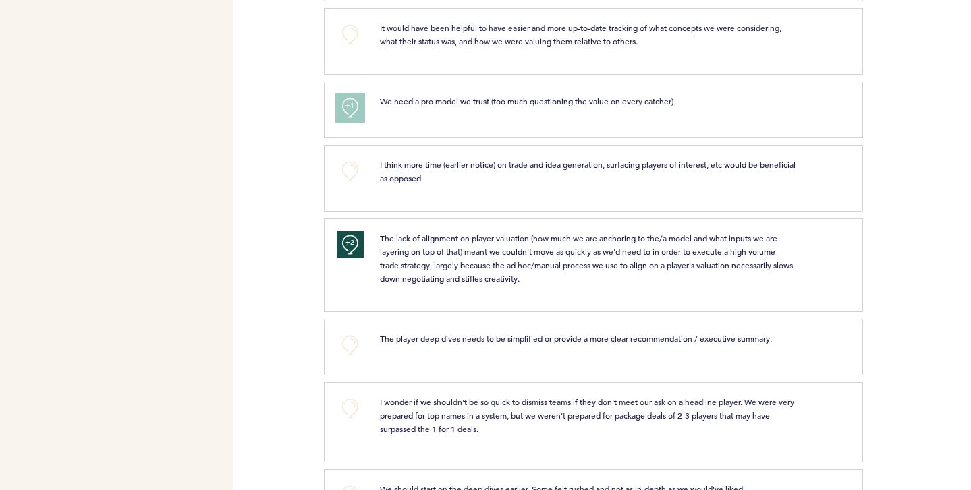
scroll to position [3777, 0]
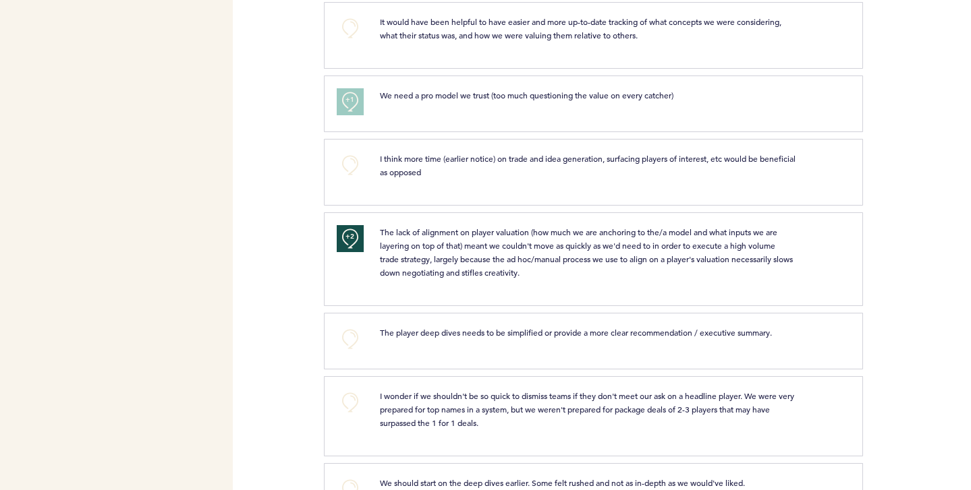
click at [509, 399] on span "I wonder if we shouldn't be so quick to dismiss teams if they don't meet our as…" at bounding box center [588, 410] width 416 height 38
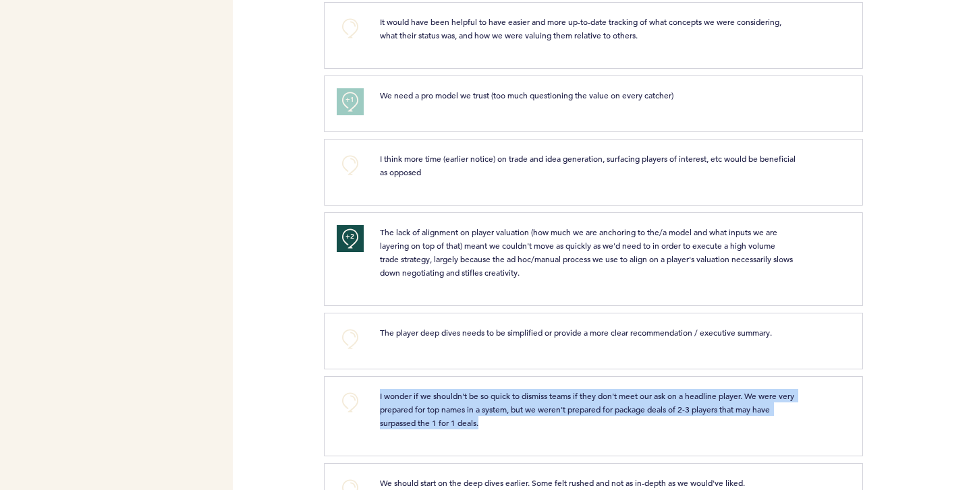
click at [509, 399] on span "I wonder if we shouldn't be so quick to dismiss teams if they don't meet our as…" at bounding box center [588, 410] width 416 height 38
click at [478, 404] on p "I wonder if we shouldn't be so quick to dismiss teams if they don't meet our as…" at bounding box center [588, 409] width 416 height 40
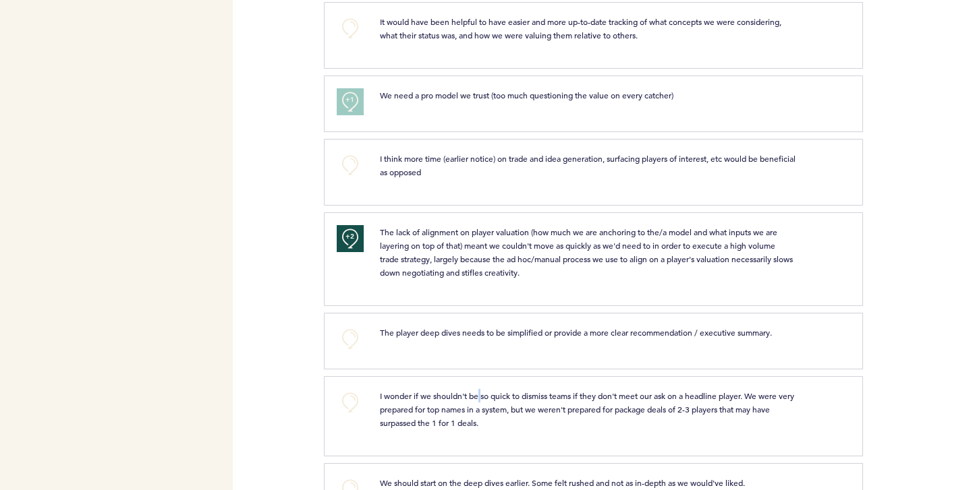
click at [478, 404] on p "I wonder if we shouldn't be so quick to dismiss teams if they don't meet our as…" at bounding box center [588, 409] width 416 height 40
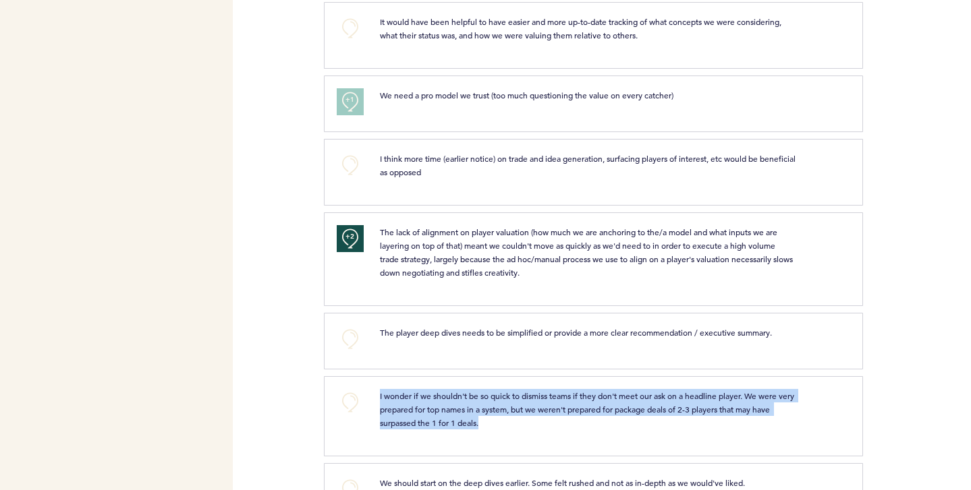
click at [478, 404] on p "I wonder if we shouldn't be so quick to dismiss teams if they don't meet our as…" at bounding box center [588, 409] width 416 height 40
click at [450, 402] on span "I wonder if we shouldn't be so quick to dismiss teams if they don't meet our as…" at bounding box center [588, 410] width 416 height 38
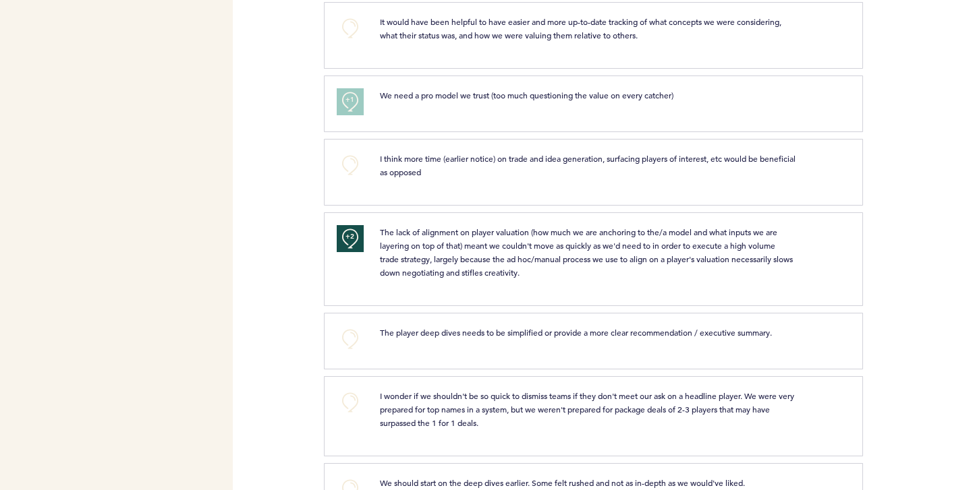
click at [450, 402] on span "I wonder if we shouldn't be so quick to dismiss teams if they don't meet our as…" at bounding box center [588, 410] width 416 height 38
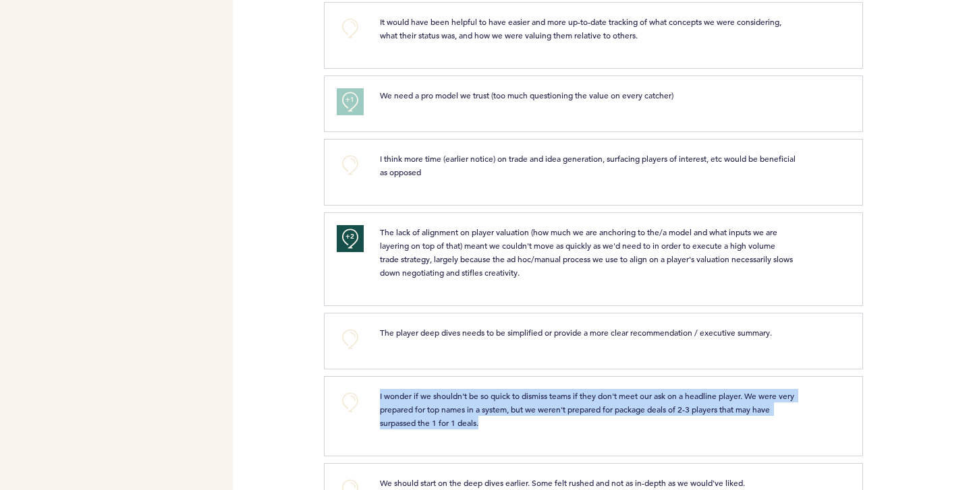
click at [450, 402] on span "I wonder if we shouldn't be so quick to dismiss teams if they don't meet our as…" at bounding box center [588, 410] width 416 height 38
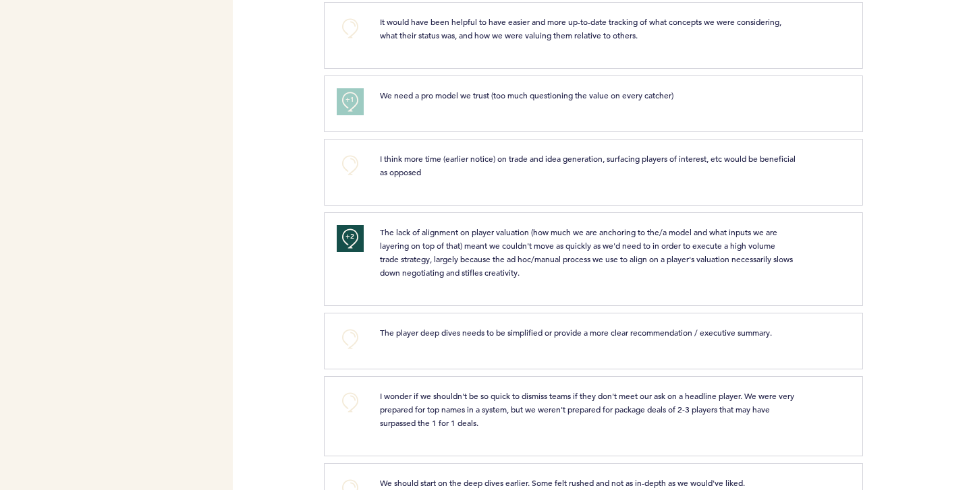
click at [428, 407] on span "I wonder if we shouldn't be so quick to dismiss teams if they don't meet our as…" at bounding box center [588, 410] width 416 height 38
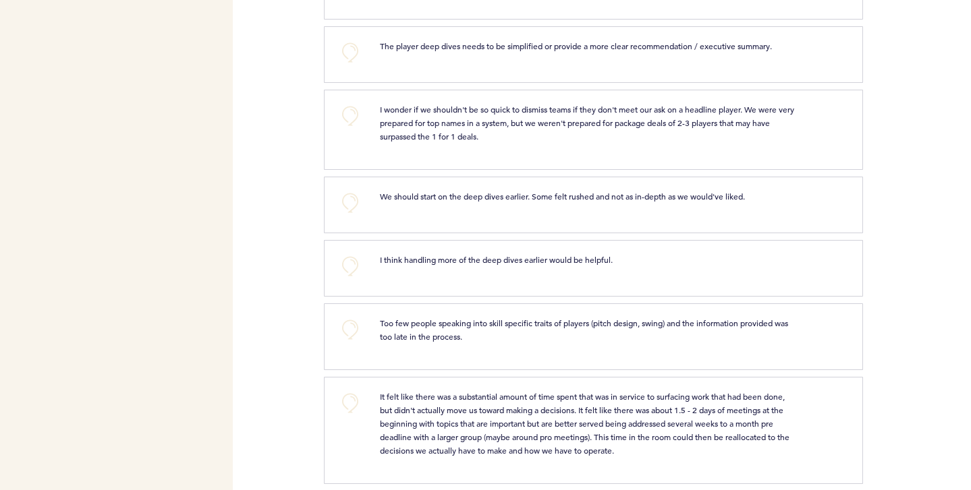
scroll to position [4072, 0]
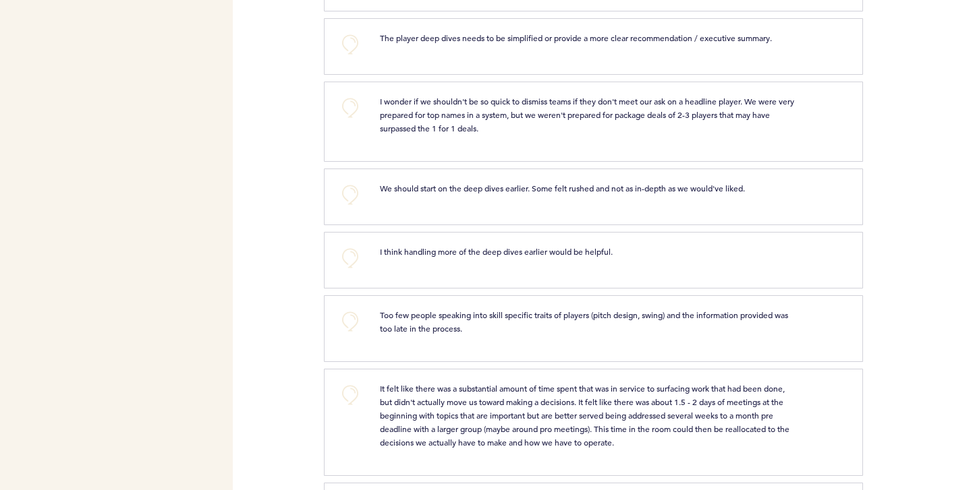
click at [393, 390] on span "It felt like there was a substantial amount of time spent that was in service t…" at bounding box center [585, 415] width 411 height 65
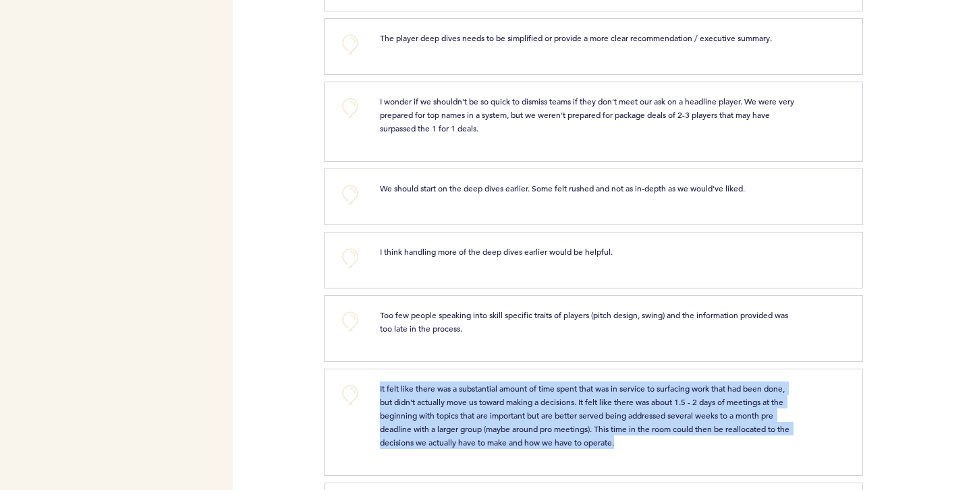
click at [393, 390] on span "It felt like there was a substantial amount of time spent that was in service t…" at bounding box center [585, 415] width 411 height 65
click at [387, 395] on span "It felt like there was a substantial amount of time spent that was in service t…" at bounding box center [585, 415] width 411 height 65
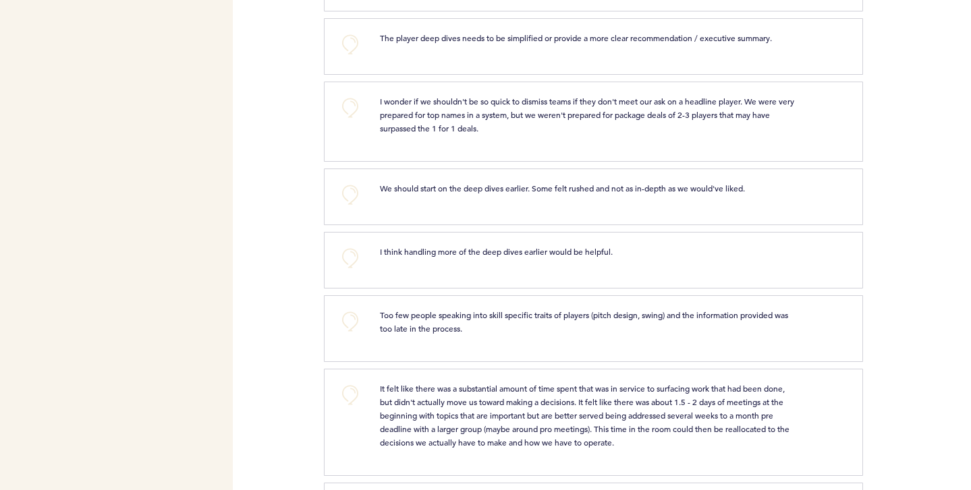
click at [410, 406] on span "It felt like there was a substantial amount of time spent that was in service t…" at bounding box center [585, 415] width 411 height 65
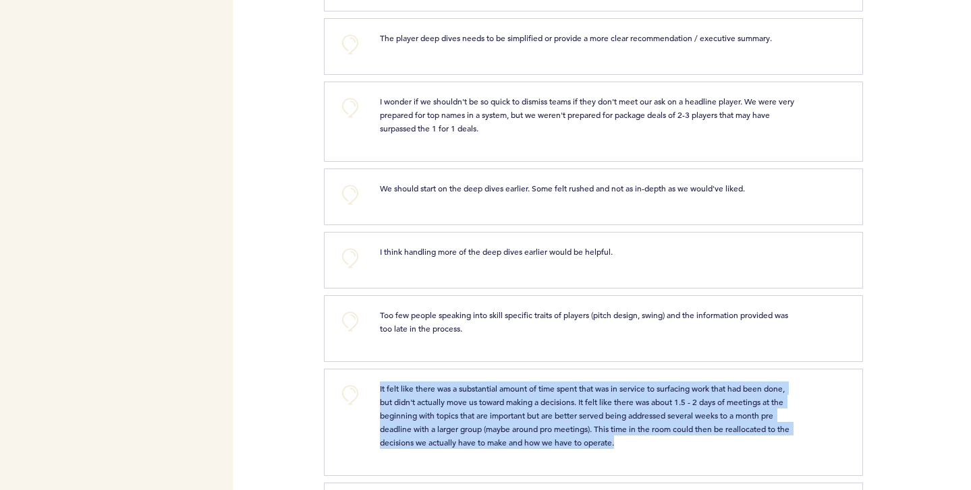
click at [410, 406] on span "It felt like there was a substantial amount of time spent that was in service t…" at bounding box center [585, 415] width 411 height 65
click at [409, 407] on span "It felt like there was a substantial amount of time spent that was in service t…" at bounding box center [585, 415] width 411 height 65
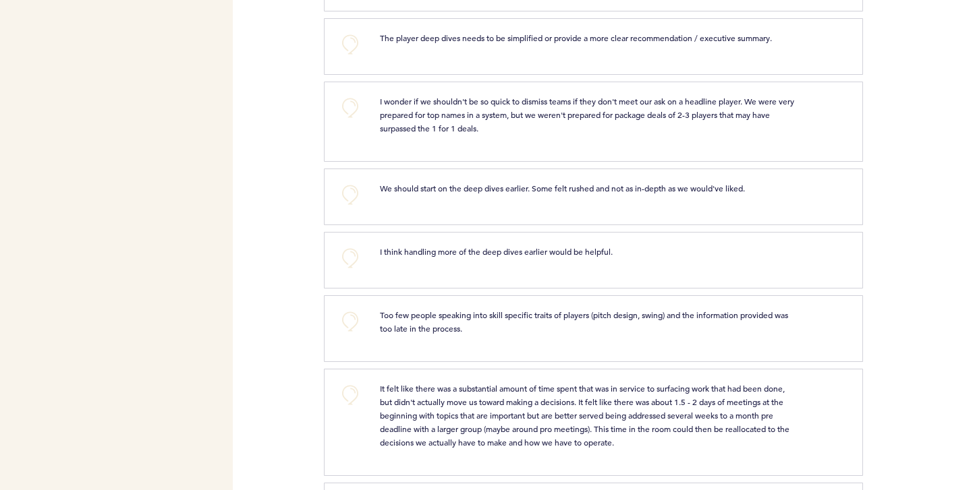
click at [402, 418] on span "It felt like there was a substantial amount of time spent that was in service t…" at bounding box center [585, 415] width 411 height 65
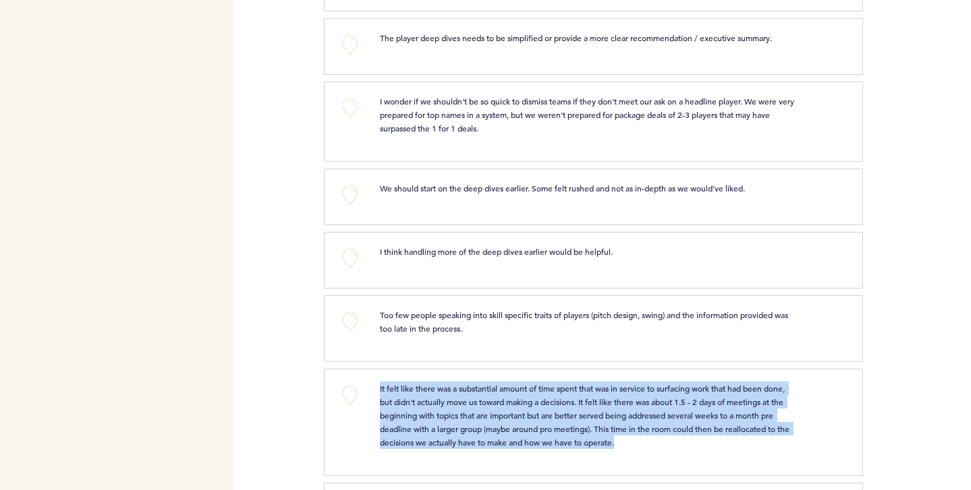
click at [402, 418] on span "It felt like there was a substantial amount of time spent that was in service t…" at bounding box center [585, 415] width 411 height 65
click at [396, 422] on span "It felt like there was a substantial amount of time spent that was in service t…" at bounding box center [585, 415] width 411 height 65
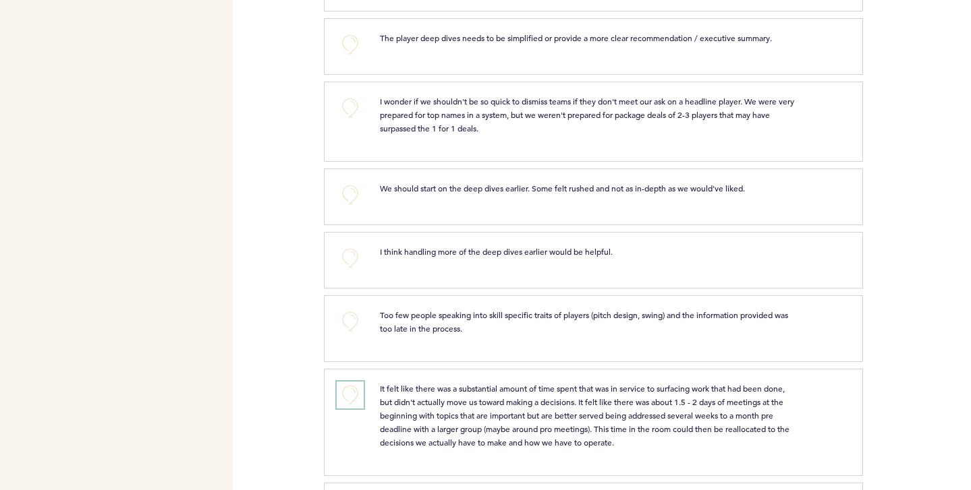
click at [344, 390] on button "+0" at bounding box center [350, 395] width 27 height 27
click at [344, 390] on button "+1" at bounding box center [350, 395] width 27 height 27
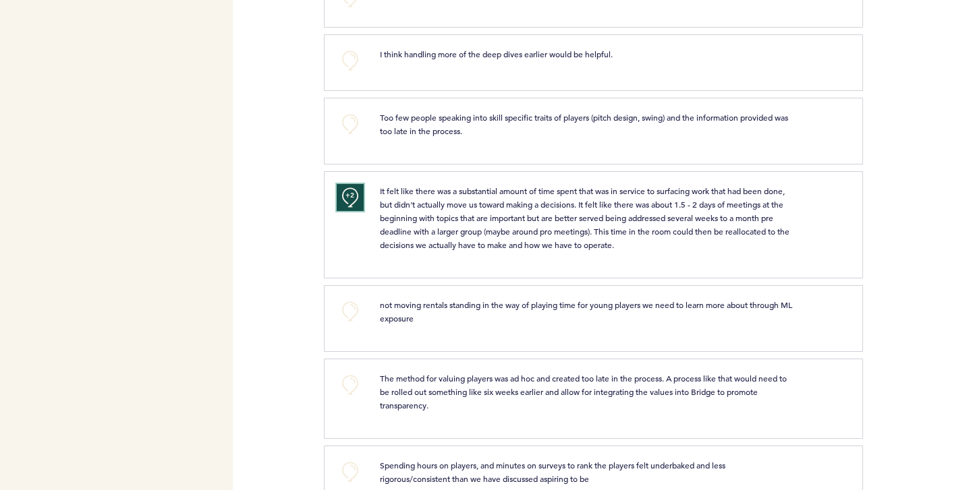
scroll to position [4270, 0]
click at [425, 380] on span "The method for valuing players was ad hoc and created too late in the process. …" at bounding box center [584, 391] width 409 height 38
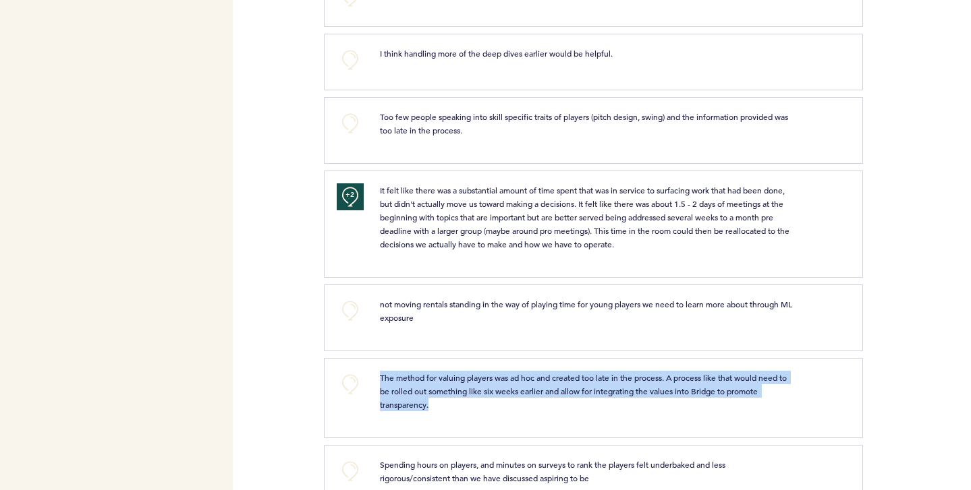
click at [425, 380] on span "The method for valuing players was ad hoc and created too late in the process. …" at bounding box center [584, 391] width 409 height 38
click at [417, 384] on span "The method for valuing players was ad hoc and created too late in the process. …" at bounding box center [584, 391] width 409 height 38
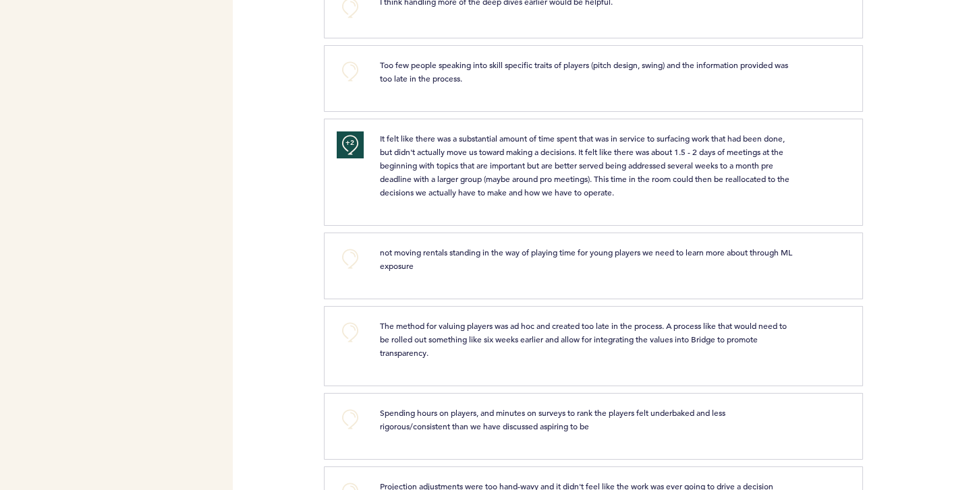
scroll to position [4324, 0]
click at [480, 418] on span "Spending hours on players, and minutes on surveys to rank the players felt unde…" at bounding box center [553, 417] width 347 height 24
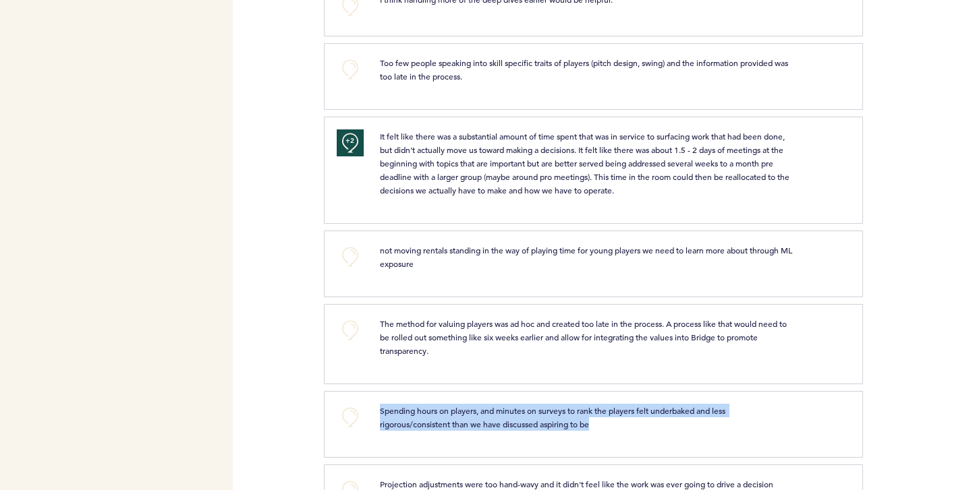
click at [480, 418] on span "Spending hours on players, and minutes on surveys to rank the players felt unde…" at bounding box center [553, 417] width 347 height 24
click at [466, 418] on span "Spending hours on players, and minutes on surveys to rank the players felt unde…" at bounding box center [553, 417] width 347 height 24
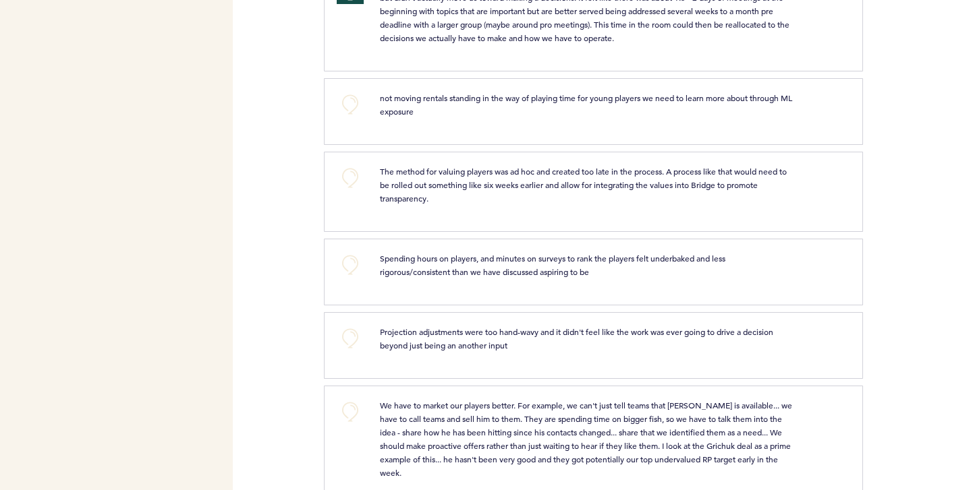
scroll to position [4508, 0]
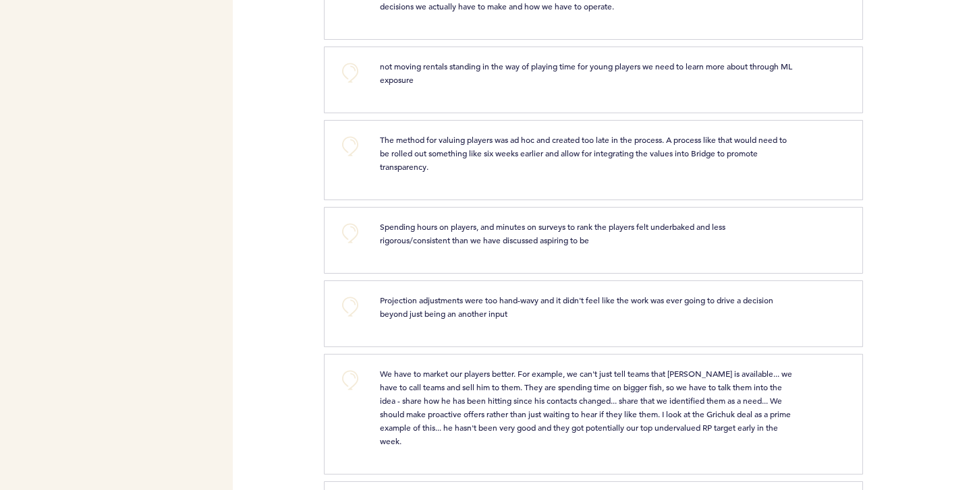
click at [412, 374] on span "We have to market our players better. For example, we can't just tell teams tha…" at bounding box center [587, 407] width 414 height 78
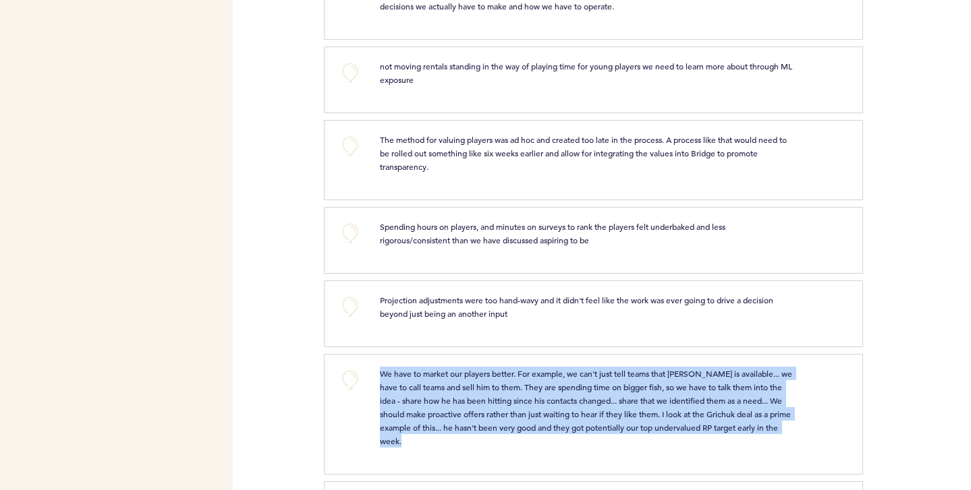
click at [412, 374] on span "We have to market our players better. For example, we can't just tell teams tha…" at bounding box center [587, 407] width 414 height 78
click at [405, 381] on p "We have to market our players better. For example, we can't just tell teams tha…" at bounding box center [588, 407] width 416 height 81
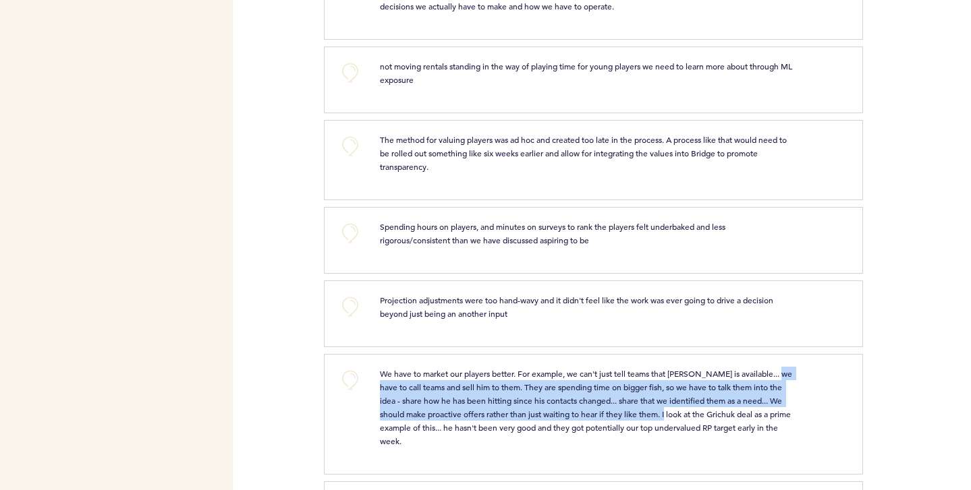
drag, startPoint x: 380, startPoint y: 393, endPoint x: 680, endPoint y: 415, distance: 300.9
click at [680, 415] on span "We have to market our players better. For example, we can't just tell teams tha…" at bounding box center [587, 407] width 414 height 78
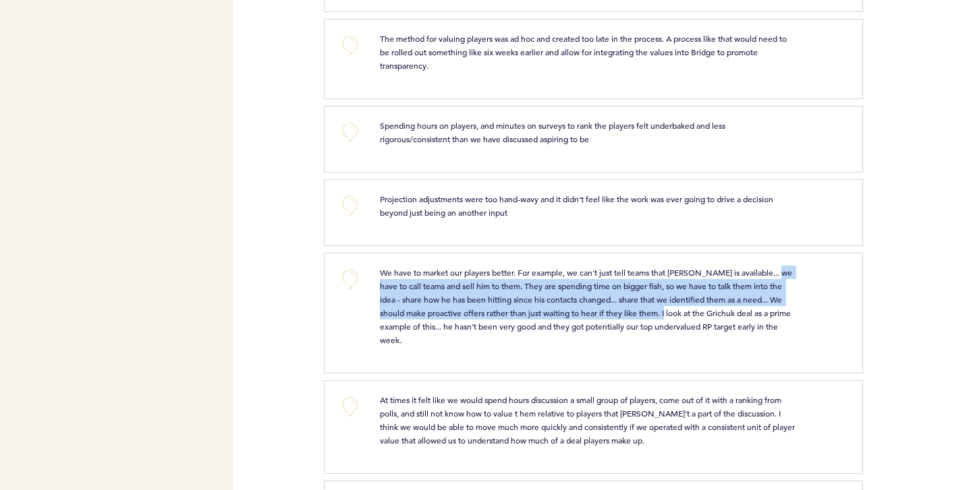
scroll to position [4663, 0]
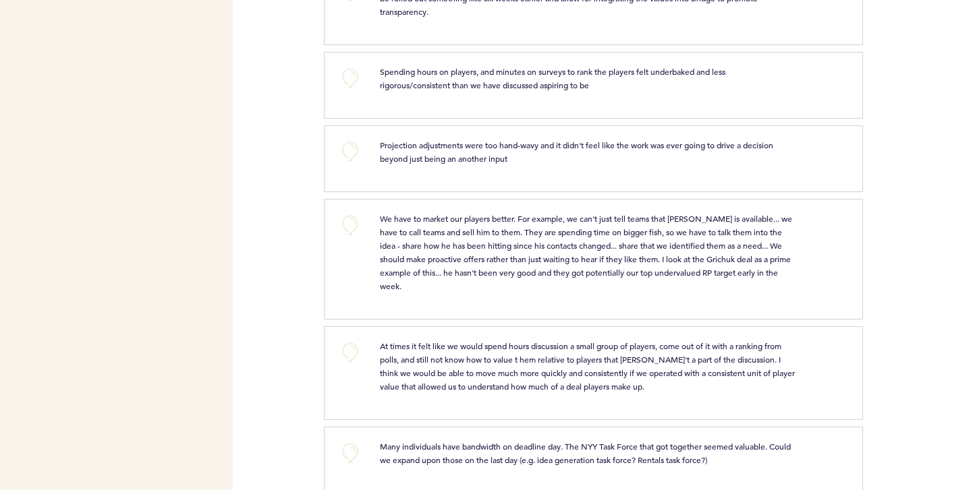
click at [424, 354] on p "At times it felt like we would spend hours discussion a small group of players,…" at bounding box center [588, 366] width 416 height 54
click at [347, 359] on button "+0" at bounding box center [350, 352] width 27 height 27
click at [347, 357] on span "+1" at bounding box center [349, 350] width 9 height 13
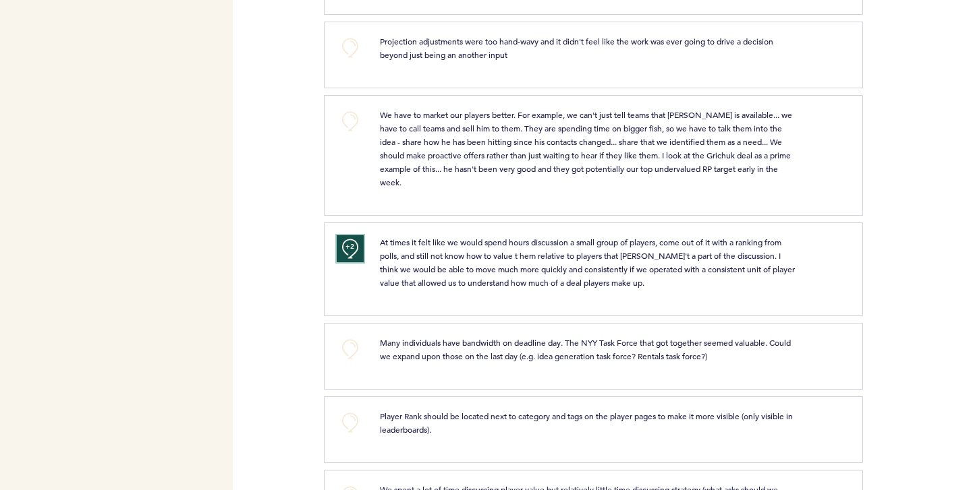
scroll to position [4771, 0]
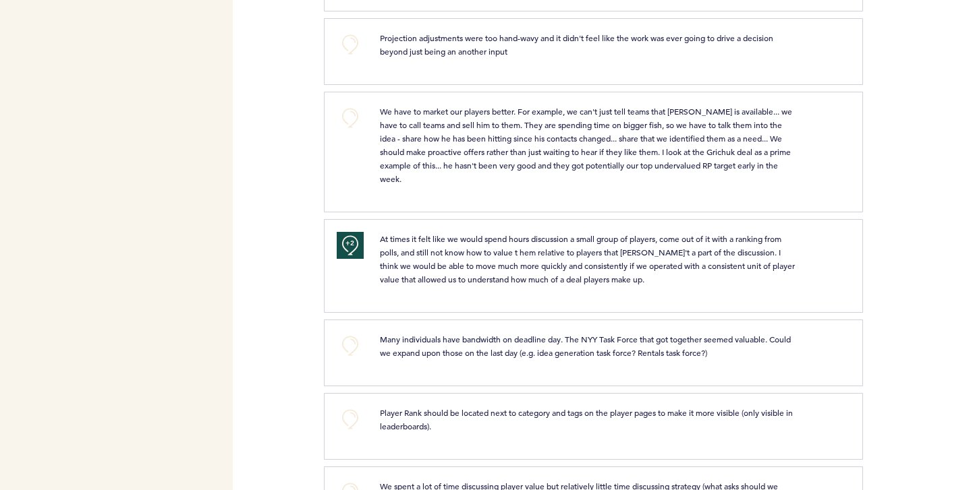
click at [511, 343] on span "Many individuals have bandwidth on deadline day. The NYY Task Force that got to…" at bounding box center [586, 346] width 413 height 24
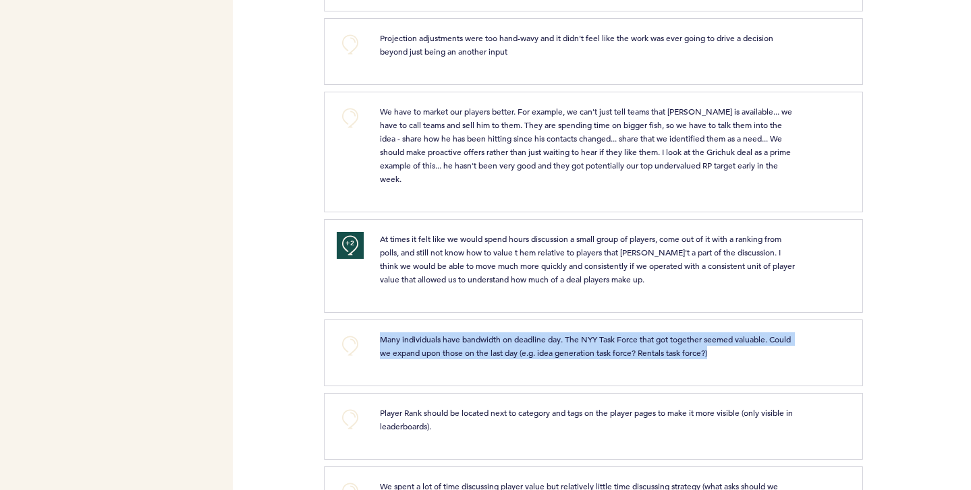
click at [511, 343] on span "Many individuals have bandwidth on deadline day. The NYY Task Force that got to…" at bounding box center [586, 346] width 413 height 24
click at [496, 348] on p "Many individuals have bandwidth on deadline day. The NYY Task Force that got to…" at bounding box center [588, 346] width 416 height 27
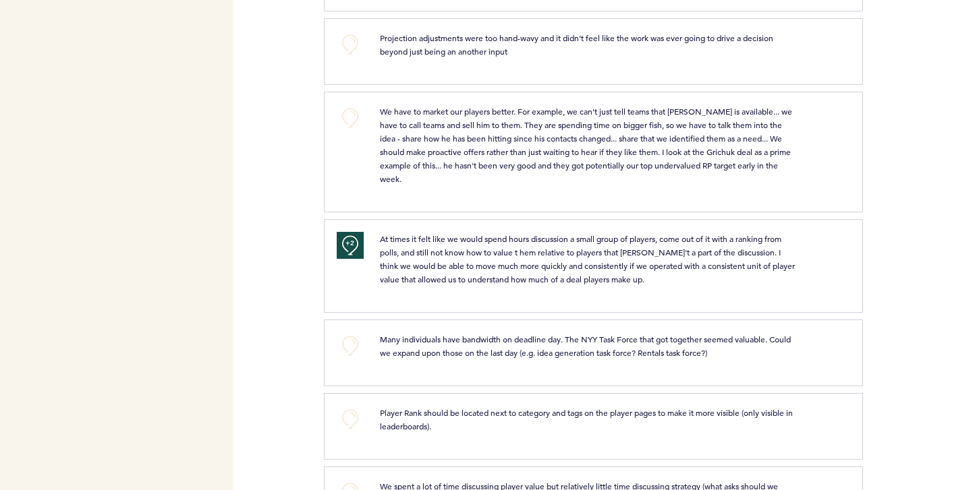
click at [455, 344] on span "Many individuals have bandwidth on deadline day. The NYY Task Force that got to…" at bounding box center [586, 346] width 413 height 24
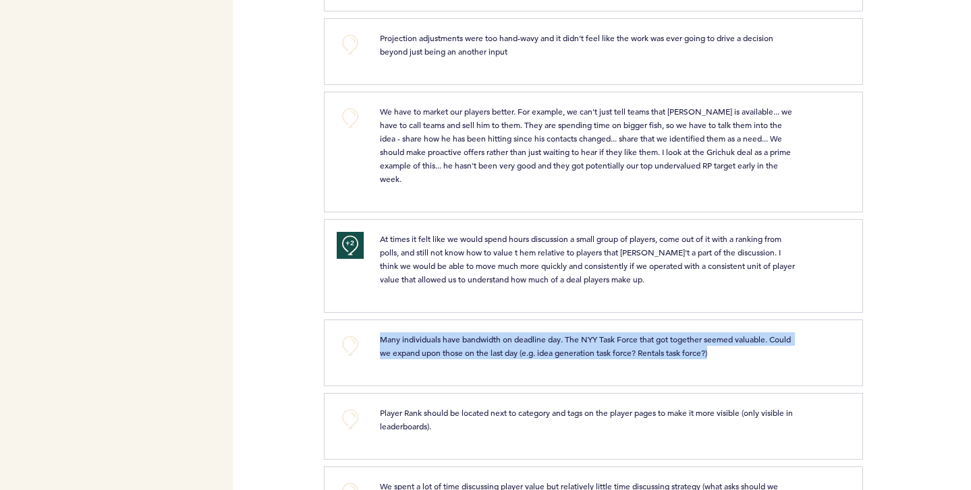
click at [455, 344] on span "Many individuals have bandwidth on deadline day. The NYY Task Force that got to…" at bounding box center [586, 346] width 413 height 24
click at [447, 348] on p "Many individuals have bandwidth on deadline day. The NYY Task Force that got to…" at bounding box center [588, 346] width 416 height 27
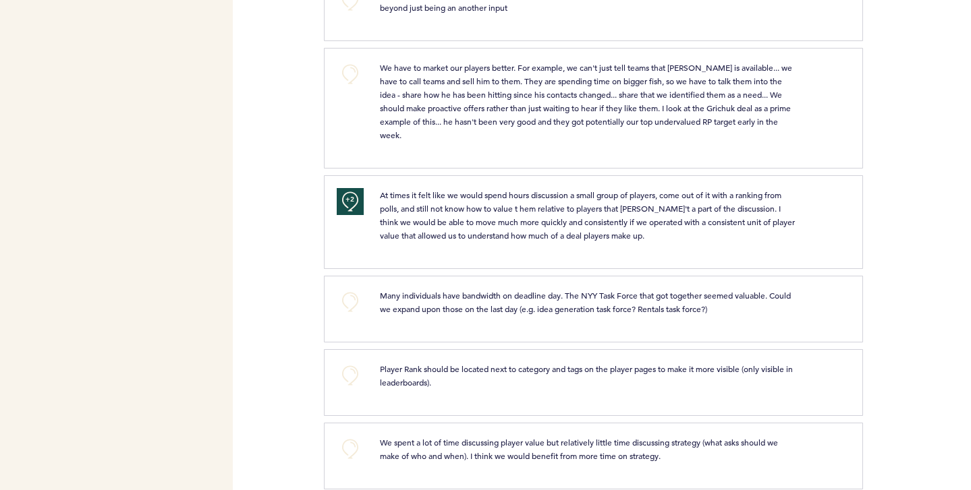
scroll to position [4815, 0]
click at [352, 308] on button "+0" at bounding box center [350, 301] width 27 height 27
click at [406, 371] on span "Player Rank should be located next to category and tags on the player pages to …" at bounding box center [587, 375] width 415 height 24
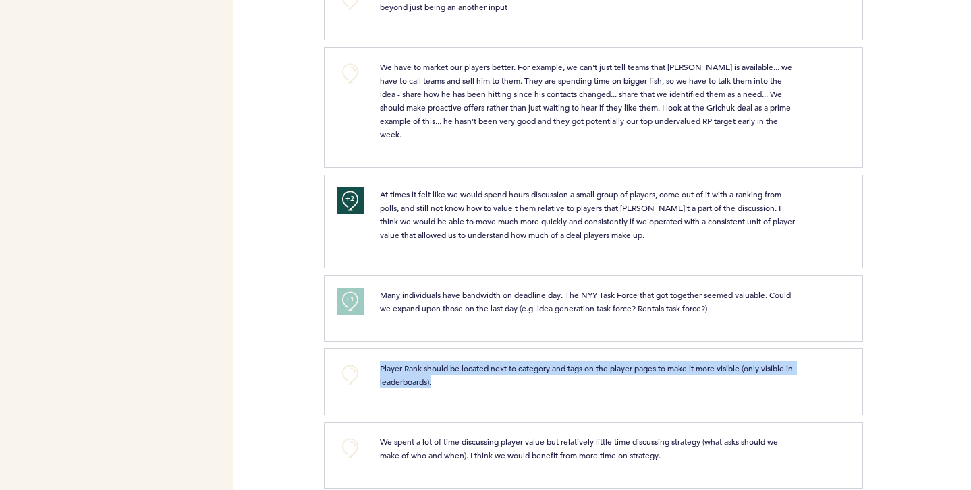
click at [406, 371] on span "Player Rank should be located next to category and tags on the player pages to …" at bounding box center [587, 375] width 415 height 24
click at [395, 376] on p "Player Rank should be located next to category and tags on the player pages to …" at bounding box center [588, 375] width 416 height 27
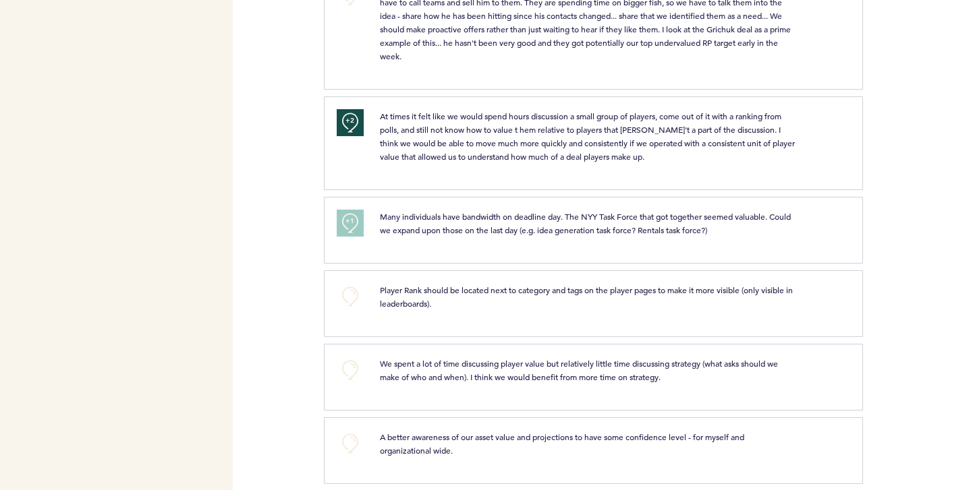
scroll to position [4898, 0]
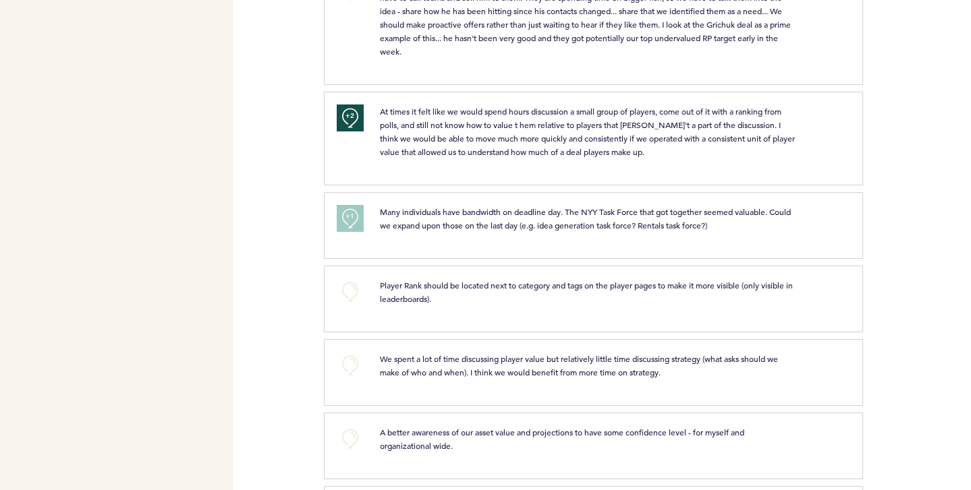
click at [499, 359] on span "We spent a lot of time discussing player value but relatively little time discu…" at bounding box center [580, 365] width 400 height 24
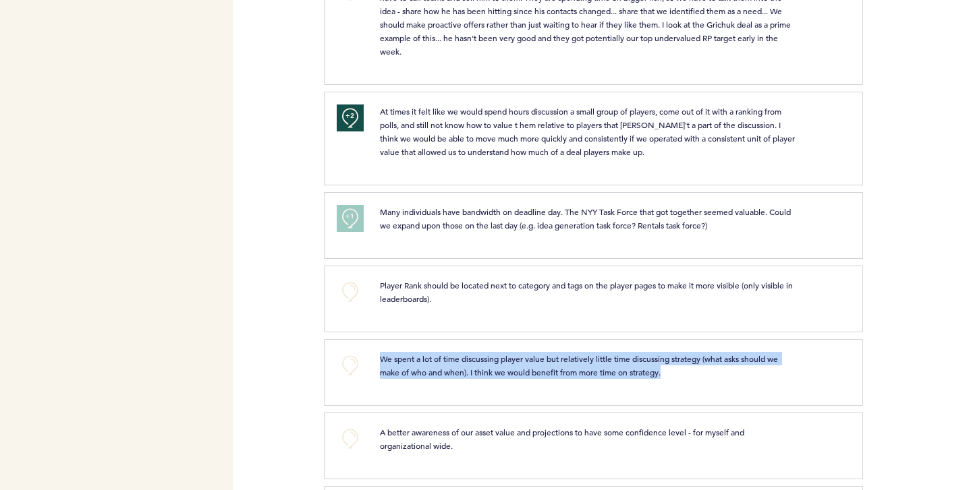
click at [499, 359] on span "We spent a lot of time discussing player value but relatively little time discu…" at bounding box center [580, 365] width 400 height 24
click at [496, 364] on span "We spent a lot of time discussing player value but relatively little time discu…" at bounding box center [580, 365] width 400 height 24
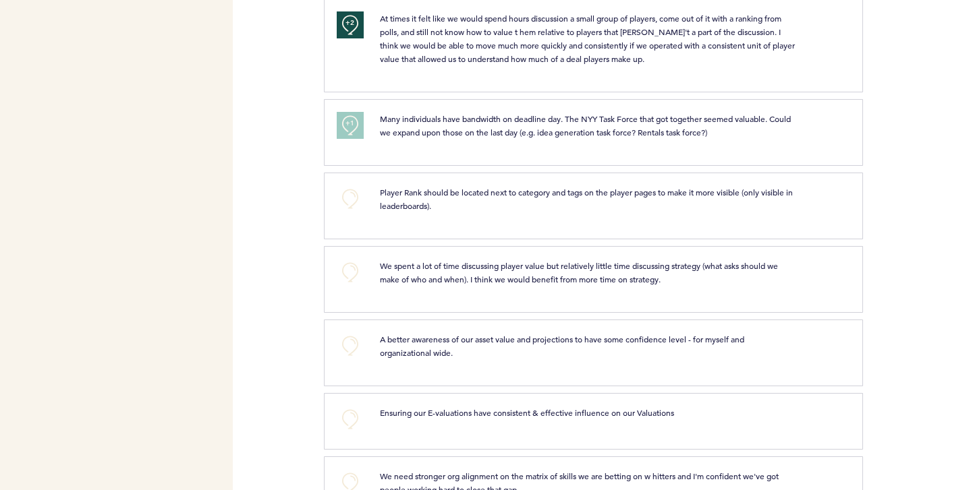
scroll to position [4993, 0]
click at [341, 347] on button "+0" at bounding box center [350, 344] width 27 height 27
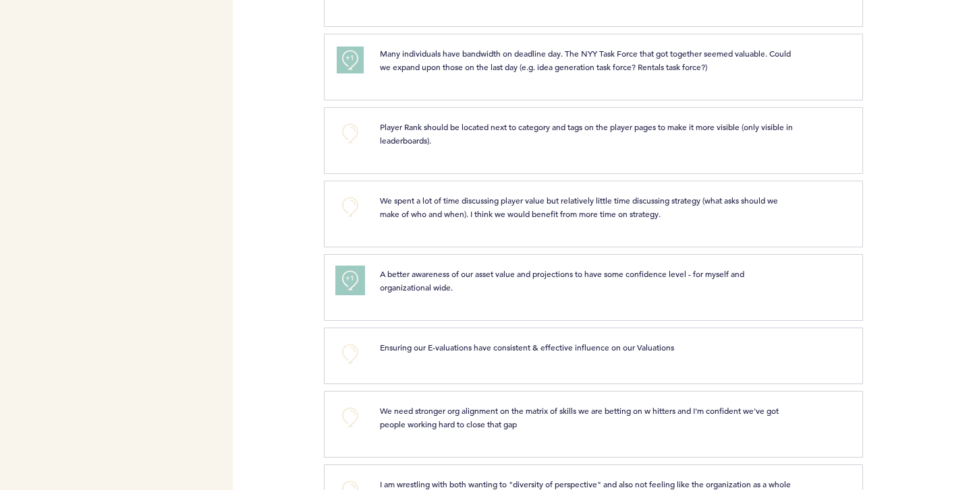
scroll to position [5058, 0]
click at [457, 351] on span "Ensuring our E-valuations have consistent & effective influence on our Valuatio…" at bounding box center [527, 346] width 294 height 11
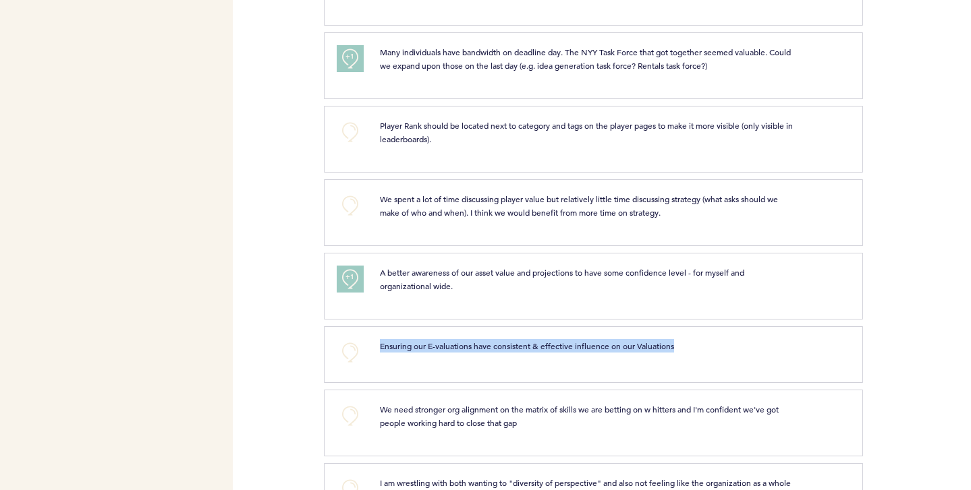
click at [457, 351] on span "Ensuring our E-valuations have consistent & effective influence on our Valuatio…" at bounding box center [527, 346] width 294 height 11
click at [453, 351] on span "Ensuring our E-valuations have consistent & effective influence on our Valuatio…" at bounding box center [527, 346] width 294 height 11
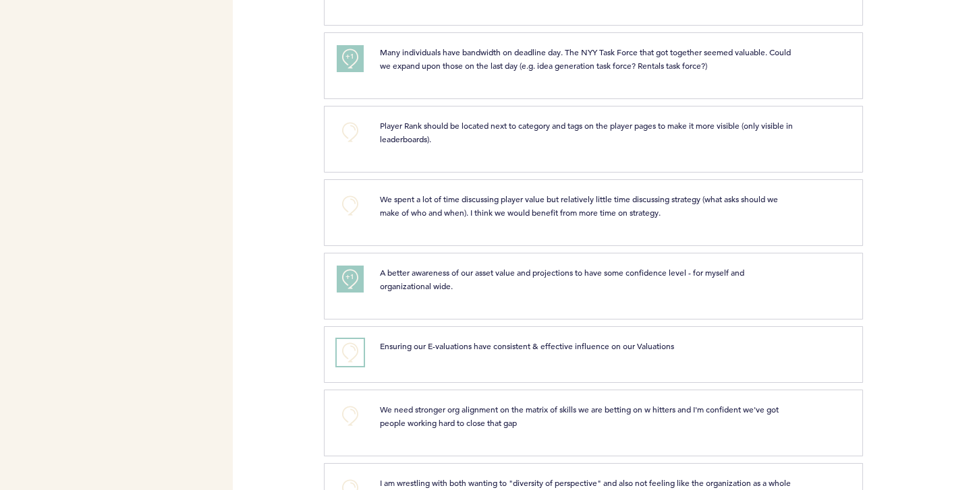
click at [349, 355] on button "+0" at bounding box center [350, 352] width 27 height 27
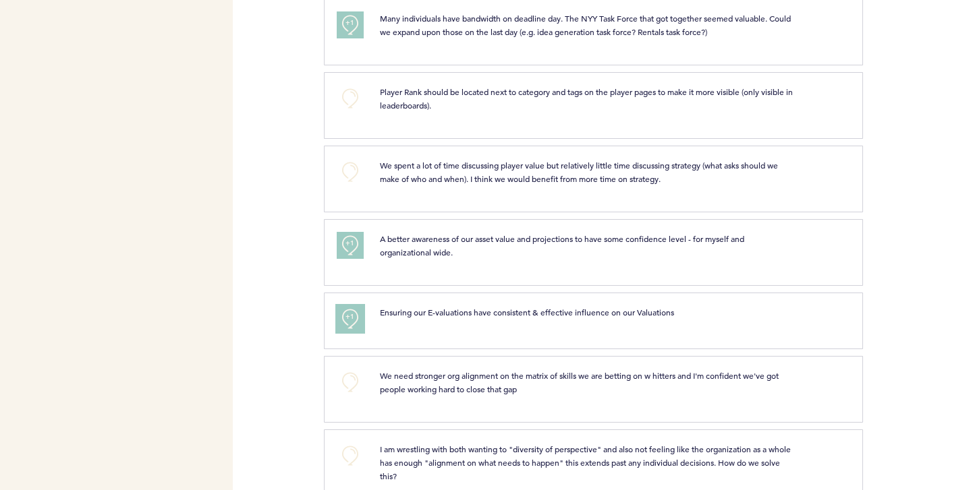
scroll to position [5105, 0]
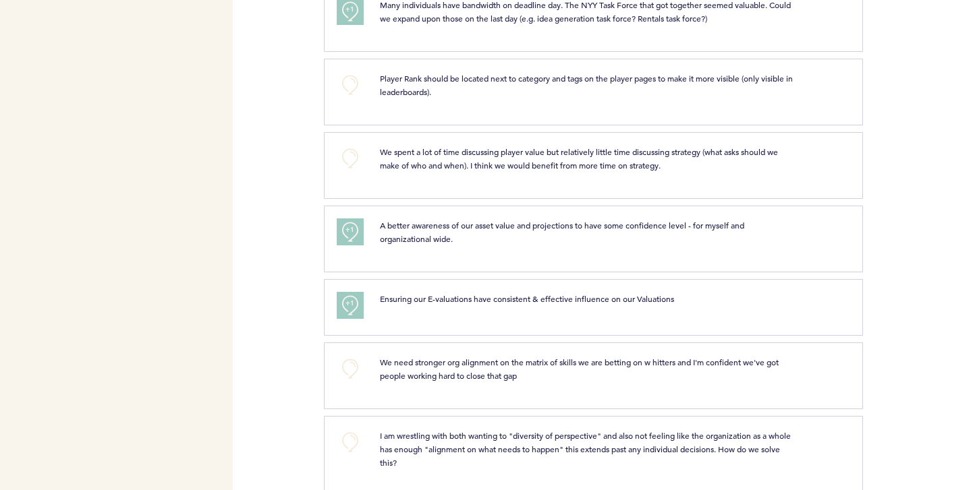
click at [469, 368] on span "We need stronger org alignment on the matrix of skills we are betting on w hitt…" at bounding box center [580, 369] width 401 height 24
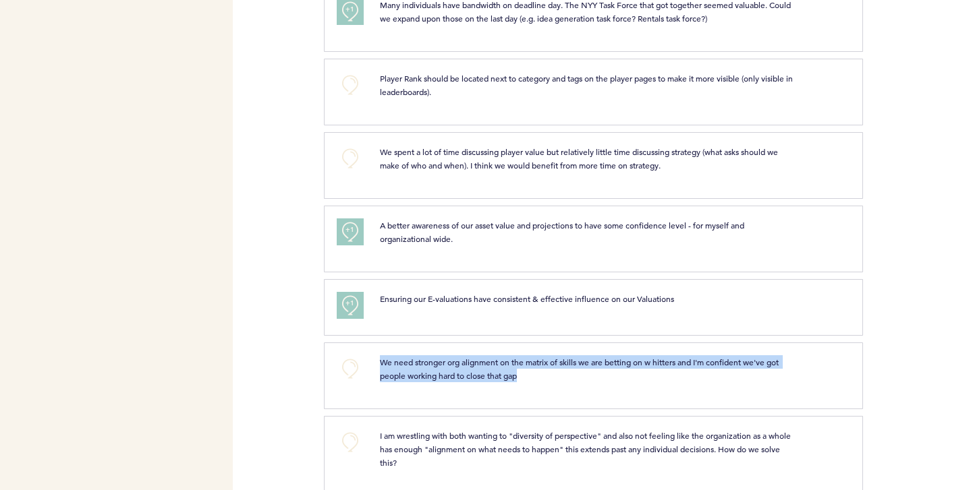
click at [469, 368] on span "We need stronger org alignment on the matrix of skills we are betting on w hitt…" at bounding box center [580, 369] width 401 height 24
click at [452, 371] on p "We need stronger org alignment on the matrix of skills we are betting on w hitt…" at bounding box center [588, 368] width 416 height 27
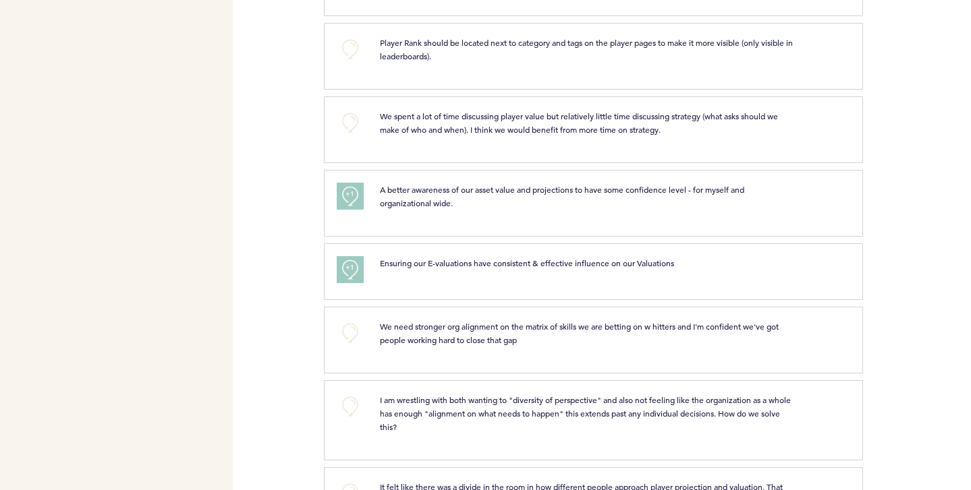
scroll to position [5146, 0]
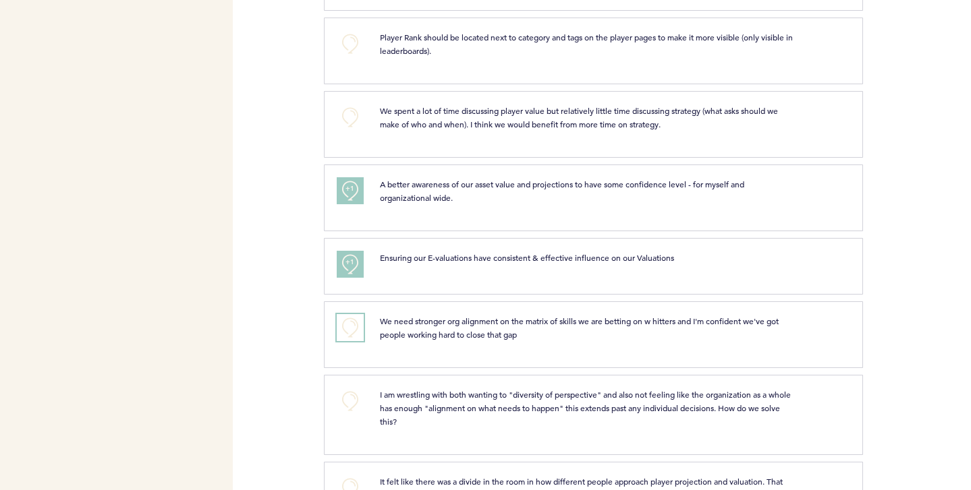
click at [362, 329] on button "+0" at bounding box center [350, 327] width 27 height 27
click at [415, 326] on span "We need stronger org alignment on the matrix of skills we are betting on w hitt…" at bounding box center [580, 328] width 401 height 24
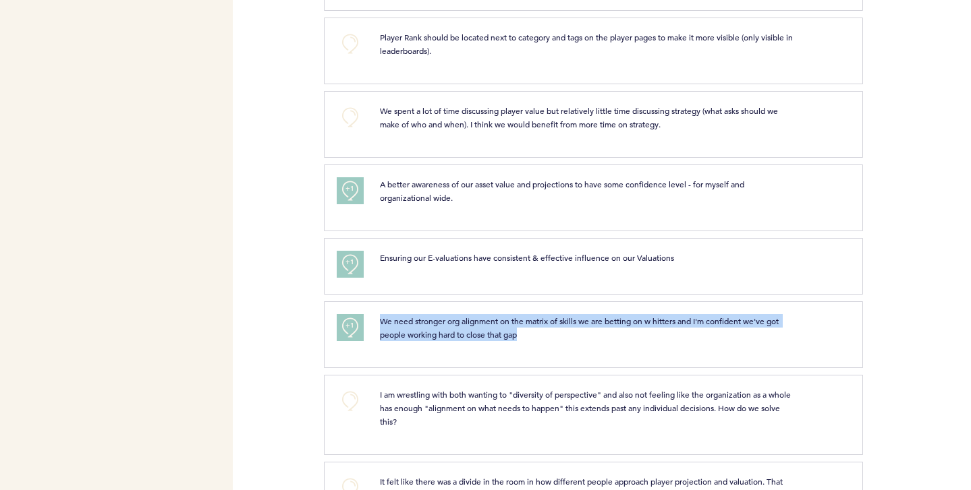
click at [415, 326] on span "We need stronger org alignment on the matrix of skills we are betting on w hitt…" at bounding box center [580, 328] width 401 height 24
click at [370, 321] on div "We need stronger org alignment on the matrix of skills we are betting on w hitt…" at bounding box center [588, 327] width 436 height 27
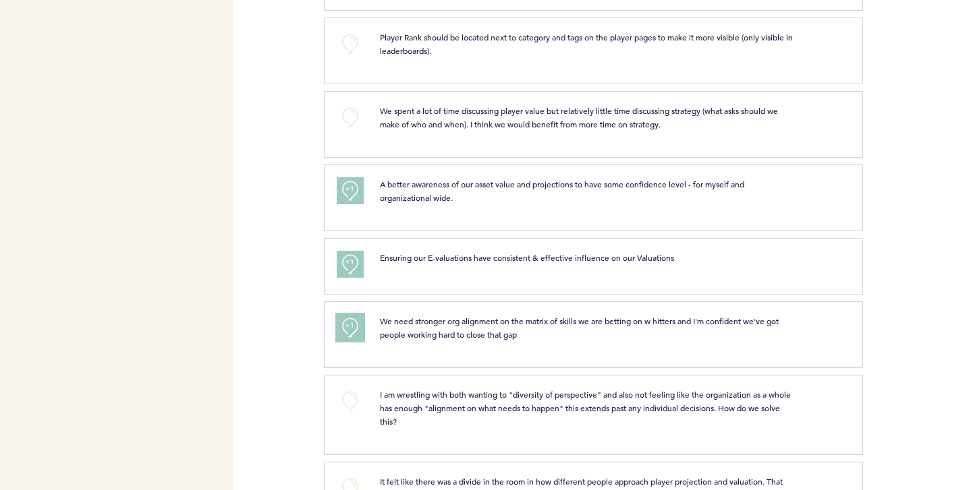
click at [353, 323] on span "+1" at bounding box center [349, 325] width 9 height 13
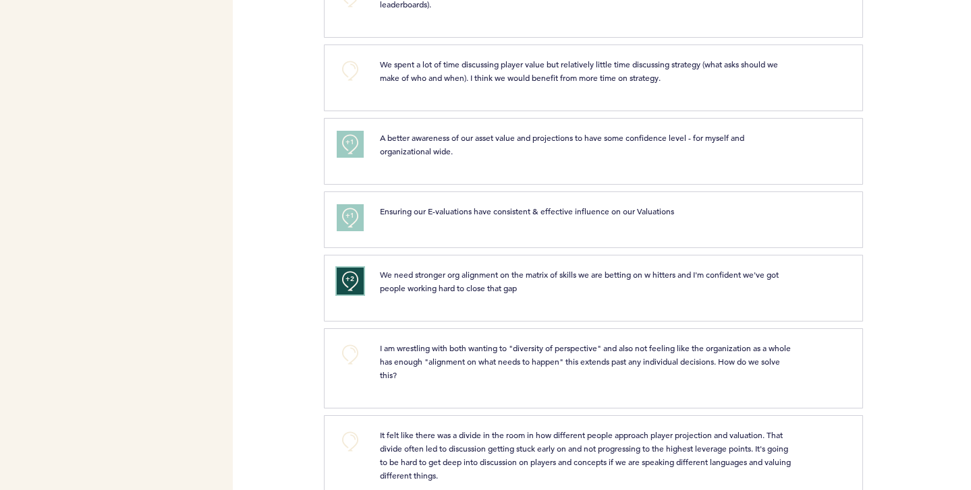
scroll to position [5194, 0]
click at [469, 354] on p "I am wrestling with both wanting to "diversity of perspective" and also not fee…" at bounding box center [588, 360] width 416 height 40
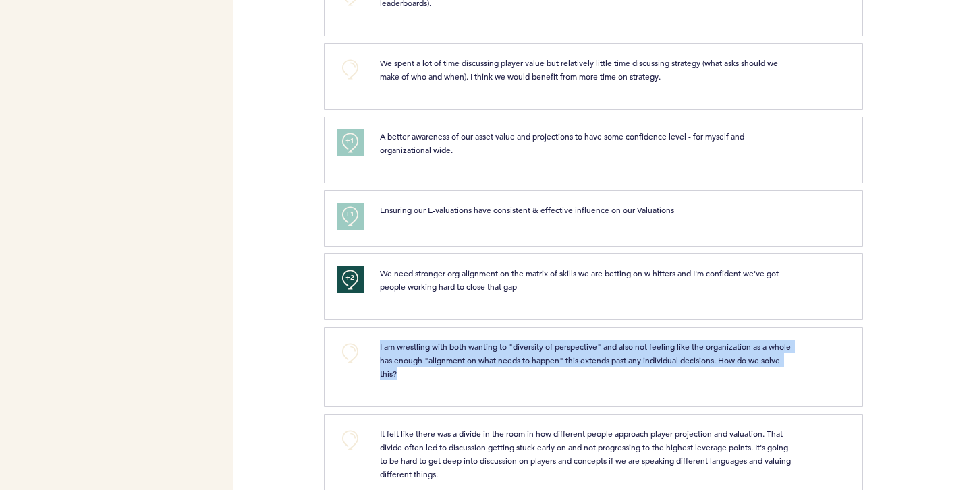
click at [469, 354] on p "I am wrestling with both wanting to "diversity of perspective" and also not fee…" at bounding box center [588, 360] width 416 height 40
click at [449, 354] on p "I am wrestling with both wanting to "diversity of perspective" and also not fee…" at bounding box center [588, 360] width 416 height 40
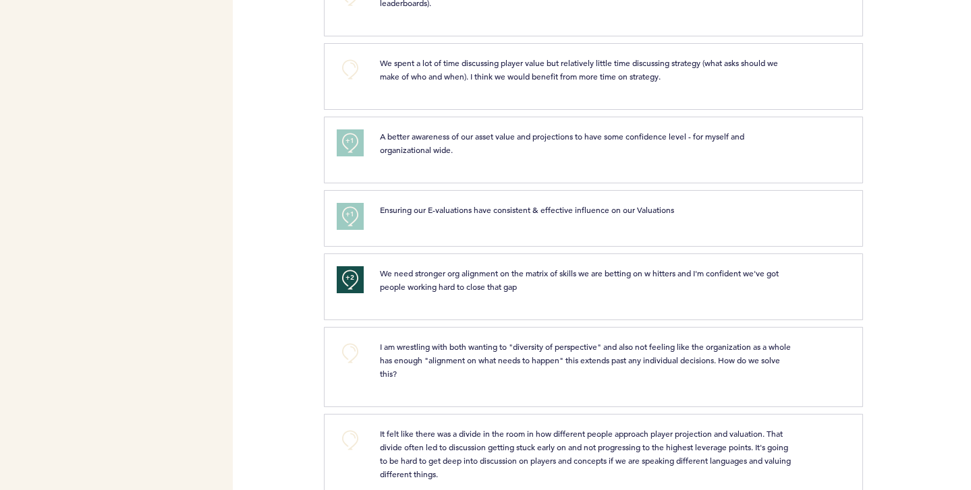
click at [470, 364] on span "I am wrestling with both wanting to "diversity of perspective" and also not fee…" at bounding box center [586, 360] width 413 height 38
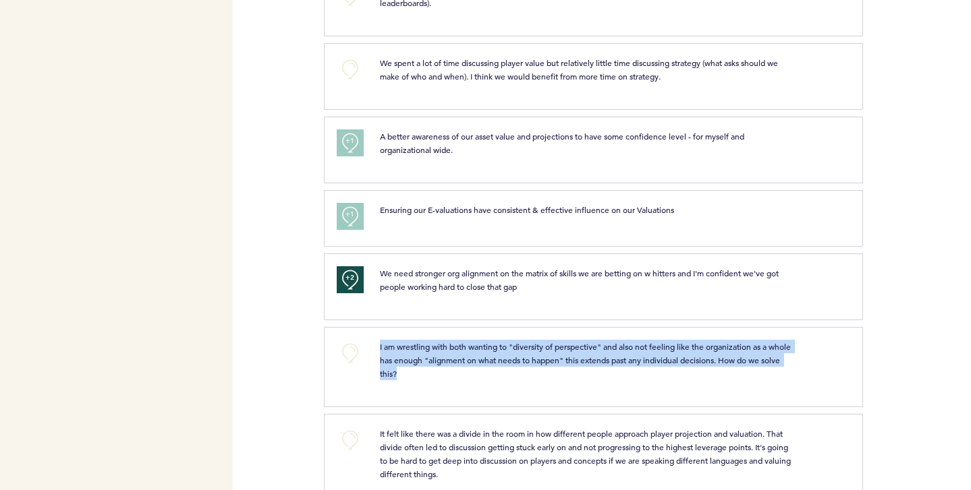
click at [470, 364] on span "I am wrestling with both wanting to "diversity of perspective" and also not fee…" at bounding box center [586, 360] width 413 height 38
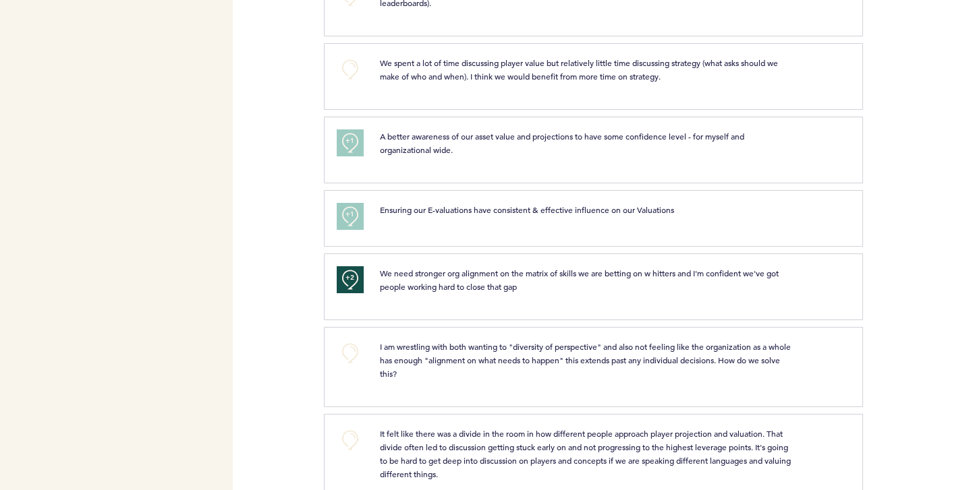
click at [464, 356] on p "I am wrestling with both wanting to "diversity of perspective" and also not fee…" at bounding box center [588, 360] width 416 height 40
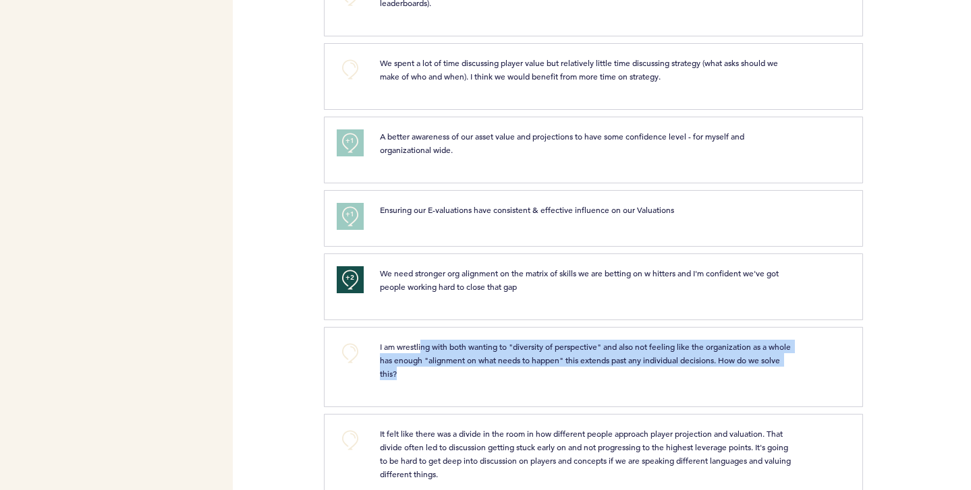
drag, startPoint x: 421, startPoint y: 345, endPoint x: 684, endPoint y: 379, distance: 265.2
click at [684, 379] on p "I am wrestling with both wanting to "diversity of perspective" and also not fee…" at bounding box center [588, 360] width 416 height 40
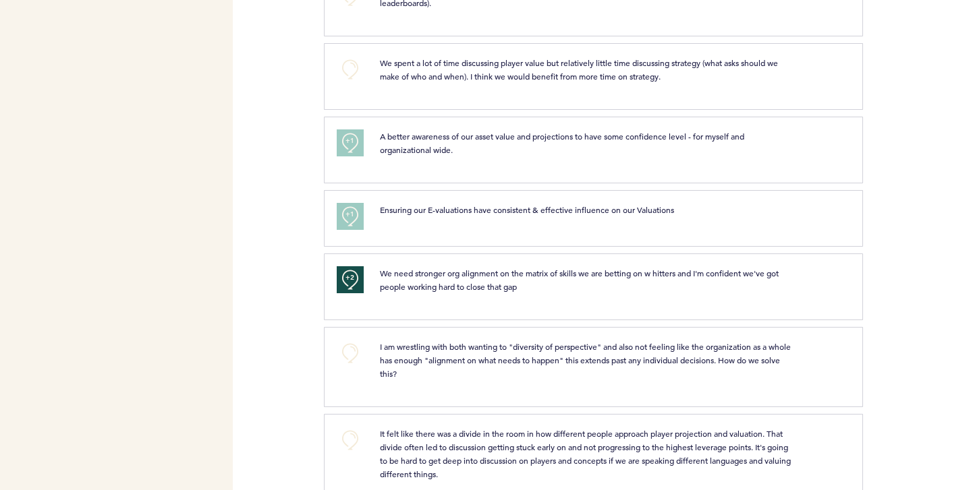
click at [684, 379] on p "I am wrestling with both wanting to "diversity of perspective" and also not fee…" at bounding box center [588, 360] width 416 height 40
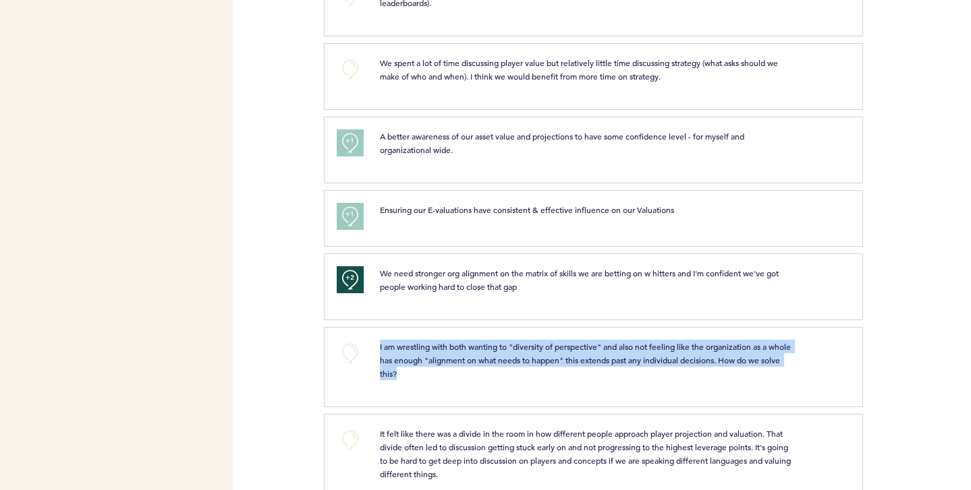
click at [684, 379] on p "I am wrestling with both wanting to "diversity of perspective" and also not fee…" at bounding box center [588, 360] width 416 height 40
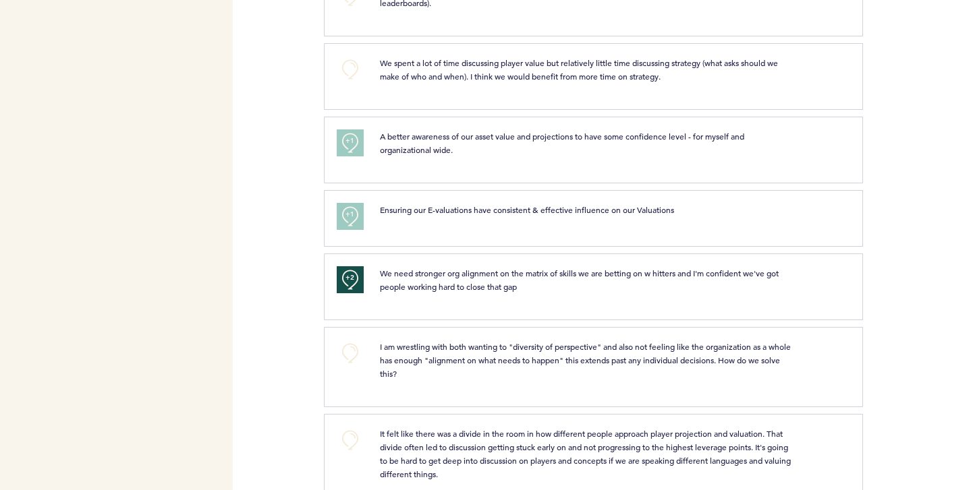
click at [595, 358] on span "I am wrestling with both wanting to "diversity of perspective" and also not fee…" at bounding box center [586, 360] width 413 height 38
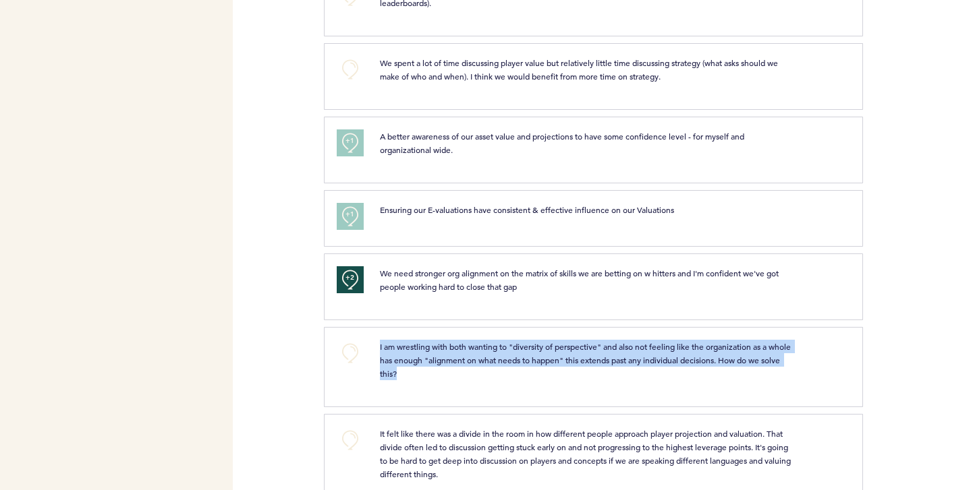
click at [595, 358] on span "I am wrestling with both wanting to "diversity of perspective" and also not fee…" at bounding box center [586, 360] width 413 height 38
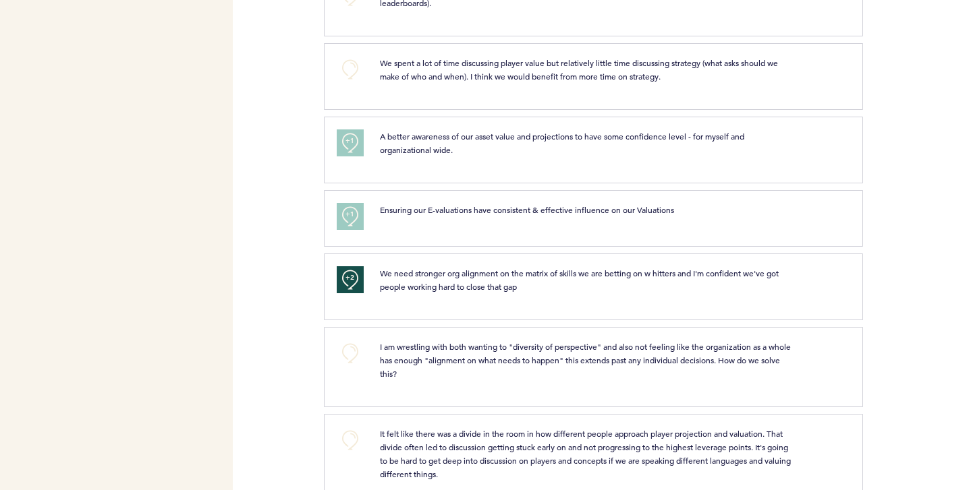
click at [568, 355] on p "I am wrestling with both wanting to "diversity of perspective" and also not fee…" at bounding box center [588, 360] width 416 height 40
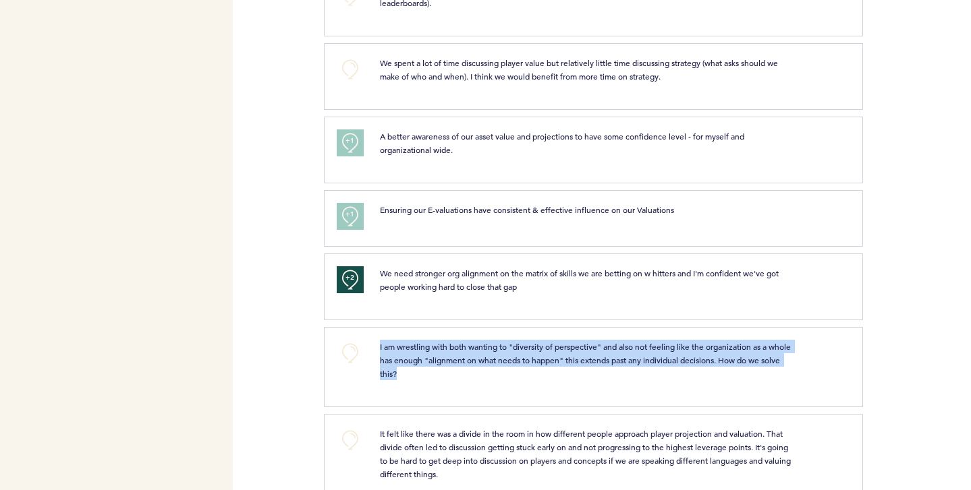
click at [568, 355] on p "I am wrestling with both wanting to "diversity of perspective" and also not fee…" at bounding box center [588, 360] width 416 height 40
click at [546, 355] on p "I am wrestling with both wanting to "diversity of perspective" and also not fee…" at bounding box center [588, 360] width 416 height 40
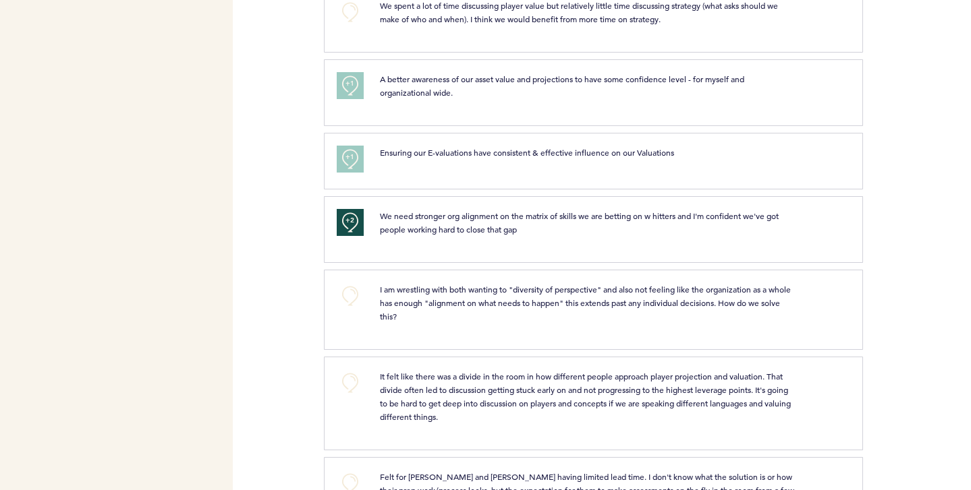
scroll to position [5257, 0]
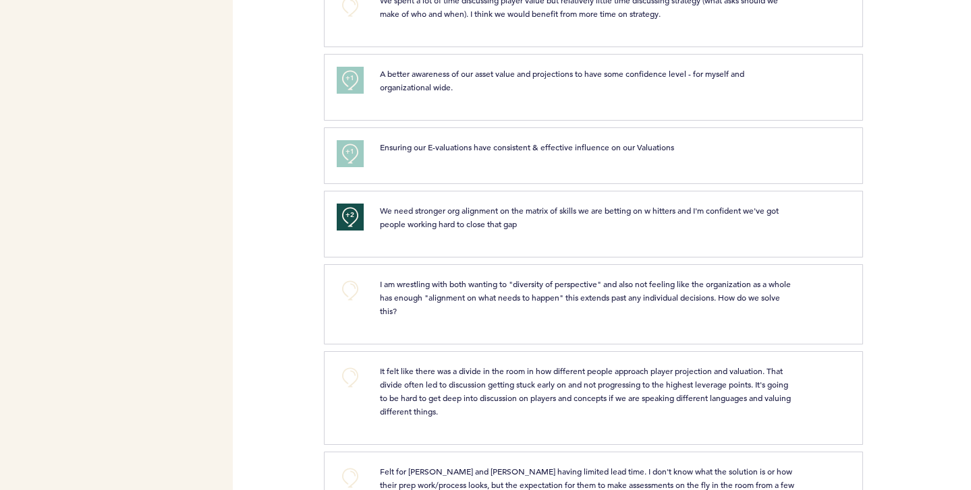
click at [422, 389] on span "It felt like there was a divide in the room in how different people approach pl…" at bounding box center [586, 391] width 413 height 51
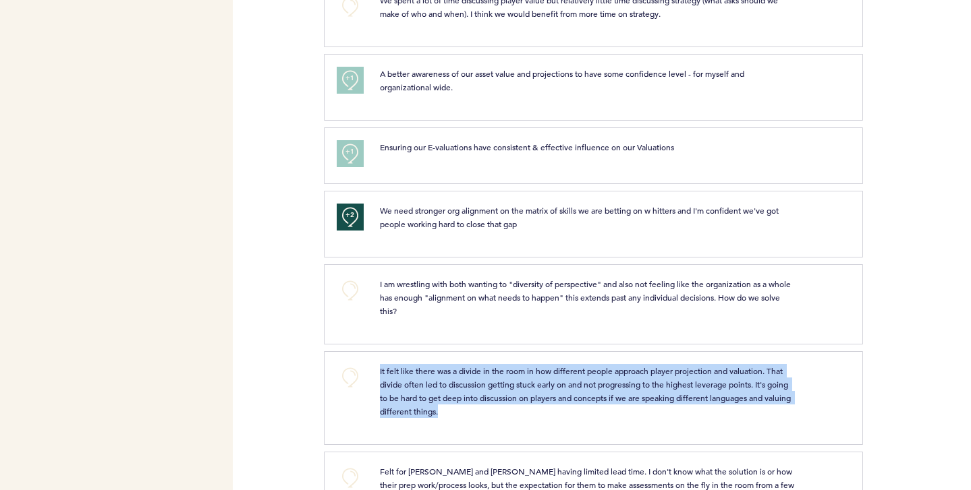
click at [422, 389] on span "It felt like there was a divide in the room in how different people approach pl…" at bounding box center [586, 391] width 413 height 51
click at [413, 382] on span "It felt like there was a divide in the room in how different people approach pl…" at bounding box center [586, 391] width 413 height 51
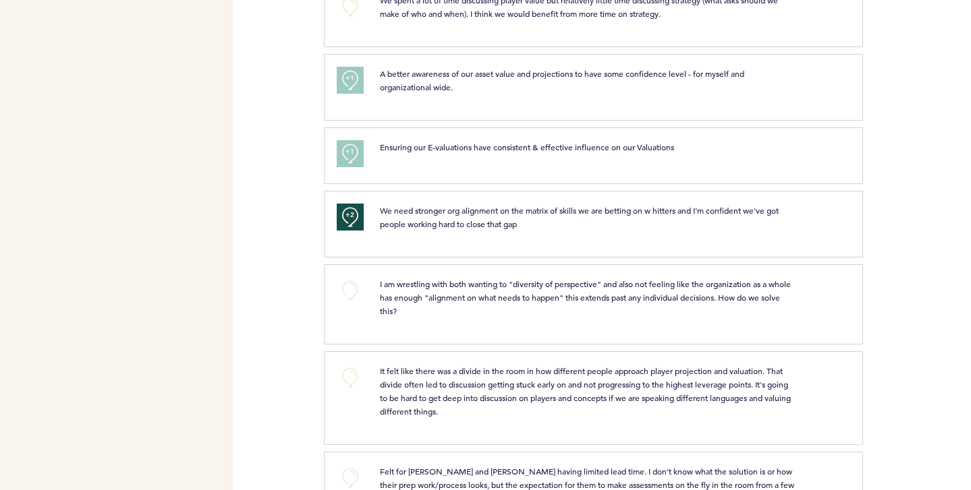
click at [449, 386] on span "It felt like there was a divide in the room in how different people approach pl…" at bounding box center [586, 391] width 413 height 51
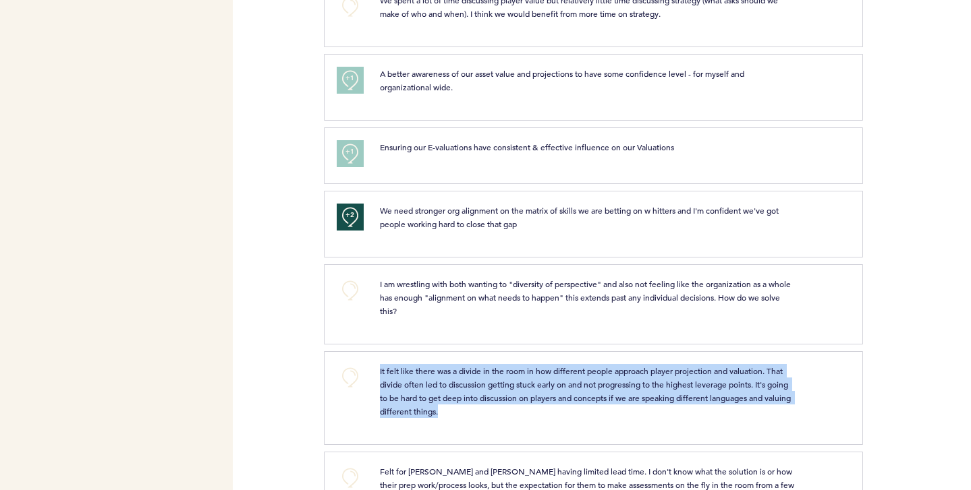
click at [449, 386] on span "It felt like there was a divide in the room in how different people approach pl…" at bounding box center [586, 391] width 413 height 51
click at [448, 388] on span "It felt like there was a divide in the room in how different people approach pl…" at bounding box center [586, 391] width 413 height 51
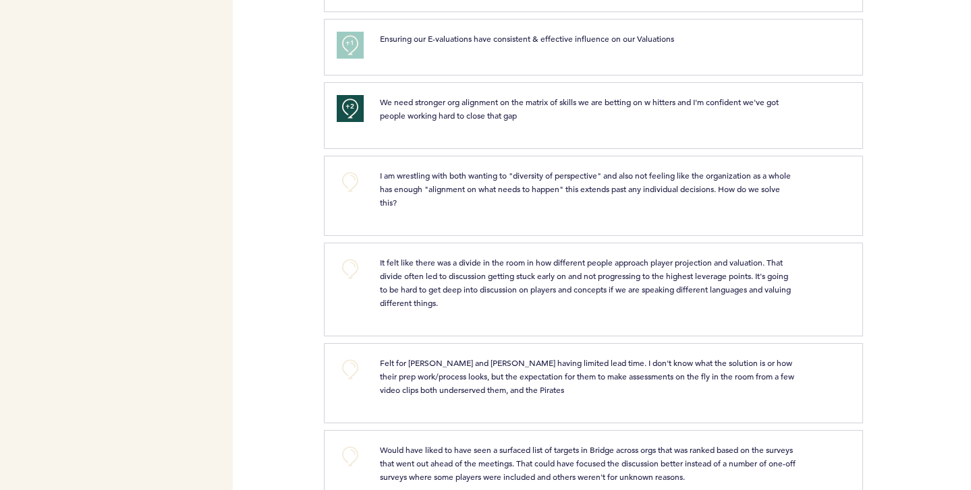
scroll to position [5371, 0]
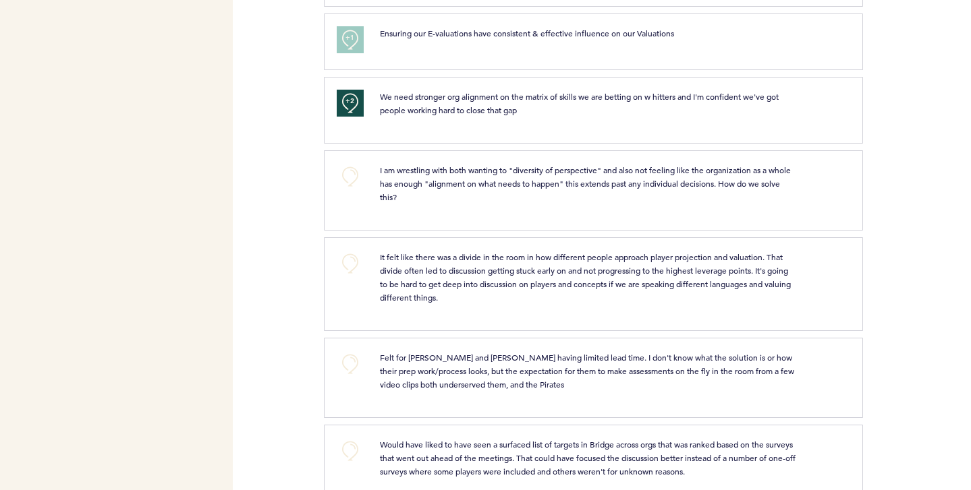
click at [490, 380] on p "Felt for [PERSON_NAME] and [PERSON_NAME] having limited lead time. I don't know…" at bounding box center [588, 371] width 416 height 40
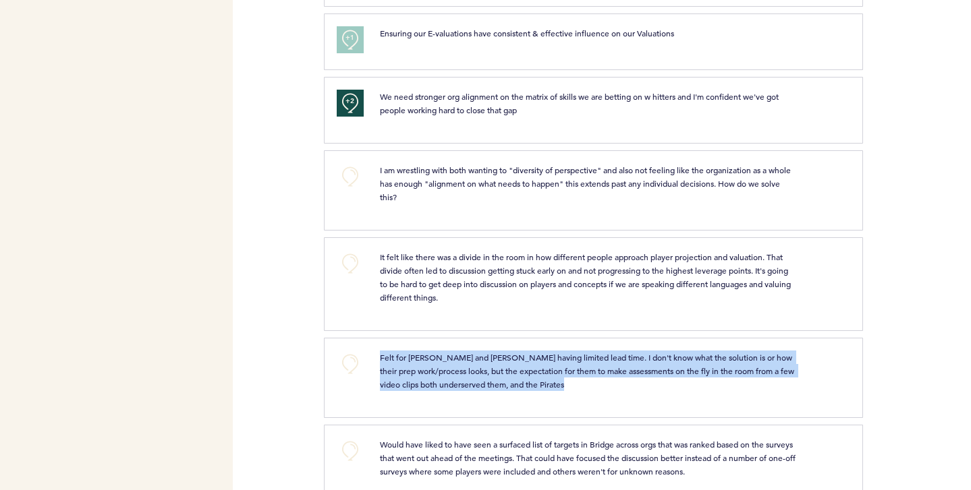
click at [490, 380] on p "Felt for [PERSON_NAME] and [PERSON_NAME] having limited lead time. I don't know…" at bounding box center [588, 371] width 416 height 40
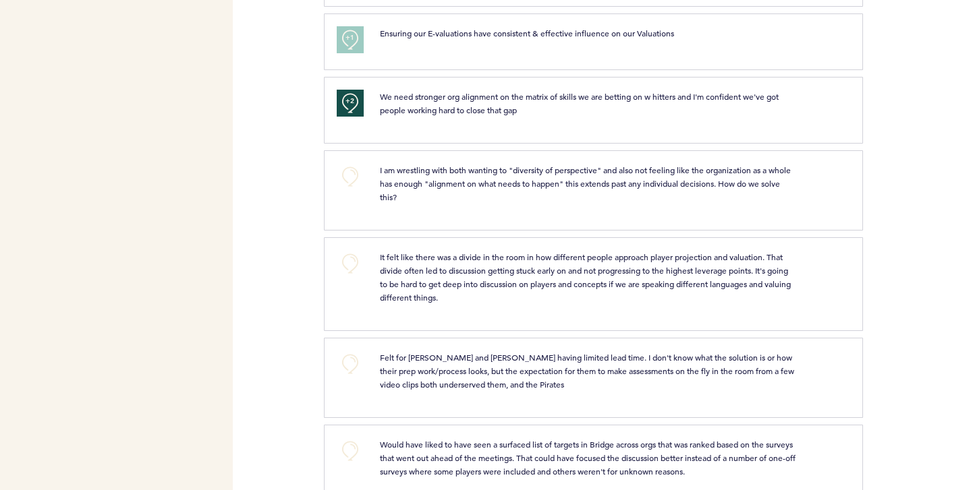
click at [462, 368] on span "Felt for [PERSON_NAME] and [PERSON_NAME] having limited lead time. I don't know…" at bounding box center [588, 371] width 416 height 38
click at [451, 369] on span "Felt for [PERSON_NAME] and [PERSON_NAME] having limited lead time. I don't know…" at bounding box center [588, 371] width 416 height 38
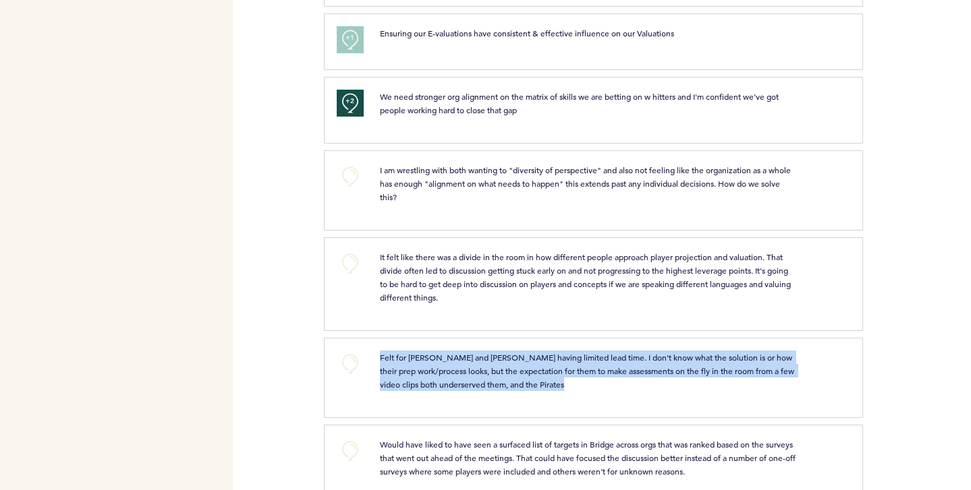
click at [451, 369] on span "Felt for [PERSON_NAME] and [PERSON_NAME] having limited lead time. I don't know…" at bounding box center [588, 371] width 416 height 38
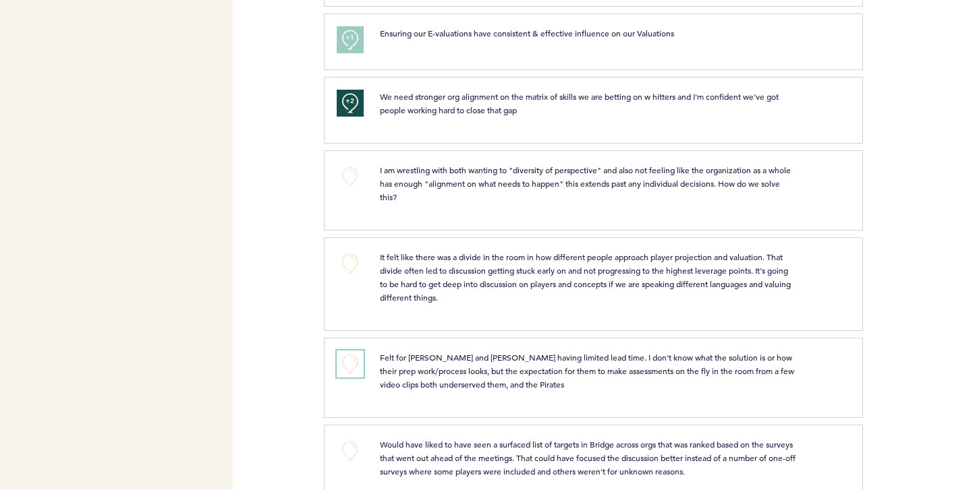
click at [358, 364] on button "+0" at bounding box center [350, 364] width 27 height 27
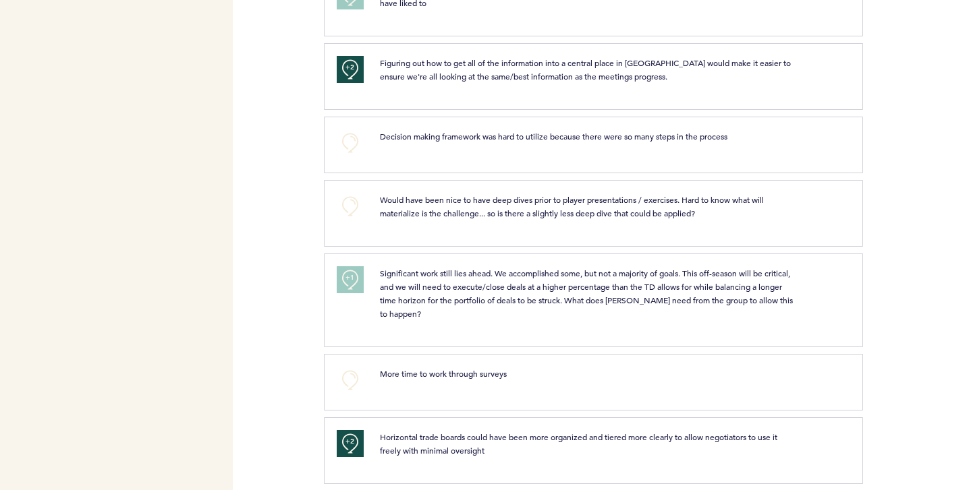
scroll to position [0, 0]
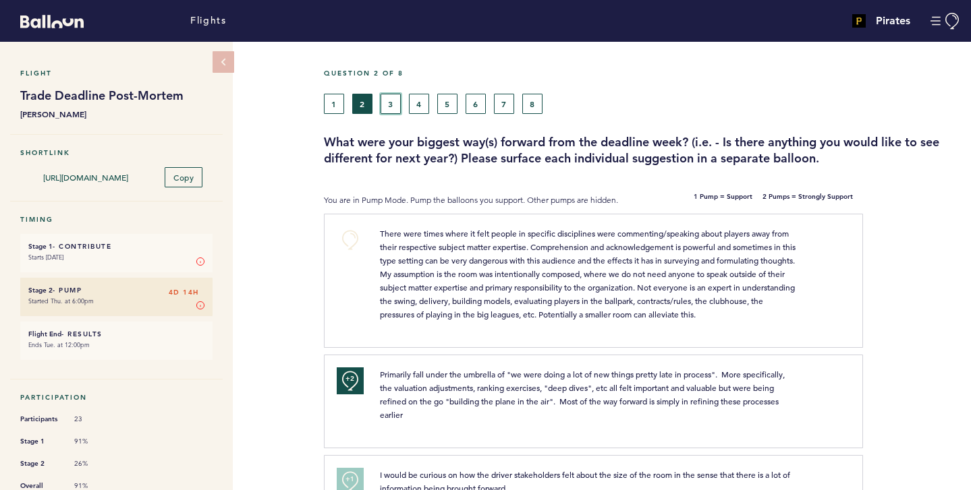
click at [399, 97] on button "3" at bounding box center [390, 104] width 20 height 20
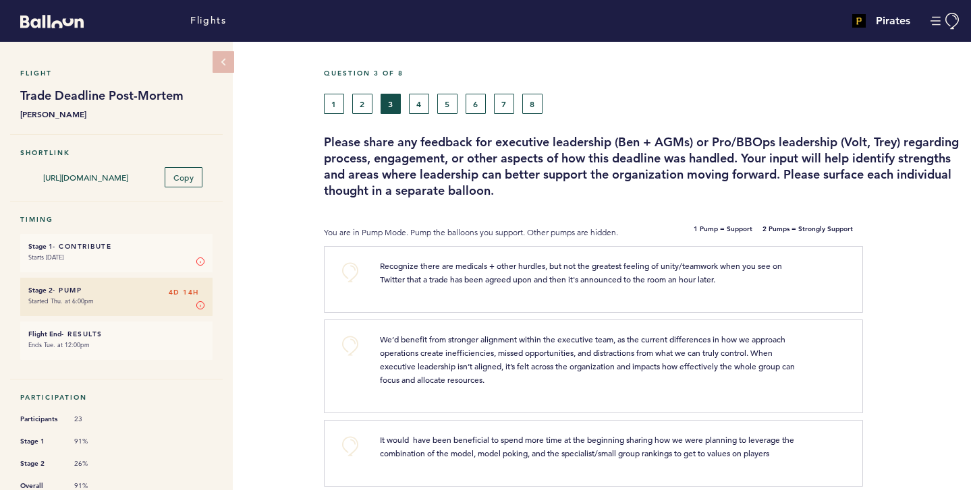
click at [465, 264] on span "Recognize there are medicals + other hurdles, but not the greatest feeling of u…" at bounding box center [582, 272] width 404 height 24
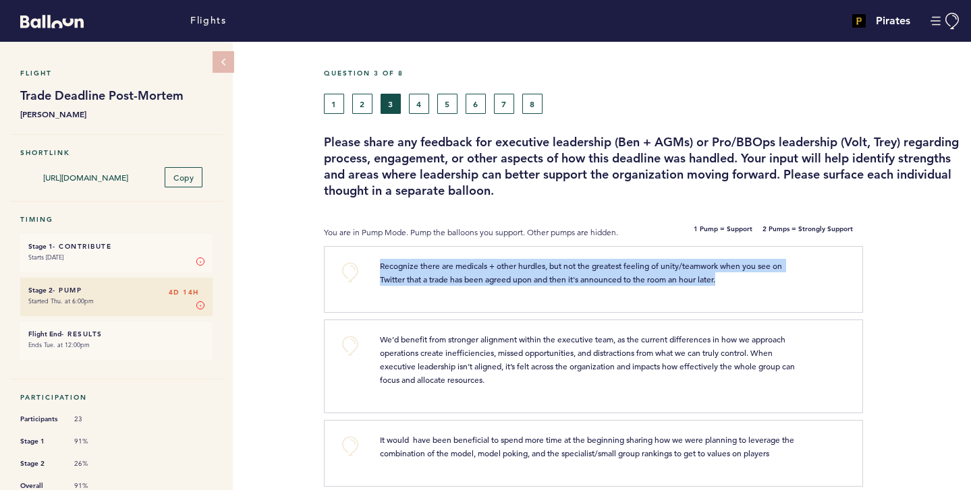
click at [465, 264] on span "Recognize there are medicals + other hurdles, but not the greatest feeling of u…" at bounding box center [582, 272] width 404 height 24
click at [463, 264] on span "Recognize there are medicals + other hurdles, but not the greatest feeling of u…" at bounding box center [582, 272] width 404 height 24
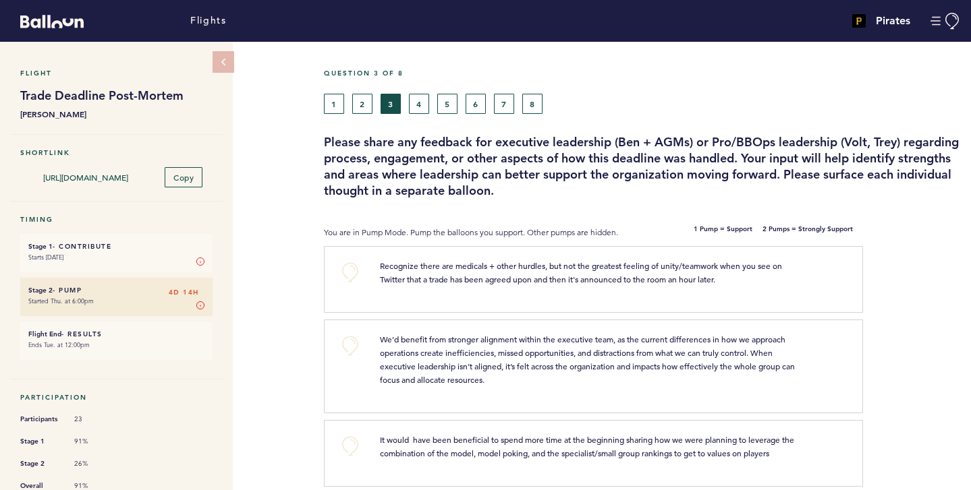
click at [463, 264] on span "Recognize there are medicals + other hurdles, but not the greatest feeling of u…" at bounding box center [582, 272] width 404 height 24
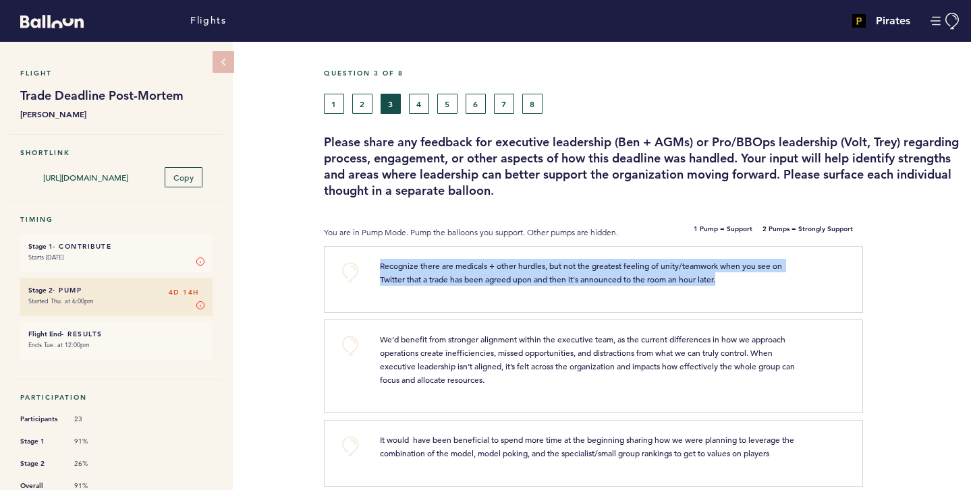
click at [463, 264] on span "Recognize there are medicals + other hurdles, but not the greatest feeling of u…" at bounding box center [582, 272] width 404 height 24
click at [485, 272] on p "Recognize there are medicals + other hurdles, but not the greatest feeling of u…" at bounding box center [588, 272] width 416 height 27
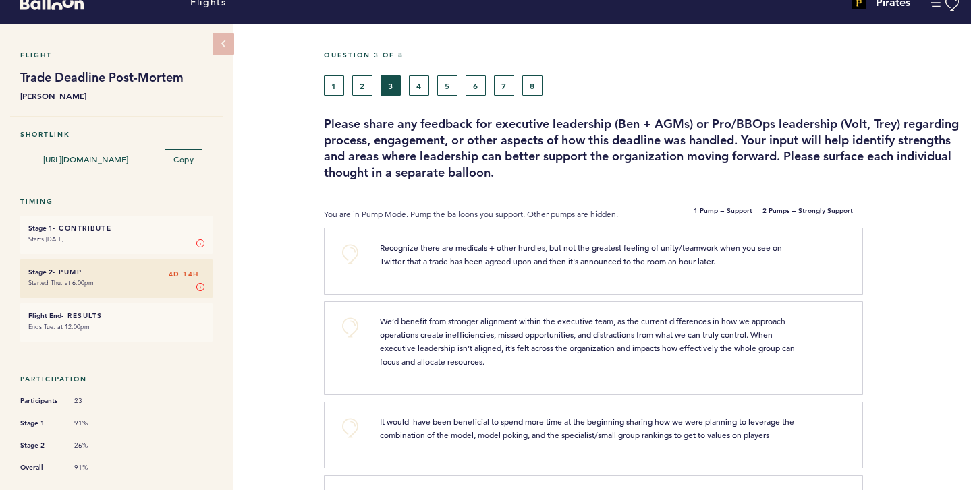
scroll to position [32, 0]
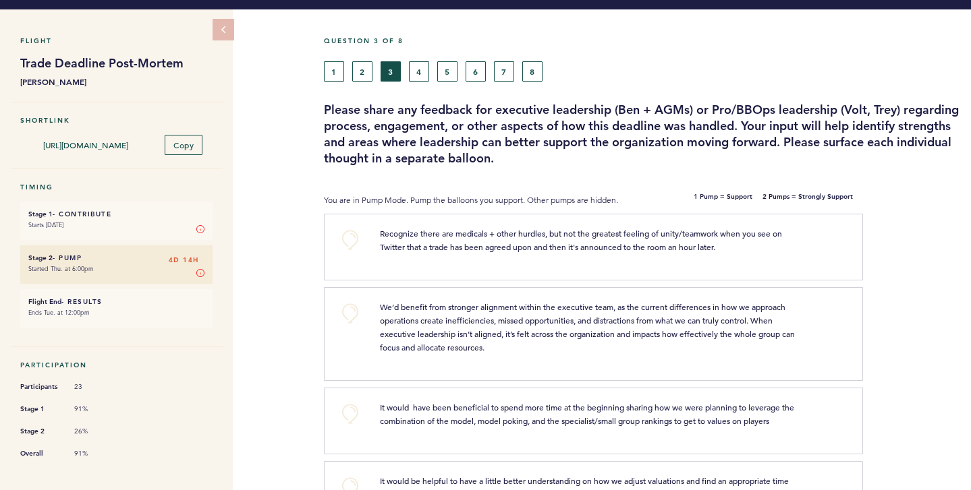
click at [418, 305] on span "We’d benefit from stronger alignment within the executive team, as the current …" at bounding box center [588, 326] width 417 height 51
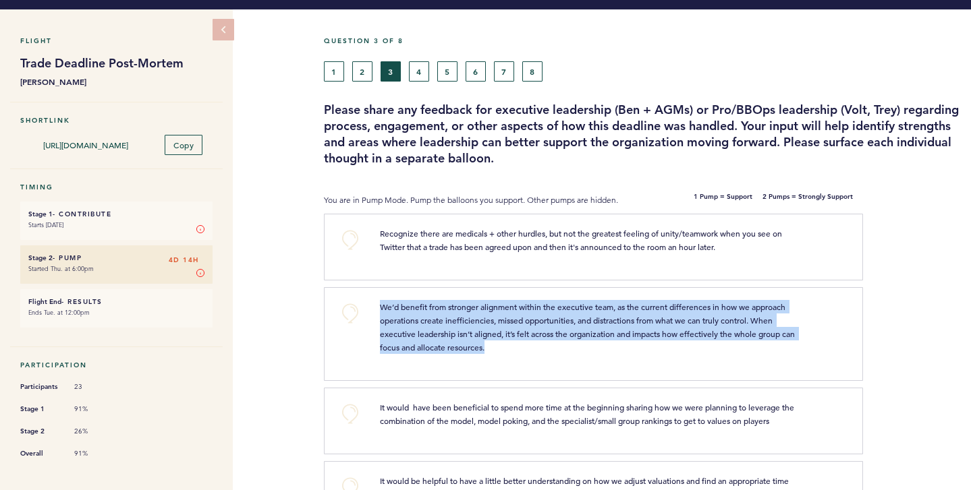
click at [418, 305] on span "We’d benefit from stronger alignment within the executive team, as the current …" at bounding box center [588, 326] width 417 height 51
click at [410, 309] on span "We’d benefit from stronger alignment within the executive team, as the current …" at bounding box center [588, 326] width 417 height 51
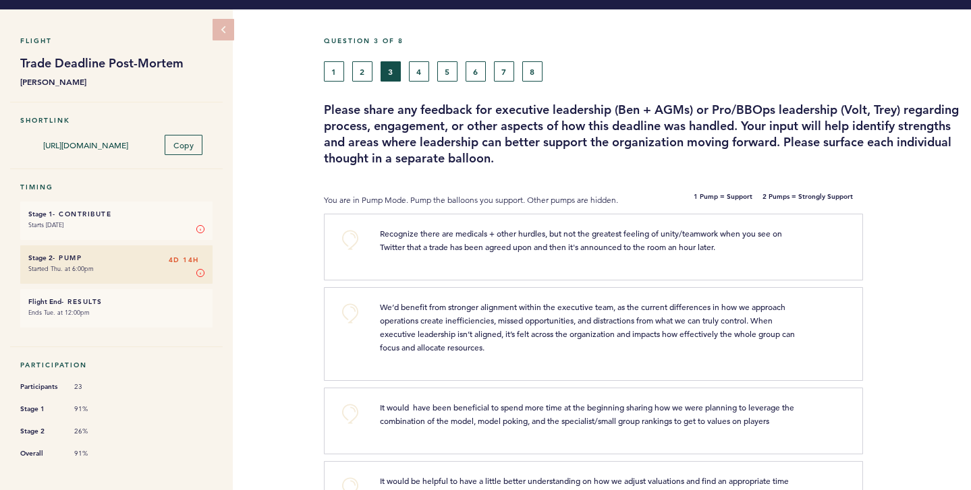
click at [382, 306] on span "We’d benefit from stronger alignment within the executive team, as the current …" at bounding box center [588, 326] width 417 height 51
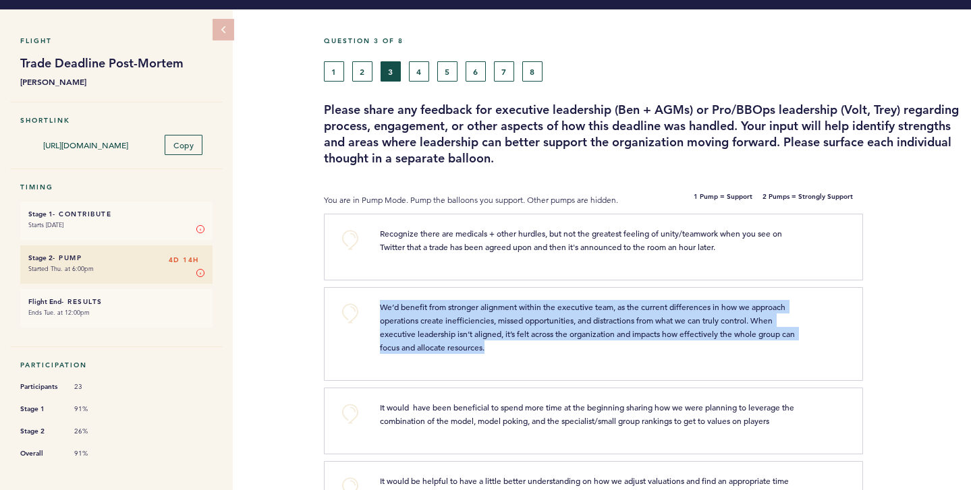
click at [382, 306] on span "We’d benefit from stronger alignment within the executive team, as the current …" at bounding box center [588, 326] width 417 height 51
click at [403, 310] on span "We’d benefit from stronger alignment within the executive team, as the current …" at bounding box center [588, 326] width 417 height 51
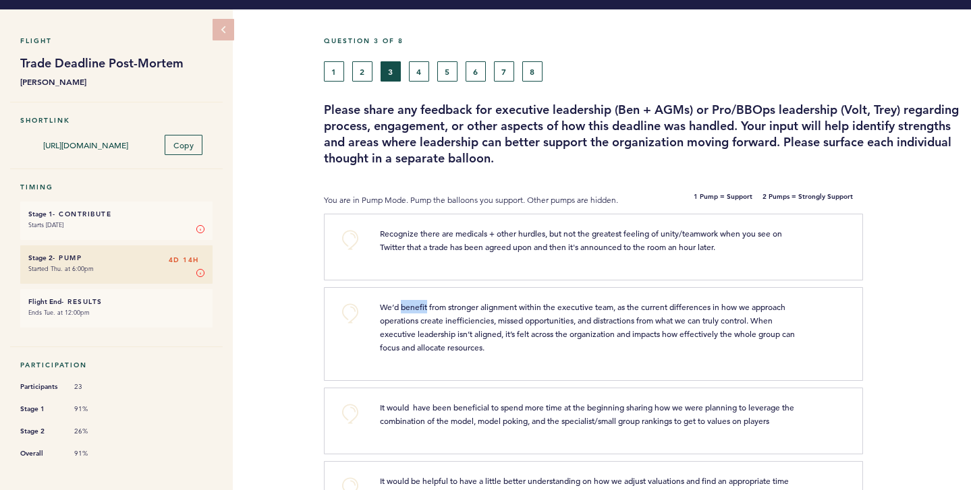
click at [403, 310] on span "We’d benefit from stronger alignment within the executive team, as the current …" at bounding box center [588, 326] width 417 height 51
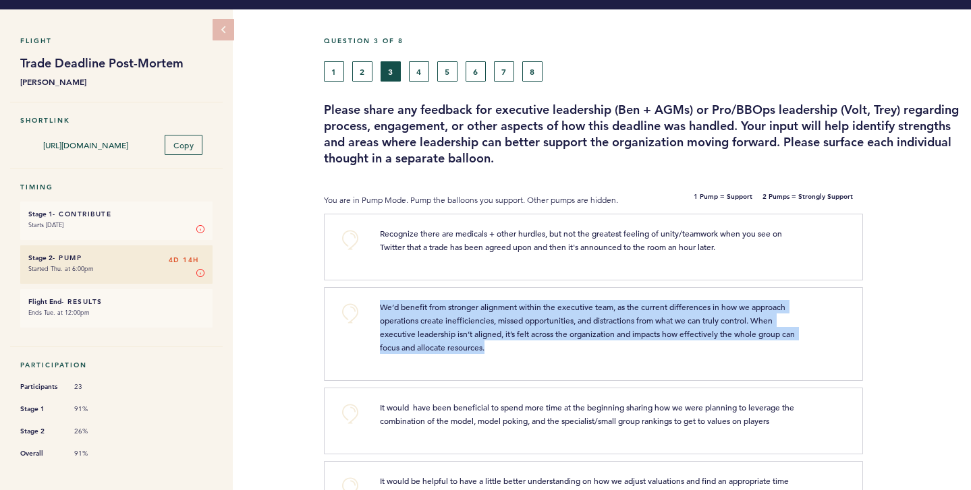
click at [403, 310] on span "We’d benefit from stronger alignment within the executive team, as the current …" at bounding box center [588, 326] width 417 height 51
click at [395, 308] on span "We’d benefit from stronger alignment within the executive team, as the current …" at bounding box center [588, 326] width 417 height 51
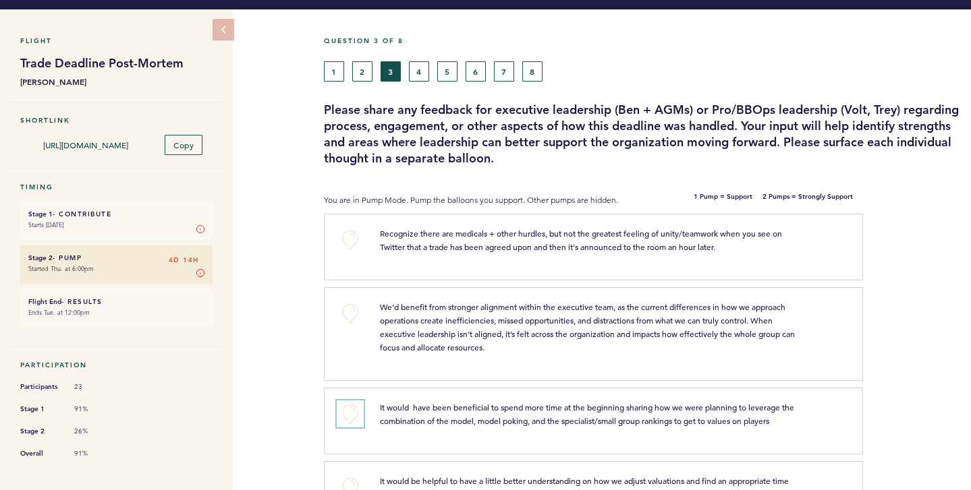
click at [340, 416] on button "+0" at bounding box center [350, 414] width 27 height 27
click at [340, 416] on button "+1" at bounding box center [350, 414] width 27 height 27
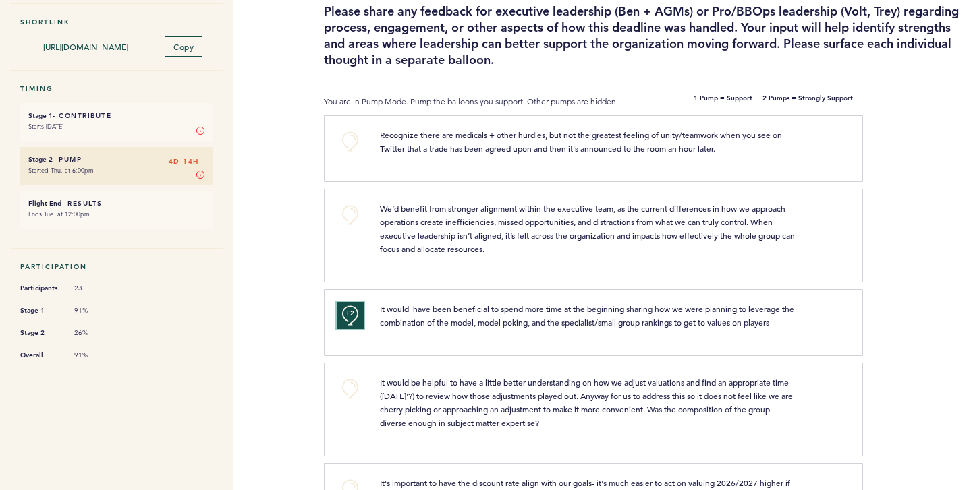
scroll to position [138, 0]
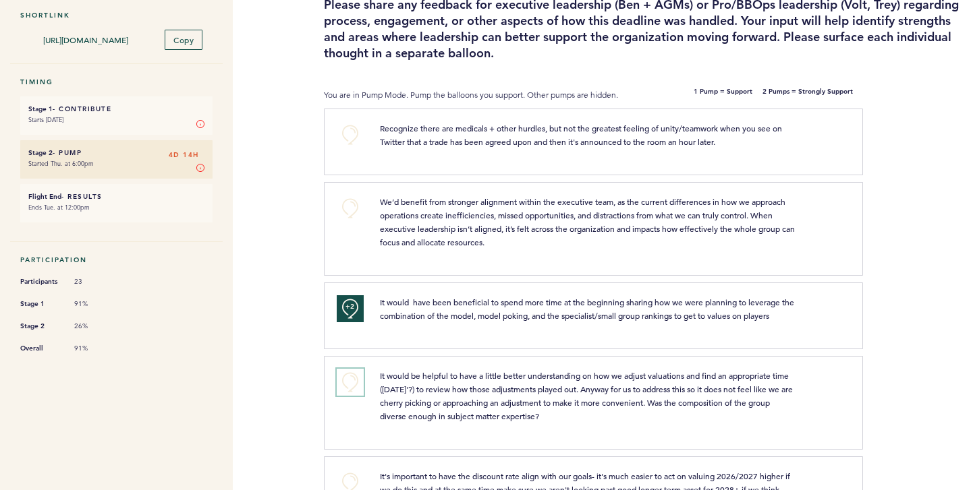
click at [354, 382] on button "+0" at bounding box center [350, 382] width 27 height 27
click at [354, 382] on span "+1" at bounding box center [349, 380] width 9 height 13
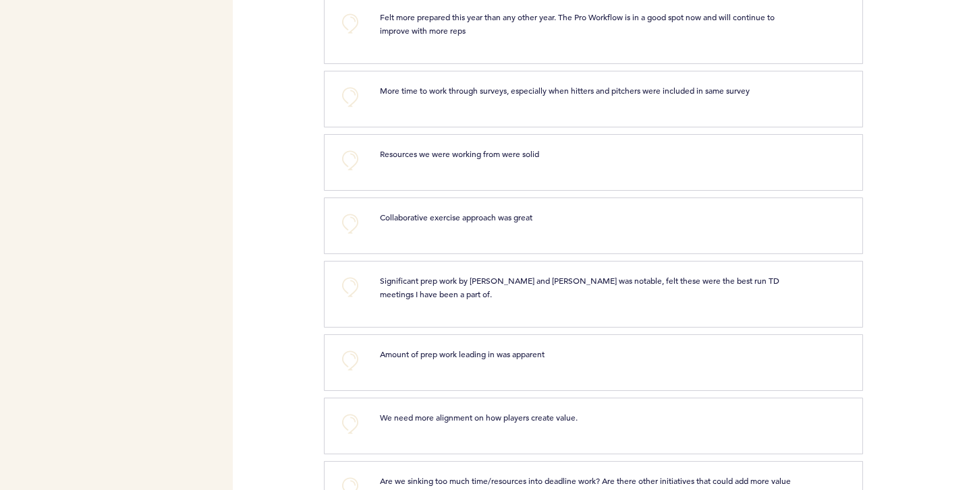
scroll to position [835, 0]
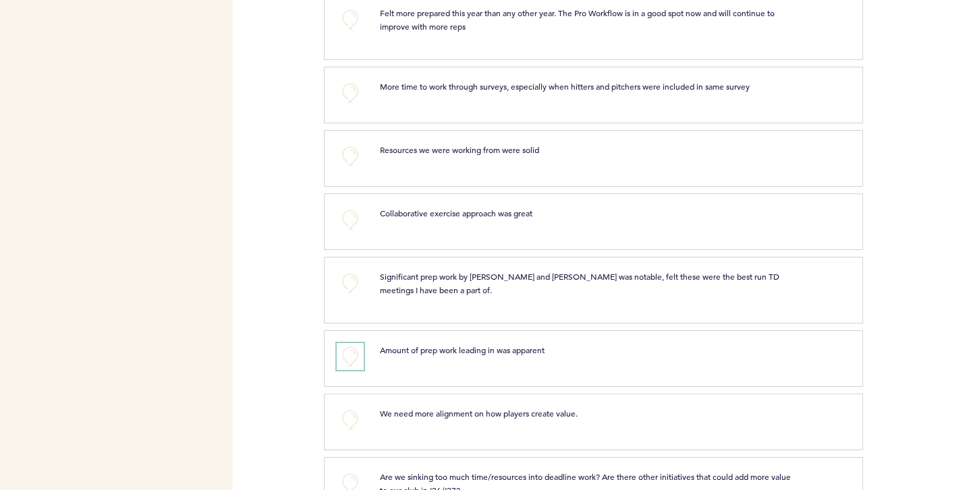
click at [345, 353] on button "+0" at bounding box center [350, 356] width 27 height 27
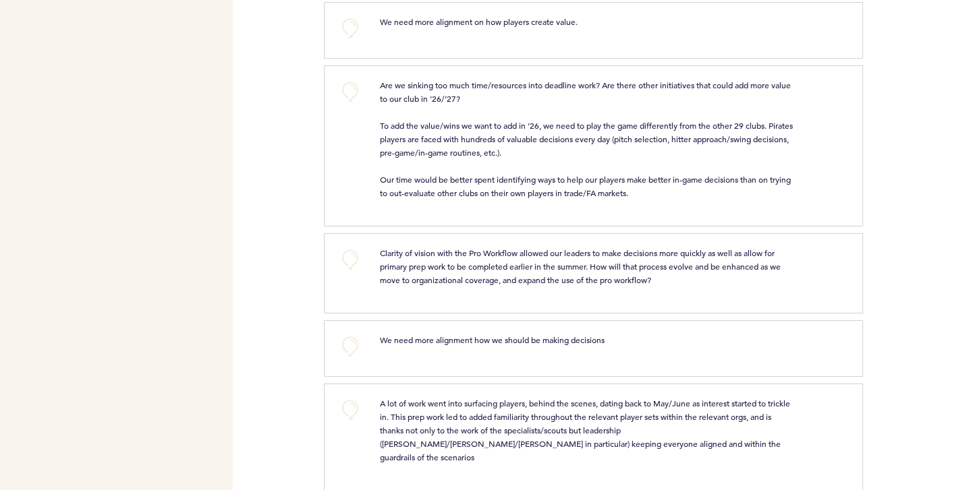
scroll to position [1231, 0]
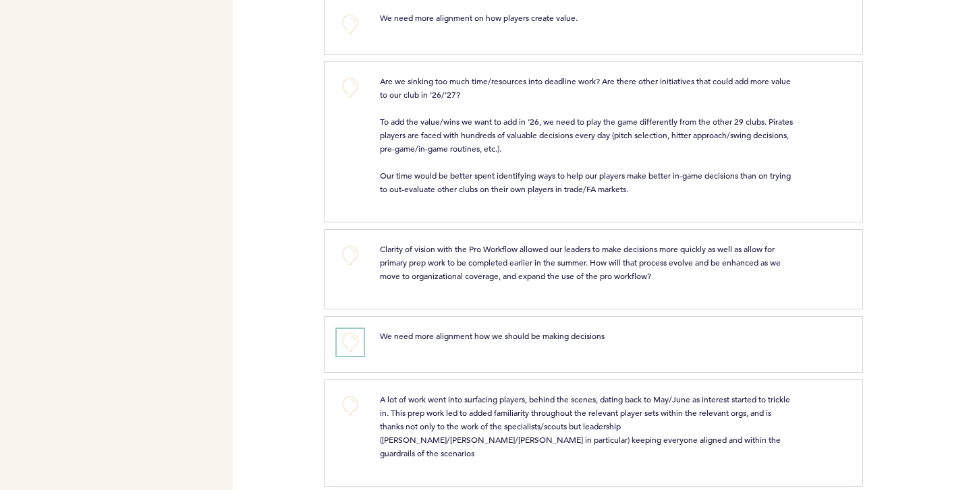
click at [343, 344] on button "+0" at bounding box center [350, 342] width 27 height 27
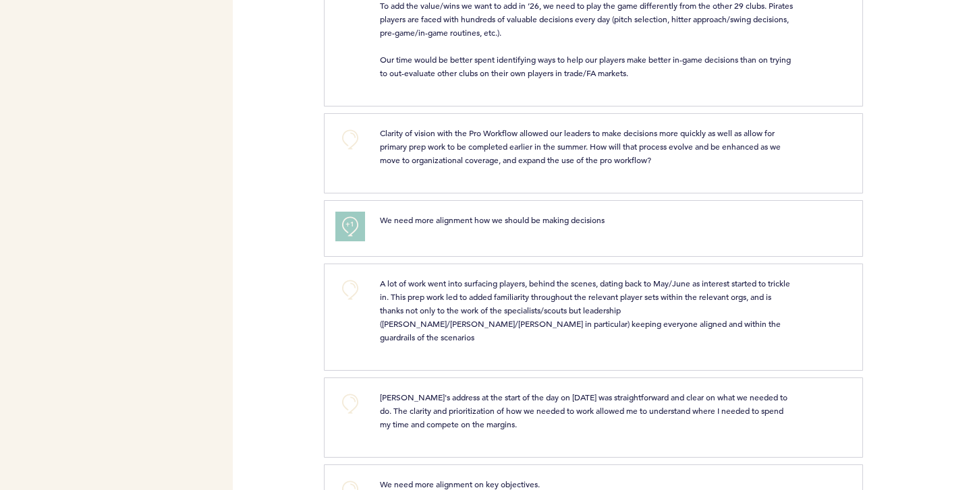
scroll to position [1359, 0]
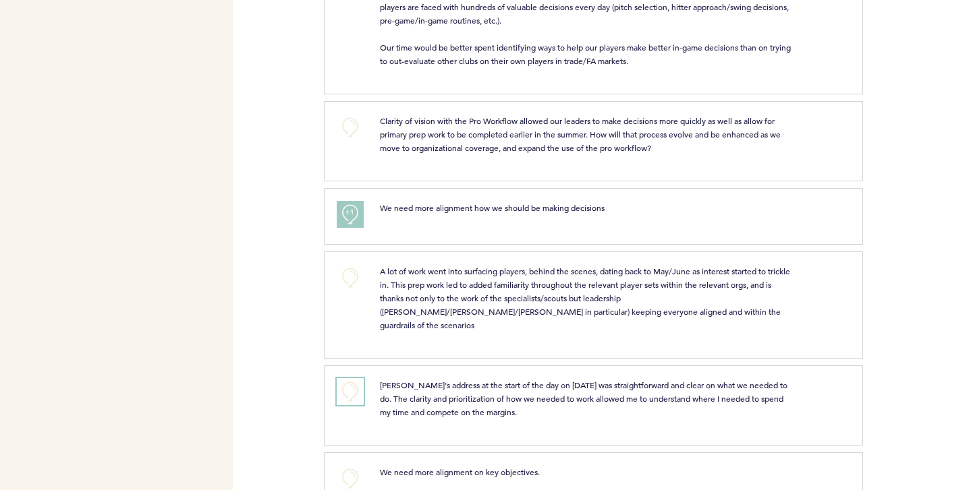
click at [350, 379] on button "+0" at bounding box center [350, 391] width 27 height 27
click at [350, 383] on span "+1" at bounding box center [349, 389] width 9 height 13
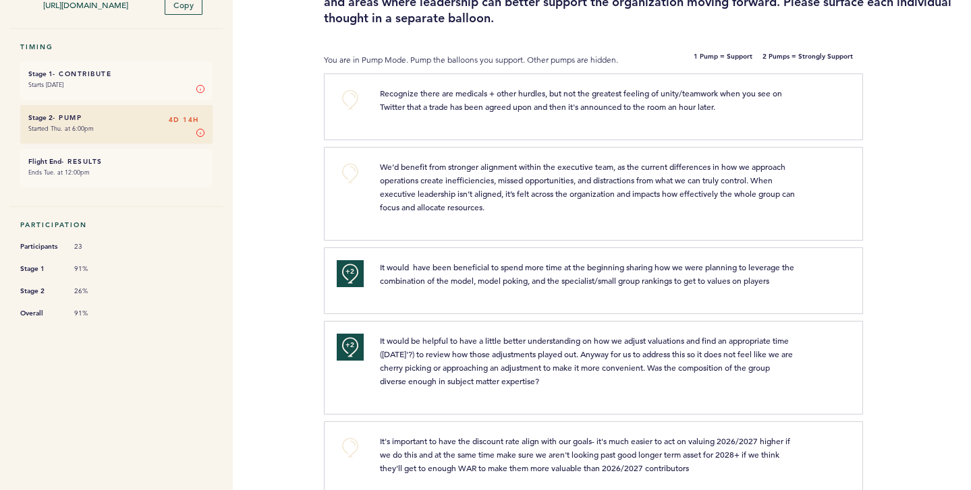
scroll to position [0, 0]
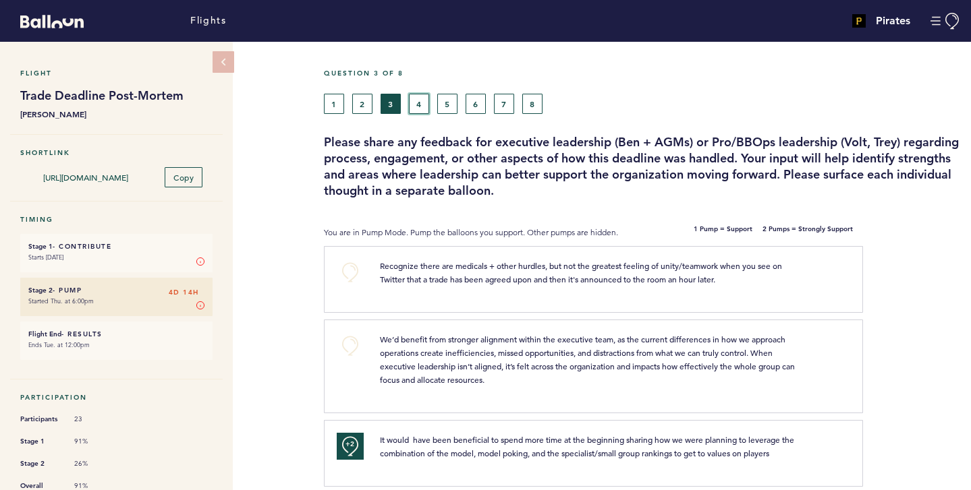
click at [412, 109] on button "4" at bounding box center [419, 104] width 20 height 20
